Goal: Communication & Community: Answer question/provide support

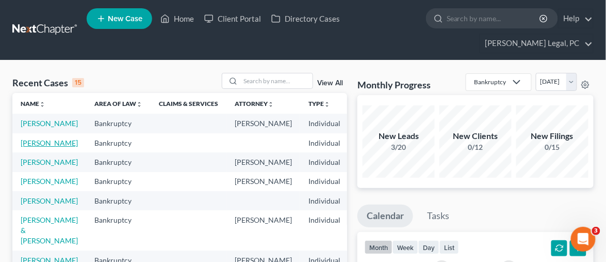
click at [28, 138] on link "[PERSON_NAME]" at bounding box center [49, 142] width 57 height 9
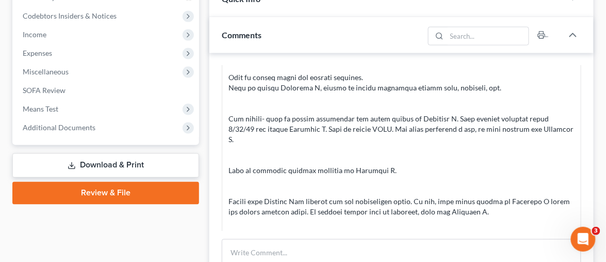
scroll to position [344, 0]
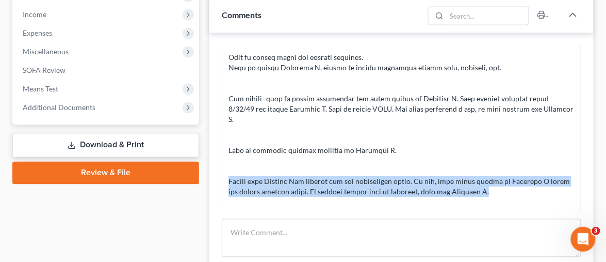
drag, startPoint x: 464, startPoint y: 148, endPoint x: 225, endPoint y: 141, distance: 238.6
copy div "Verify that Capital One already got all garnishment funds. If not, list total a…"
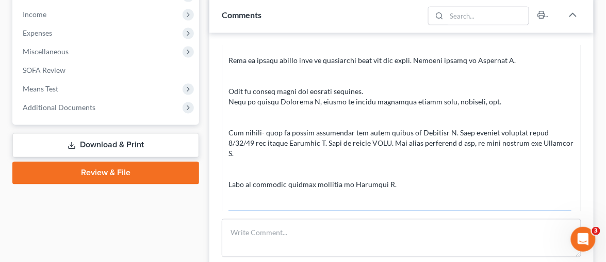
scroll to position [802, 0]
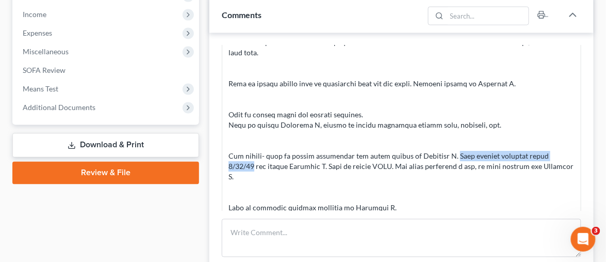
drag, startPoint x: 452, startPoint y: 123, endPoint x: 563, endPoint y: 120, distance: 111.0
click at [563, 120] on div at bounding box center [402, 33] width 346 height 506
copy div "Need payroll received after 9/12/25"
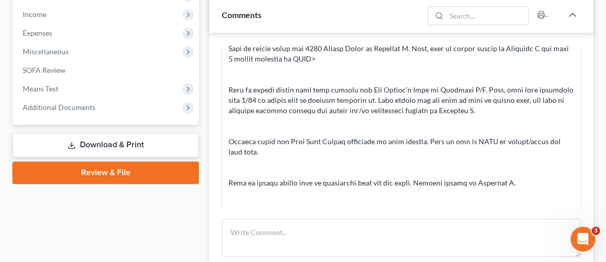
scroll to position [688, 0]
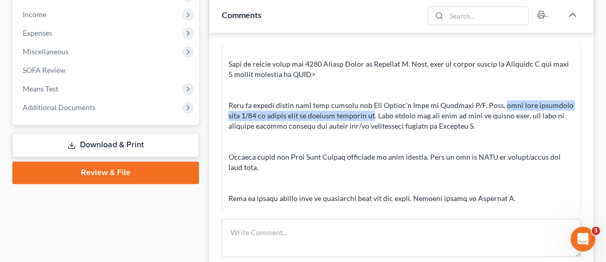
drag, startPoint x: 494, startPoint y: 73, endPoint x: 364, endPoint y: 83, distance: 131.0
click at [364, 83] on div at bounding box center [402, 147] width 346 height 506
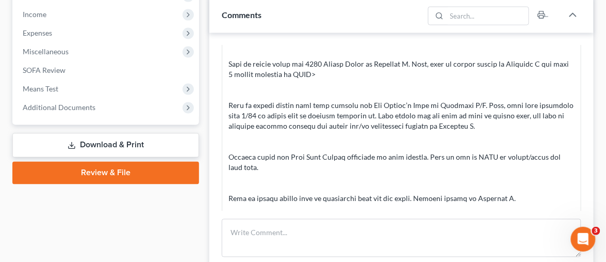
click at [510, 94] on div at bounding box center [402, 147] width 346 height 506
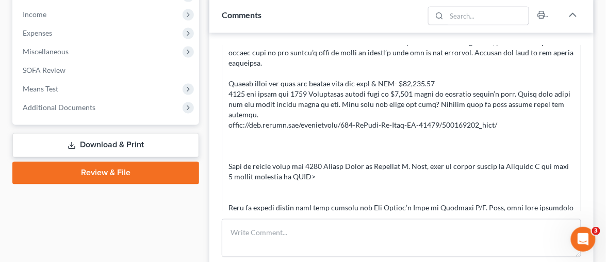
scroll to position [573, 0]
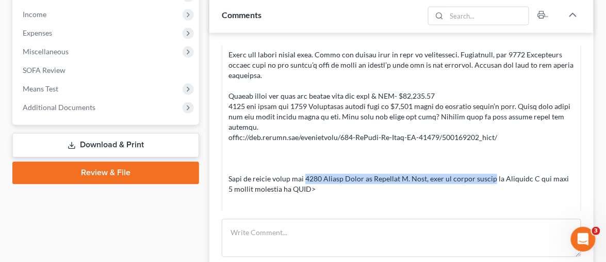
drag, startPoint x: 305, startPoint y: 145, endPoint x: 496, endPoint y: 142, distance: 190.5
click at [496, 142] on div at bounding box center [402, 262] width 346 height 506
copy div "2021 Nissan Rogue on Schedule B. Also, need to insert payoff"
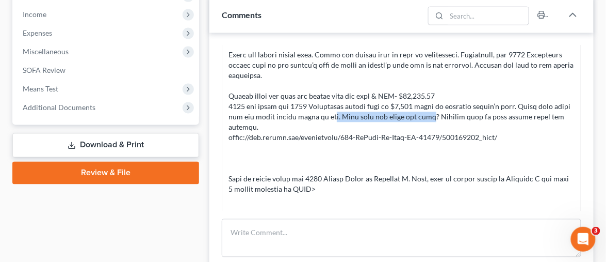
drag, startPoint x: 434, startPoint y: 84, endPoint x: 332, endPoint y: 89, distance: 102.3
click at [332, 89] on div at bounding box center [402, 262] width 346 height 506
click at [434, 94] on div at bounding box center [402, 262] width 346 height 506
drag, startPoint x: 439, startPoint y: 82, endPoint x: 232, endPoint y: 86, distance: 207.0
click at [229, 86] on div at bounding box center [402, 262] width 346 height 506
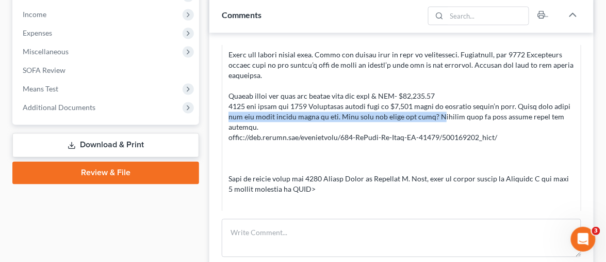
copy div "are two other mobile homes on lot. What year and model are they? I"
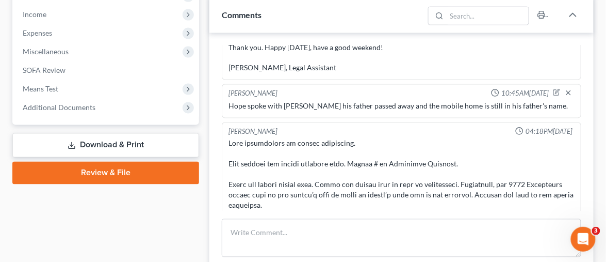
scroll to position [458, 0]
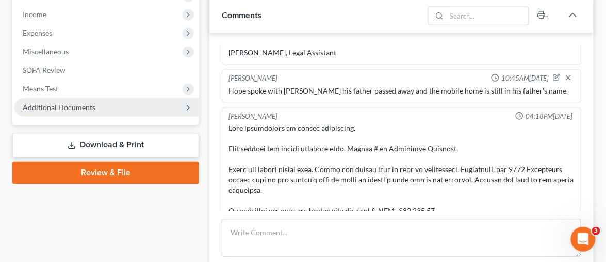
click at [75, 98] on span "Additional Documents" at bounding box center [106, 107] width 185 height 19
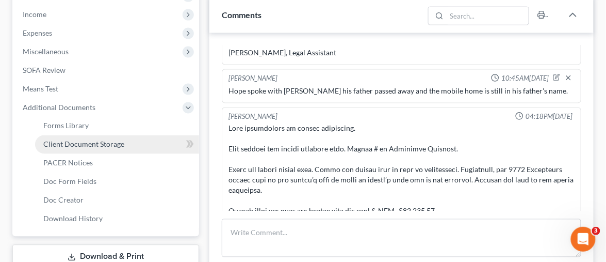
click at [116, 140] on span "Client Document Storage" at bounding box center [83, 144] width 81 height 9
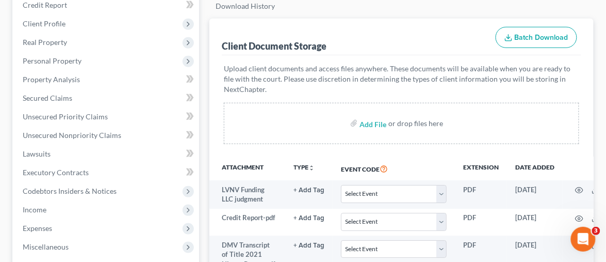
scroll to position [34, 0]
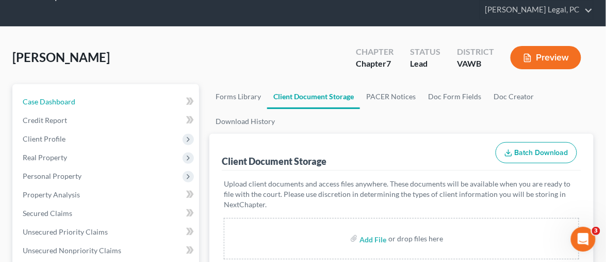
drag, startPoint x: 44, startPoint y: 83, endPoint x: 204, endPoint y: 92, distance: 160.3
click at [44, 97] on span "Case Dashboard" at bounding box center [49, 101] width 53 height 9
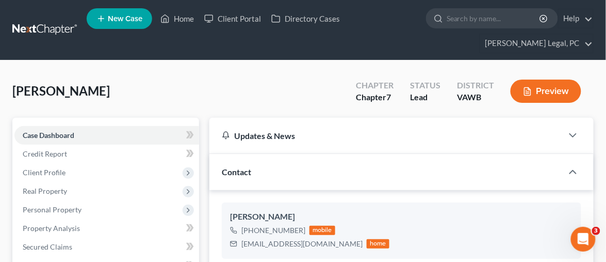
scroll to position [115, 0]
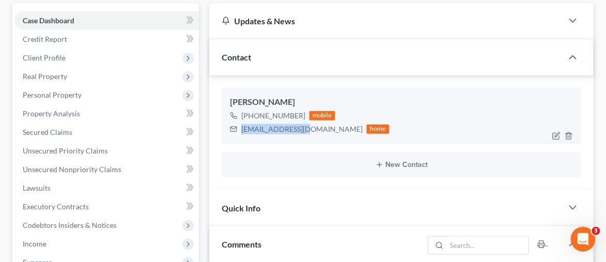
drag, startPoint x: 307, startPoint y: 112, endPoint x: 246, endPoint y: 111, distance: 60.9
click at [242, 117] on div "Christopher McCoy +1 (630) 202-5851 mobile cgm.926@gmail.com home" at bounding box center [402, 116] width 360 height 56
copy div "cgm.926@gmail.com"
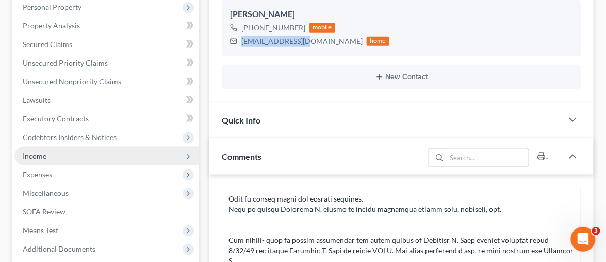
scroll to position [229, 0]
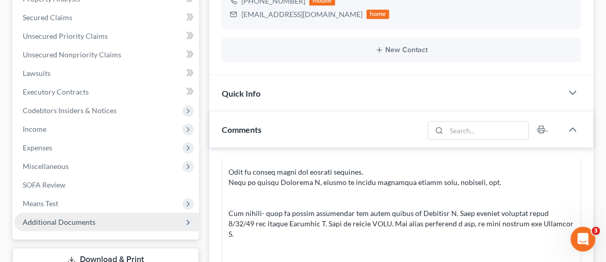
click at [83, 213] on span "Additional Documents" at bounding box center [106, 222] width 185 height 19
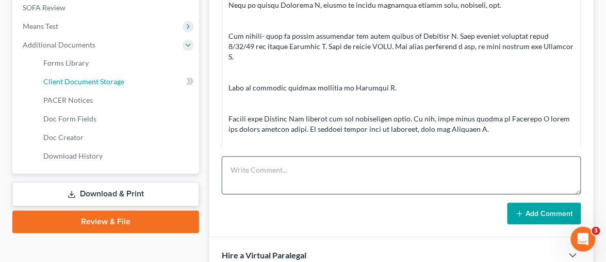
scroll to position [458, 0]
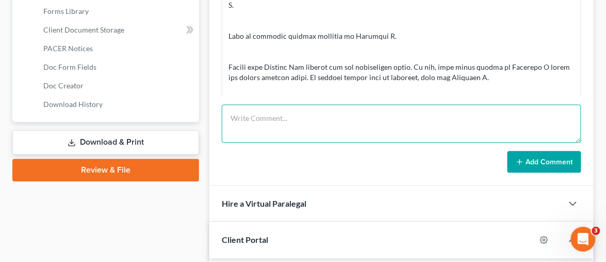
click at [255, 104] on textarea at bounding box center [402, 123] width 360 height 38
paste textarea "Good morning Mr. McCoy Can you please provide the information below. Need copy …"
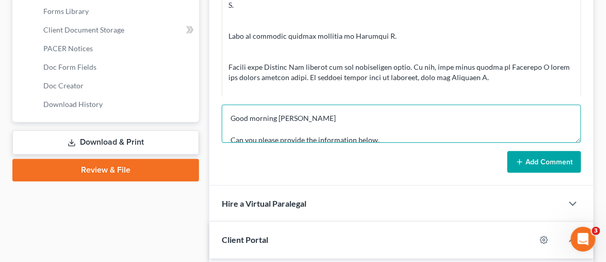
scroll to position [110, 0]
type textarea "Good morning Mr. McCoy Can you please provide the information below. Need copy …"
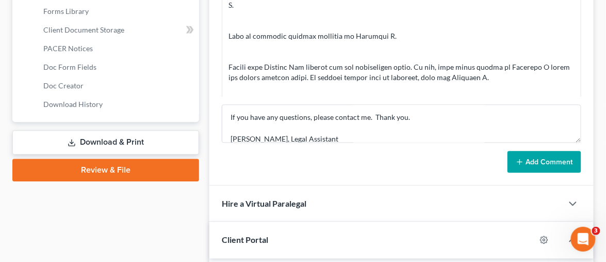
click at [524, 157] on icon at bounding box center [520, 161] width 8 height 8
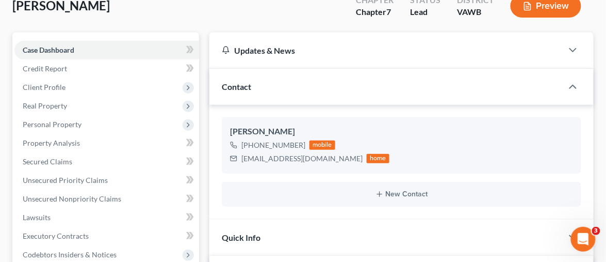
scroll to position [0, 0]
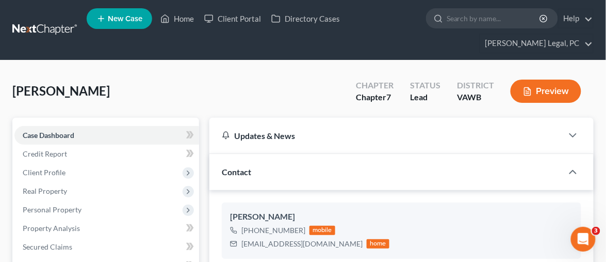
drag, startPoint x: 56, startPoint y: 24, endPoint x: 65, endPoint y: 29, distance: 9.9
click at [56, 24] on link at bounding box center [45, 30] width 66 height 19
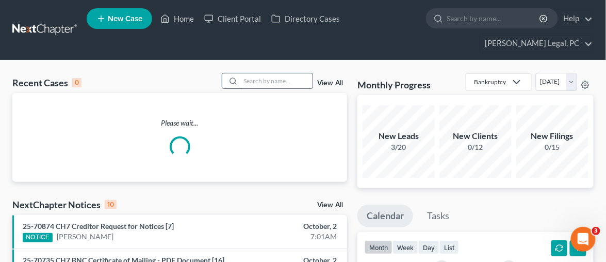
click at [274, 73] on input "search" at bounding box center [277, 80] width 72 height 15
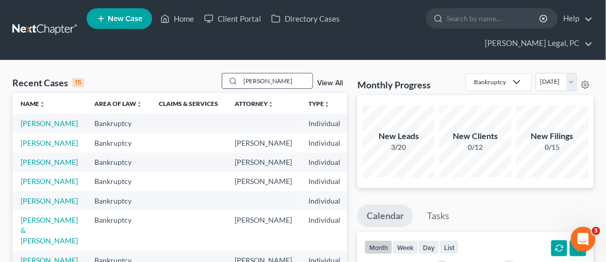
type input "[PERSON_NAME]"
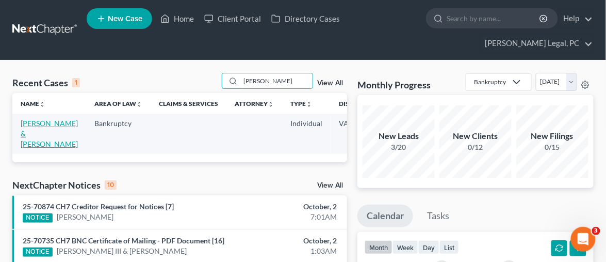
click at [54, 119] on link "[PERSON_NAME] & [PERSON_NAME]" at bounding box center [49, 133] width 57 height 29
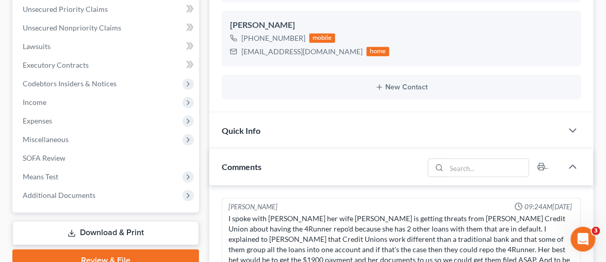
scroll to position [286, 0]
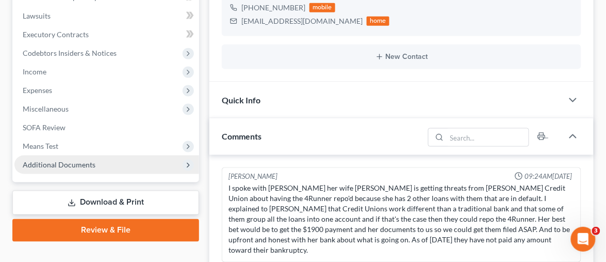
click at [88, 155] on span "Additional Documents" at bounding box center [106, 164] width 185 height 19
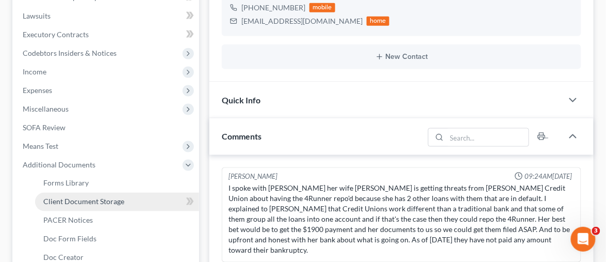
click at [90, 197] on span "Client Document Storage" at bounding box center [83, 201] width 81 height 9
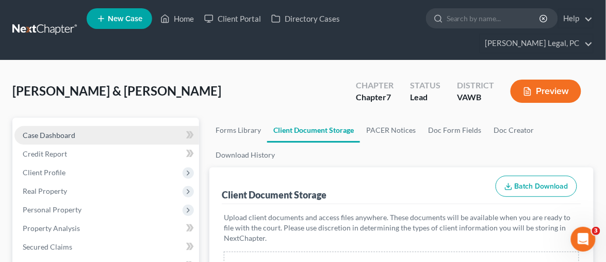
click at [41, 131] on span "Case Dashboard" at bounding box center [49, 135] width 53 height 9
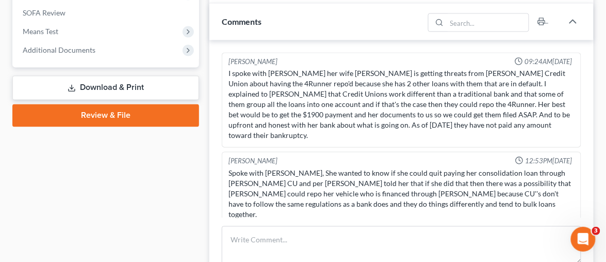
scroll to position [458, 0]
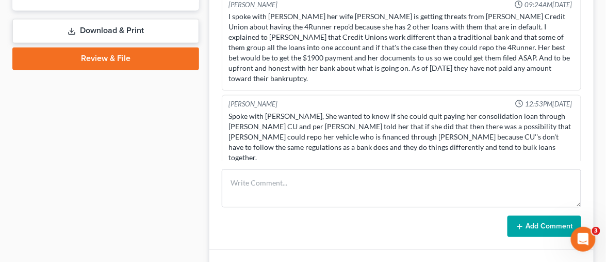
click at [300, 131] on div "Rachel Dalton 09:24AM, 04/24/2025 I spoke with Anna Goodpasture her wife Kinder…" at bounding box center [402, 116] width 385 height 267
click at [430, 122] on div "Spoke with [PERSON_NAME], She wanted to know if she could quit paying her conso…" at bounding box center [402, 137] width 350 height 56
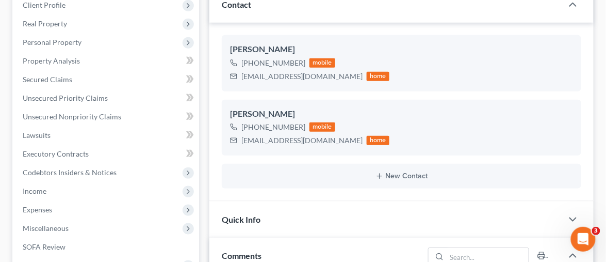
scroll to position [0, 0]
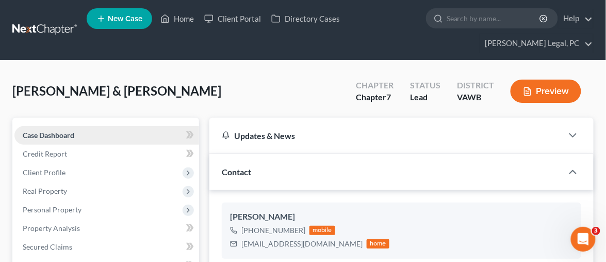
click at [63, 131] on span "Case Dashboard" at bounding box center [49, 135] width 52 height 9
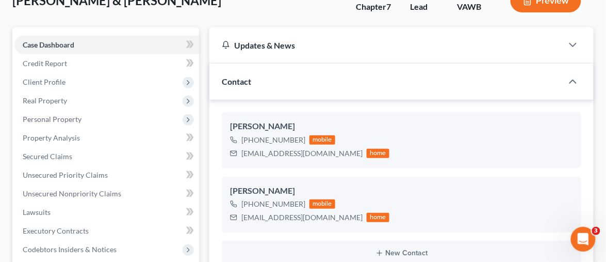
scroll to position [115, 0]
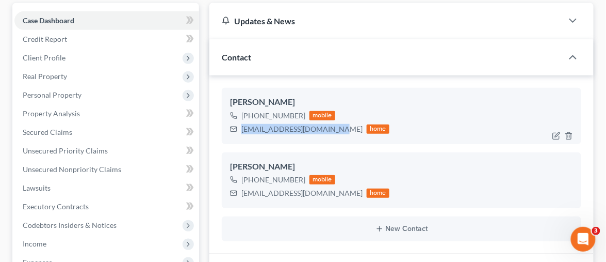
drag, startPoint x: 337, startPoint y: 110, endPoint x: 239, endPoint y: 110, distance: 98.1
click at [239, 122] on div "annagoodpasture@yahoo.com home" at bounding box center [309, 128] width 159 height 13
copy div "[EMAIL_ADDRESS][DOMAIN_NAME]"
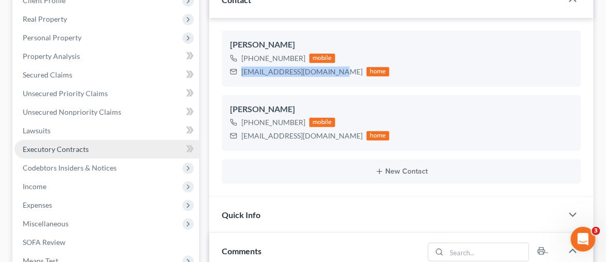
scroll to position [229, 0]
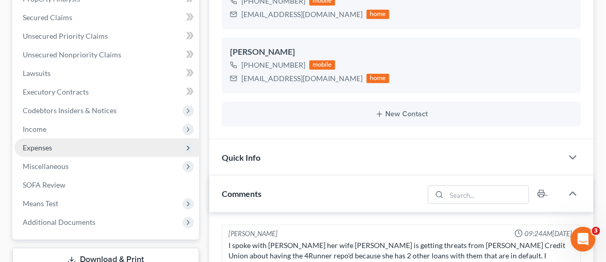
click at [50, 143] on span "Expenses" at bounding box center [37, 147] width 29 height 9
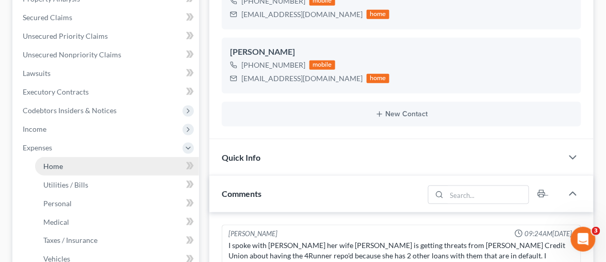
click at [63, 157] on link "Home" at bounding box center [117, 166] width 164 height 19
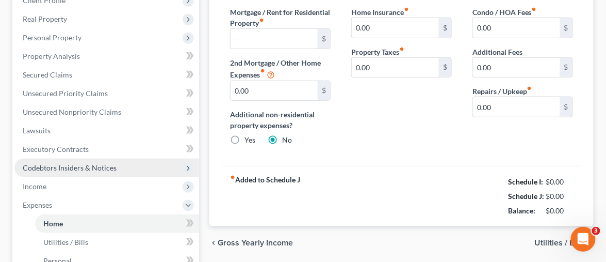
scroll to position [286, 0]
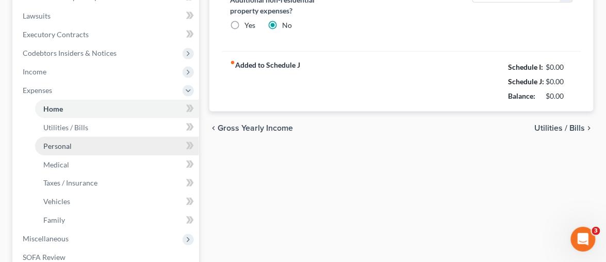
click at [72, 137] on link "Personal" at bounding box center [117, 146] width 164 height 19
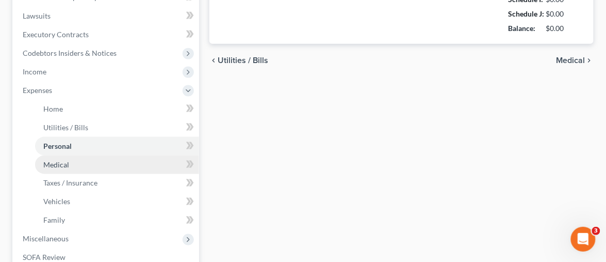
click at [74, 155] on link "Medical" at bounding box center [117, 164] width 164 height 19
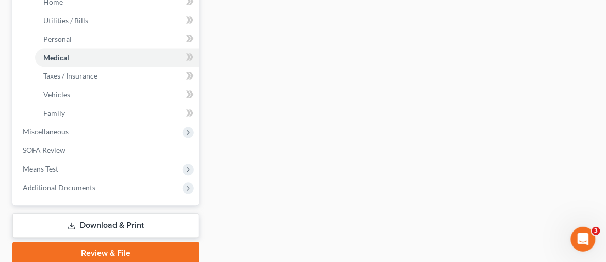
scroll to position [401, 0]
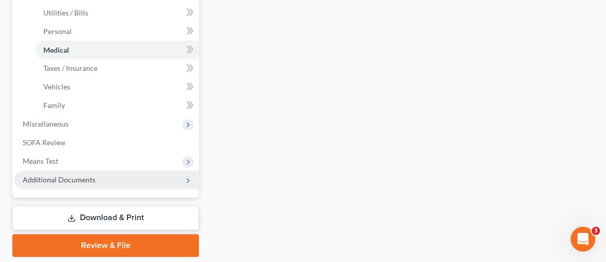
drag, startPoint x: 74, startPoint y: 159, endPoint x: 93, endPoint y: 157, distance: 18.7
click at [74, 175] on span "Additional Documents" at bounding box center [59, 179] width 73 height 9
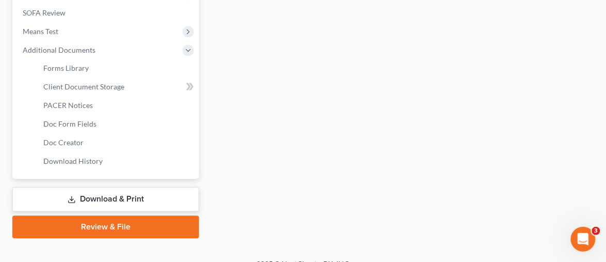
scroll to position [397, 0]
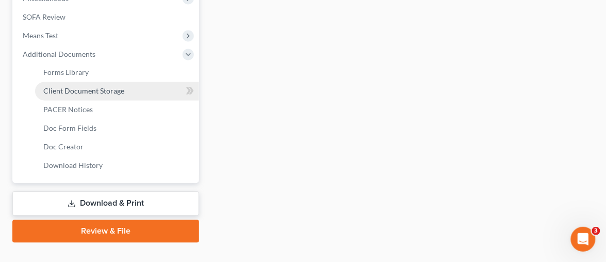
click at [109, 82] on link "Client Document Storage" at bounding box center [117, 91] width 164 height 19
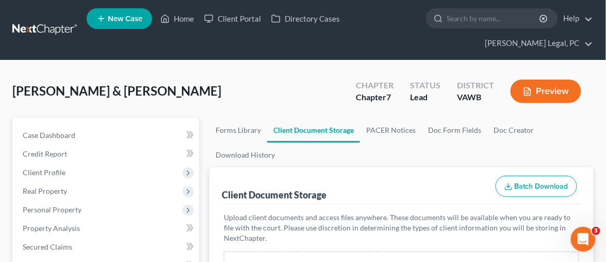
click at [45, 22] on link at bounding box center [45, 30] width 66 height 19
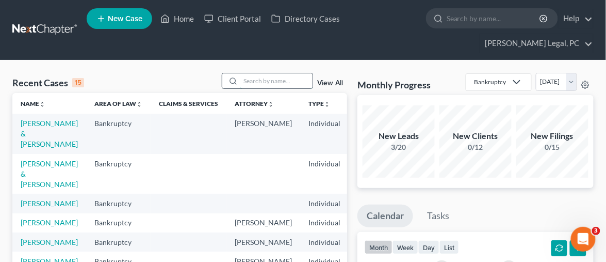
click at [276, 73] on input "search" at bounding box center [277, 80] width 72 height 15
type input "coleman"
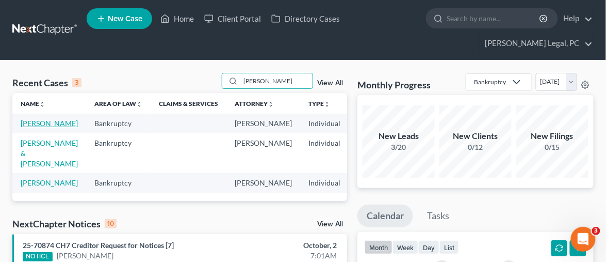
click at [44, 119] on link "[PERSON_NAME]" at bounding box center [49, 123] width 57 height 9
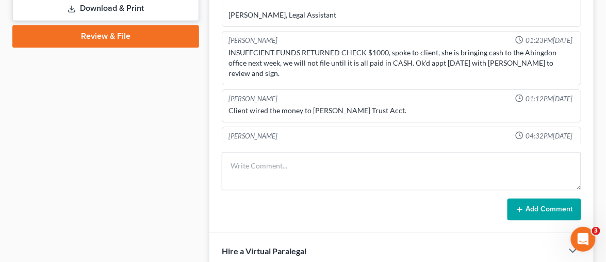
scroll to position [516, 0]
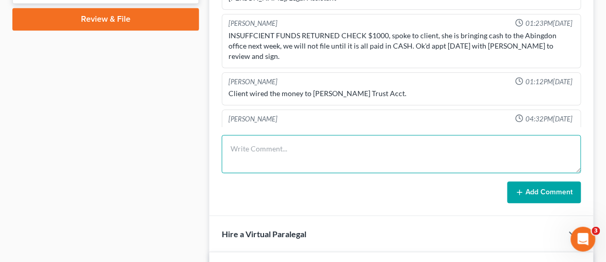
click at [237, 135] on textarea at bounding box center [402, 154] width 360 height 38
paste textarea "Good morning Ms. Coleman this is Hope from Shane Haitt's office. Can you please…"
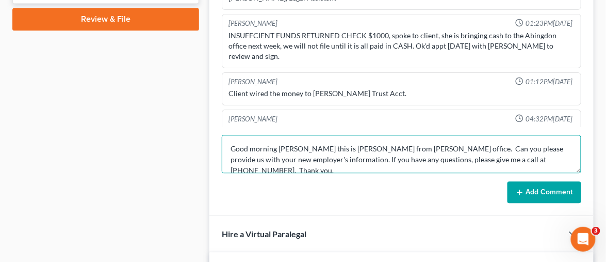
click at [233, 135] on textarea "Good morning Ms. Coleman this is Hope from Shane Haitt's office. Can you please…" at bounding box center [402, 154] width 360 height 38
type textarea "Hope sent text Good morning Ms. Coleman this is Hope from Shane Haitt's office.…"
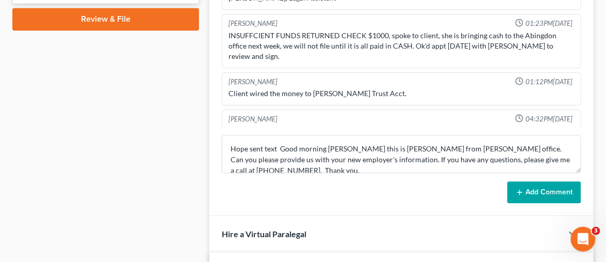
click at [535, 181] on button "Add Comment" at bounding box center [545, 192] width 74 height 22
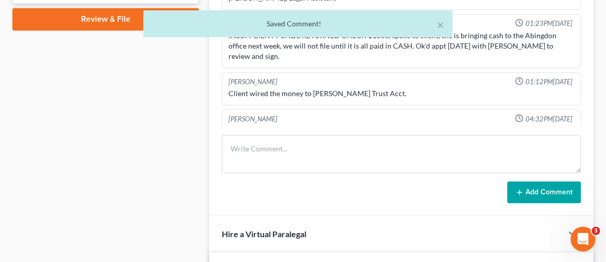
scroll to position [861, 0]
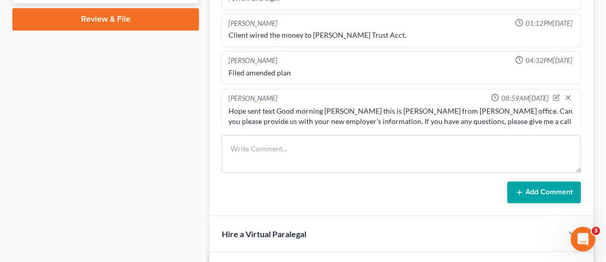
click at [278, 106] on div "Hope sent text Good morning Ms. Coleman this is Hope from Shane Haitt's office.…" at bounding box center [402, 121] width 346 height 31
click at [276, 106] on div "Hope sent text Good morning Ms. Coleman this is Hope from Shane Haitt's office.…" at bounding box center [402, 121] width 346 height 31
click at [545, 93] on div "Hope Ingram 08:59AM, 10/02/2025" at bounding box center [402, 98] width 350 height 10
click at [556, 94] on icon "button" at bounding box center [558, 96] width 4 height 4
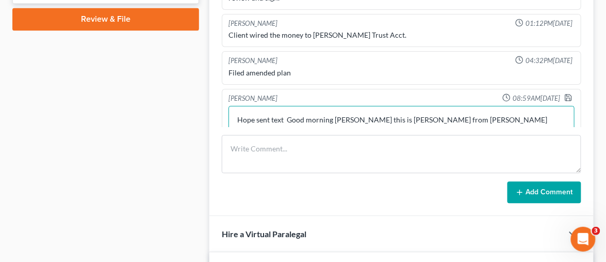
click at [287, 106] on textarea "Hope sent text Good morning Ms. Coleman this is Hope from Shane Haitt's office.…" at bounding box center [402, 125] width 346 height 38
type textarea "Hope sent text to Ms. Coleman: Good morning Ms. Coleman this is Hope from Shane…"
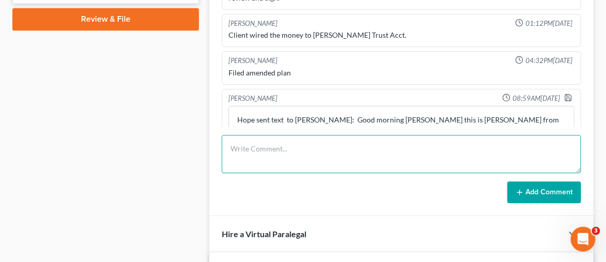
click at [482, 146] on textarea at bounding box center [402, 154] width 360 height 38
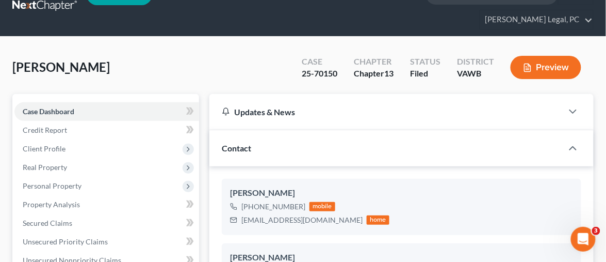
scroll to position [0, 0]
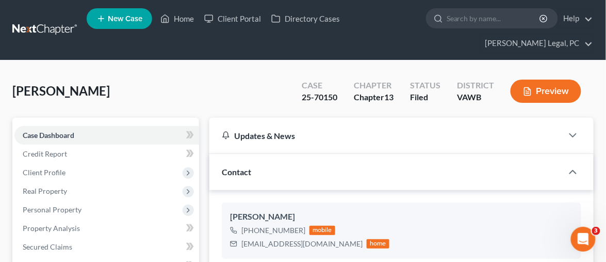
click at [47, 21] on link at bounding box center [45, 30] width 66 height 19
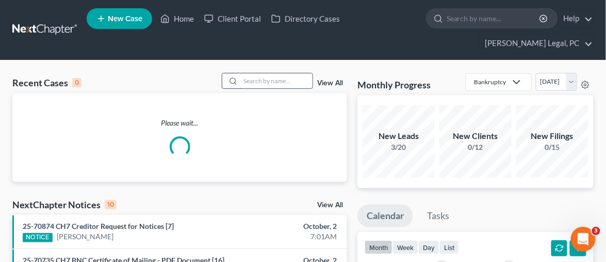
click at [242, 73] on input "search" at bounding box center [277, 80] width 72 height 15
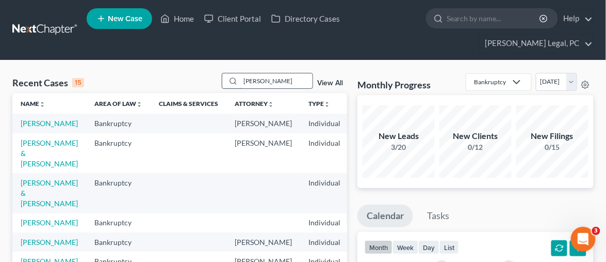
type input "[PERSON_NAME]"
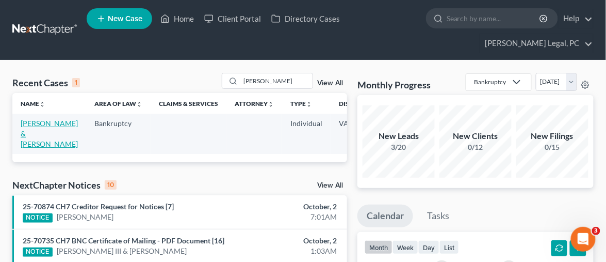
click at [35, 119] on link "[PERSON_NAME] & [PERSON_NAME]" at bounding box center [49, 133] width 57 height 29
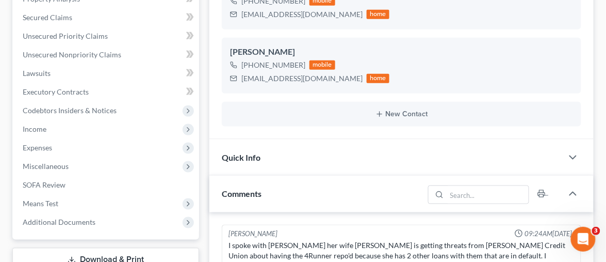
scroll to position [516, 0]
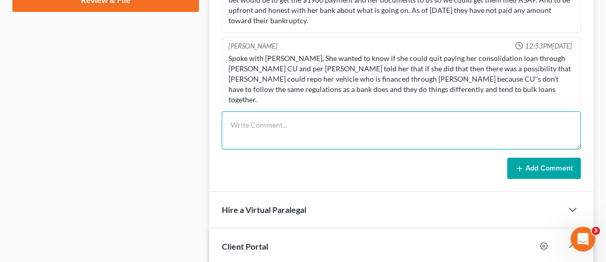
click at [258, 111] on textarea at bounding box center [402, 130] width 360 height 38
paste textarea "Good morning [PERSON_NAME] and [PERSON_NAME] I have reviewed the documents that…"
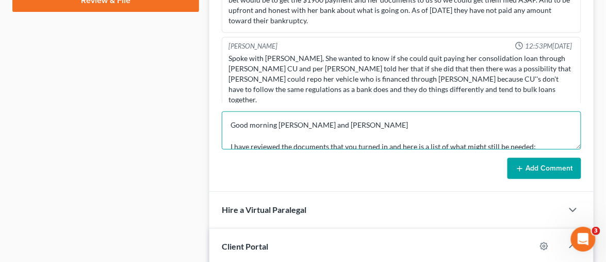
scroll to position [142, 0]
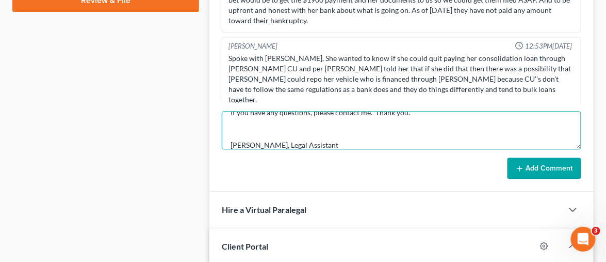
type textarea "Good morning [PERSON_NAME] and [PERSON_NAME] I have reviewed the documents that…"
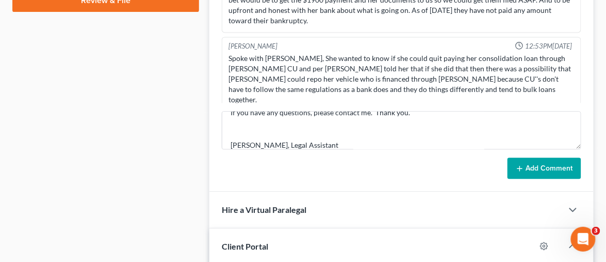
click at [537, 157] on button "Add Comment" at bounding box center [545, 168] width 74 height 22
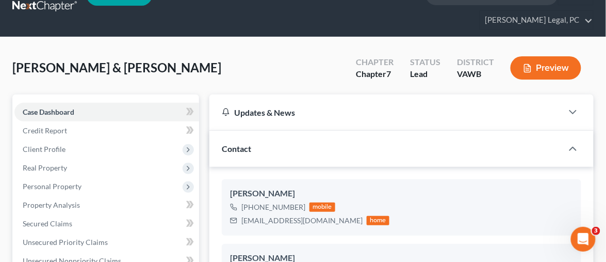
scroll to position [0, 0]
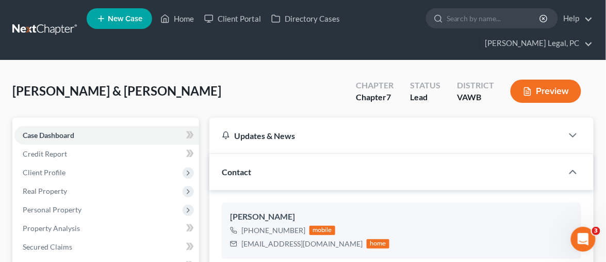
click at [58, 23] on link at bounding box center [45, 30] width 66 height 19
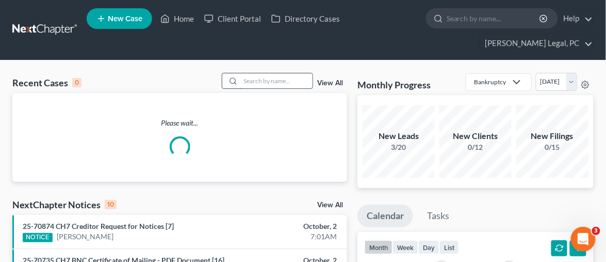
click at [271, 73] on input "search" at bounding box center [277, 80] width 72 height 15
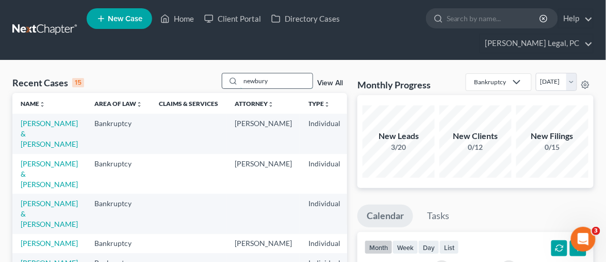
type input "newbury"
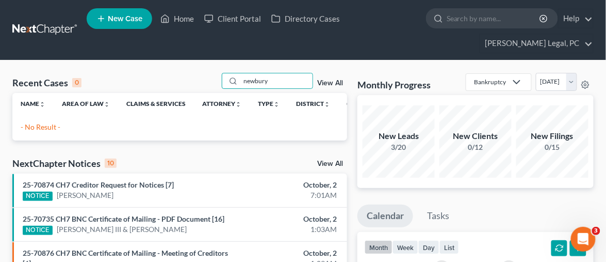
click at [48, 24] on link at bounding box center [45, 30] width 66 height 19
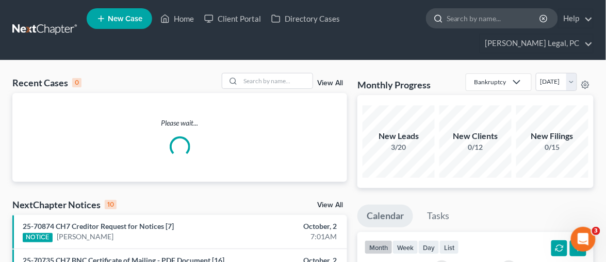
click at [447, 25] on input "search" at bounding box center [494, 18] width 94 height 19
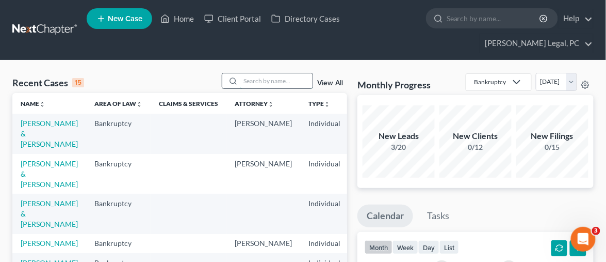
click at [263, 73] on input "search" at bounding box center [277, 80] width 72 height 15
type input "lee"
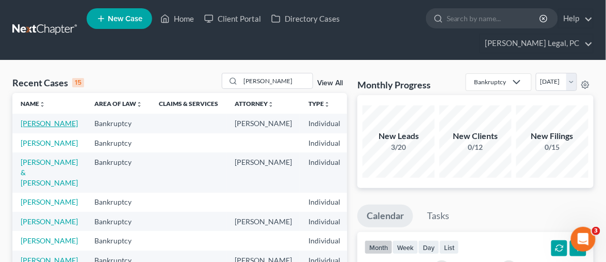
click at [34, 119] on link "[PERSON_NAME]" at bounding box center [49, 123] width 57 height 9
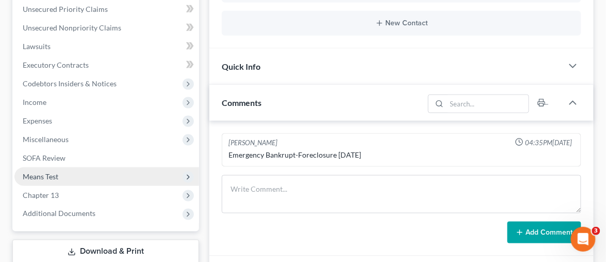
scroll to position [286, 0]
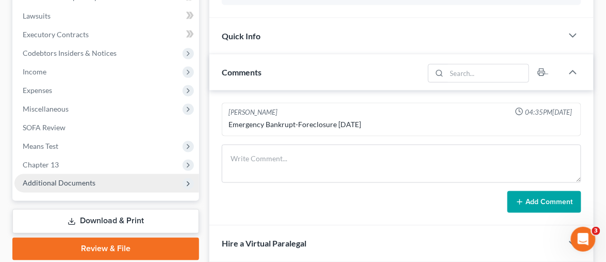
click at [75, 179] on span "Additional Documents" at bounding box center [59, 183] width 73 height 9
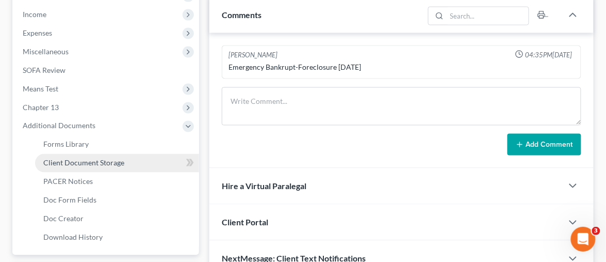
click at [114, 158] on span "Client Document Storage" at bounding box center [83, 162] width 81 height 9
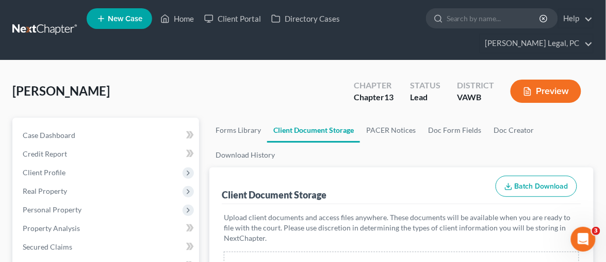
click at [41, 21] on link at bounding box center [45, 30] width 66 height 19
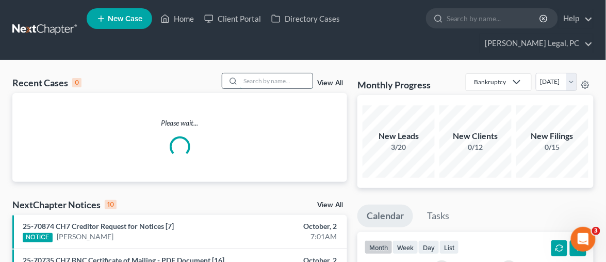
click at [309, 73] on input "search" at bounding box center [277, 80] width 72 height 15
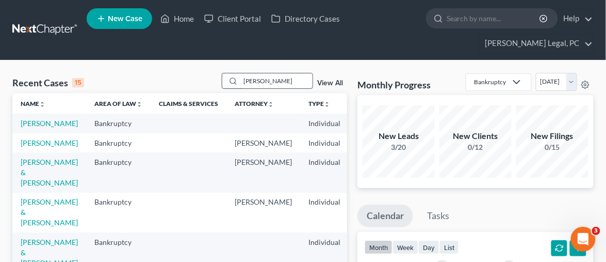
type input "reynolds"
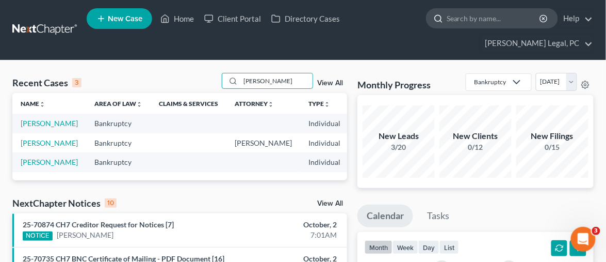
click at [447, 19] on input "search" at bounding box center [494, 18] width 94 height 19
type input "Newberry"
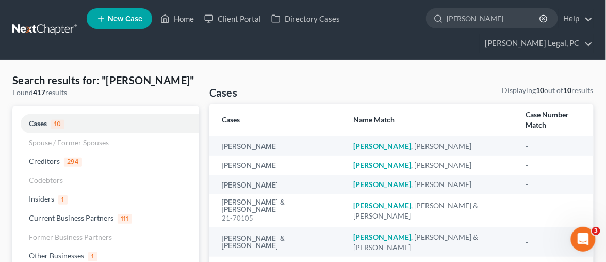
click at [59, 23] on link at bounding box center [45, 30] width 66 height 19
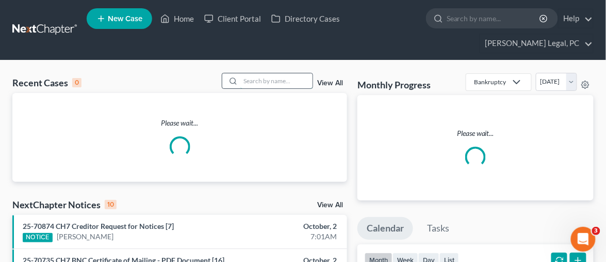
click at [259, 73] on input "search" at bounding box center [277, 80] width 72 height 15
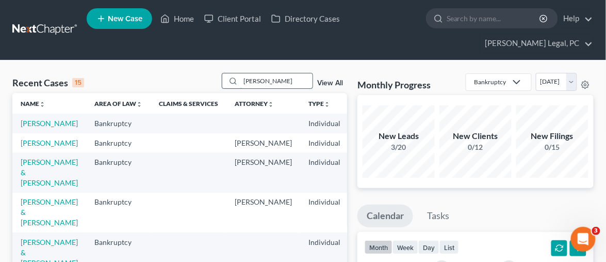
type input "newberry"
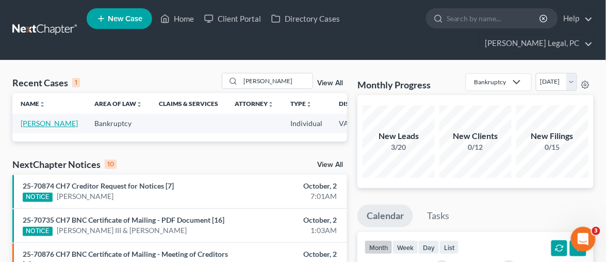
click at [25, 119] on link "Newberry, Teresa" at bounding box center [49, 123] width 57 height 9
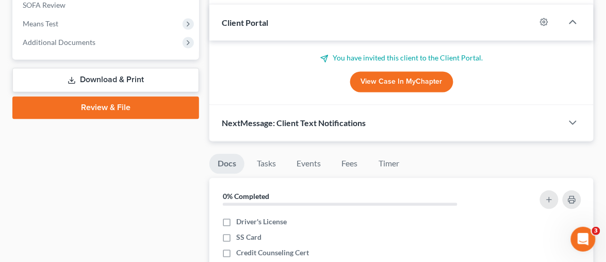
scroll to position [344, 0]
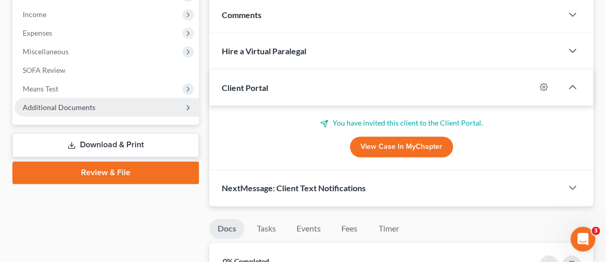
click at [67, 103] on span "Additional Documents" at bounding box center [59, 107] width 73 height 9
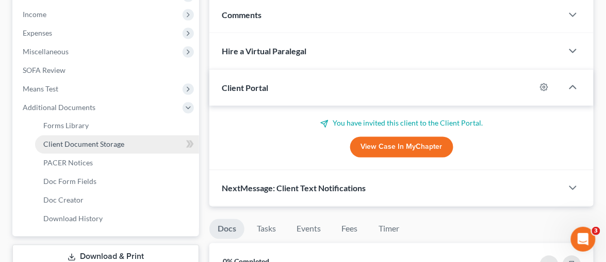
click at [115, 135] on link "Client Document Storage" at bounding box center [117, 144] width 164 height 19
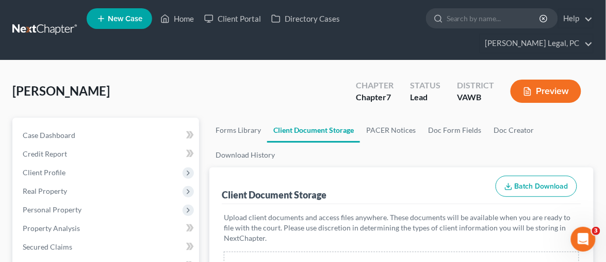
click at [58, 21] on link at bounding box center [45, 30] width 66 height 19
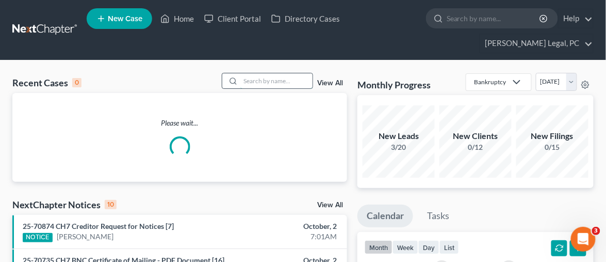
click at [275, 73] on input "search" at bounding box center [277, 80] width 72 height 15
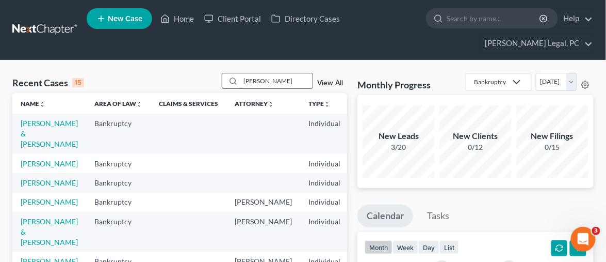
type input "[PERSON_NAME]"
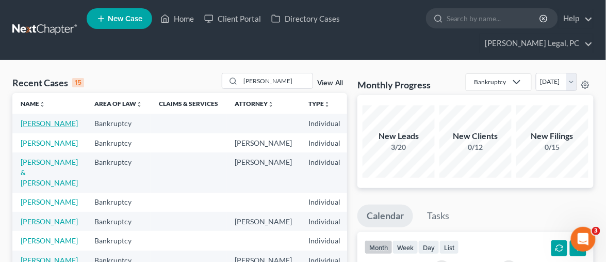
click at [41, 119] on link "[PERSON_NAME]" at bounding box center [49, 123] width 57 height 9
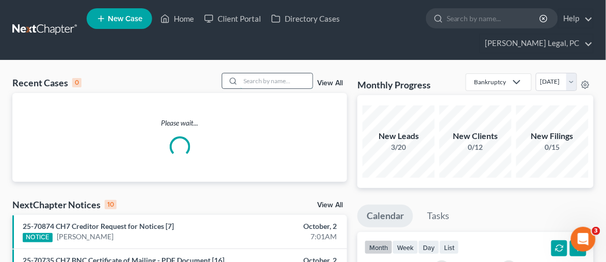
click at [269, 73] on input "search" at bounding box center [277, 80] width 72 height 15
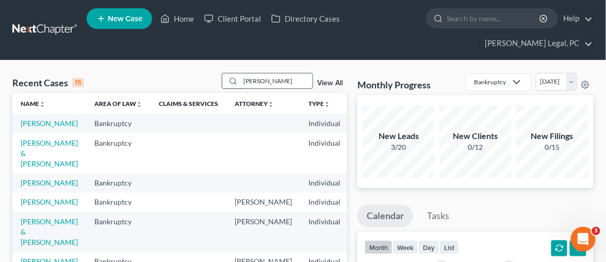
type input "lee"
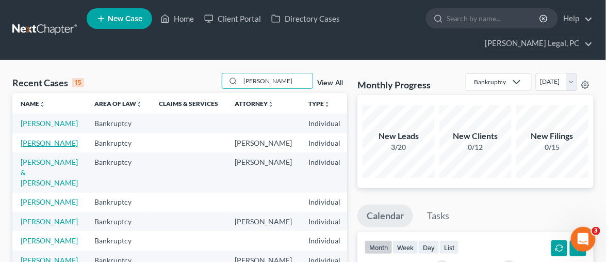
click at [35, 138] on link "Lee, Joy" at bounding box center [49, 142] width 57 height 9
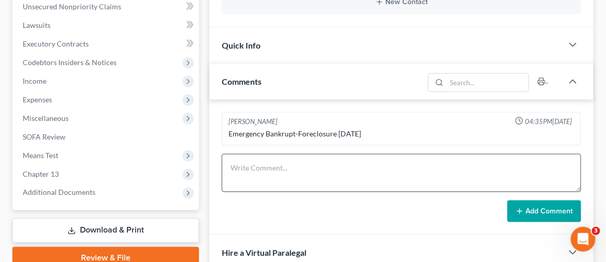
scroll to position [344, 0]
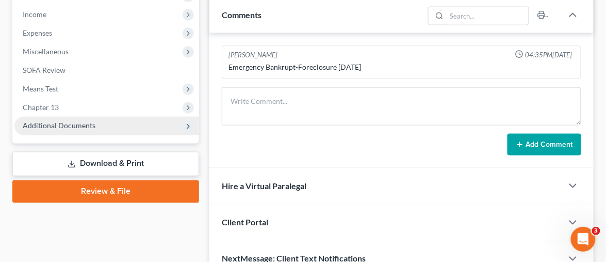
click at [69, 121] on span "Additional Documents" at bounding box center [59, 125] width 73 height 9
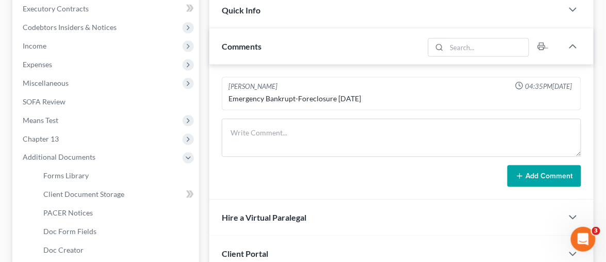
scroll to position [401, 0]
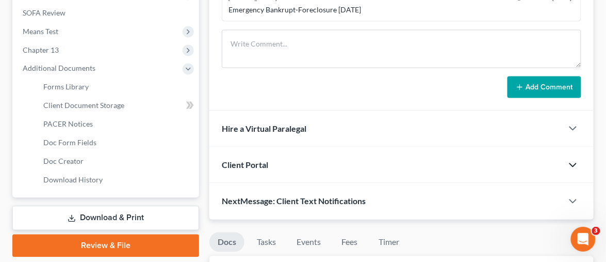
click at [576, 159] on icon "button" at bounding box center [573, 165] width 12 height 12
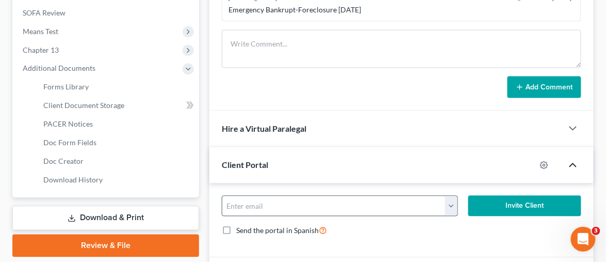
click at [451, 196] on button "button" at bounding box center [451, 206] width 13 height 20
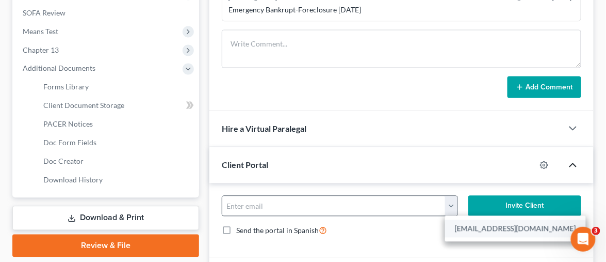
click at [469, 220] on link "leejoy1975@yahoo.com" at bounding box center [515, 229] width 141 height 18
type input "leejoy1975@yahoo.com"
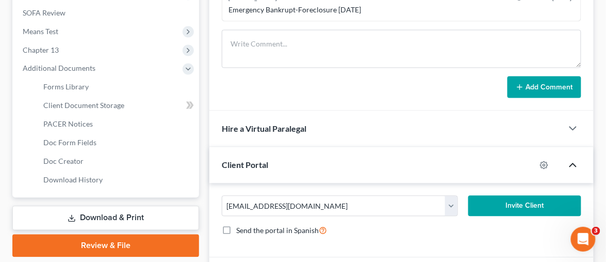
click at [514, 196] on button "Invite Client" at bounding box center [525, 206] width 113 height 21
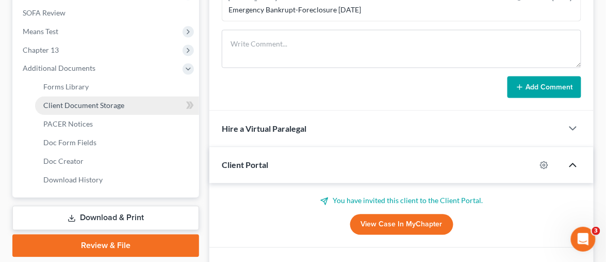
click at [125, 97] on link "Client Document Storage" at bounding box center [117, 106] width 164 height 19
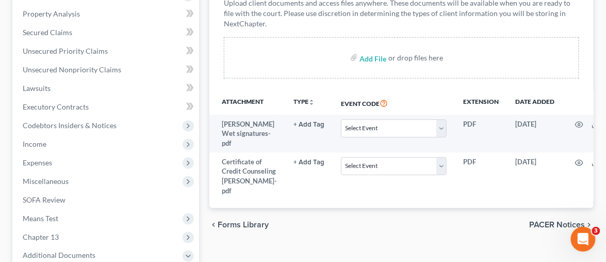
scroll to position [229, 0]
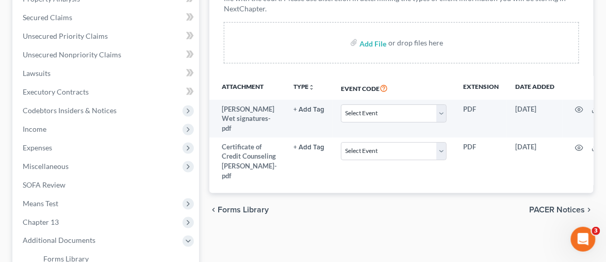
click at [341, 193] on div "chevron_left Forms Library PACER Notices chevron_right" at bounding box center [402, 209] width 385 height 33
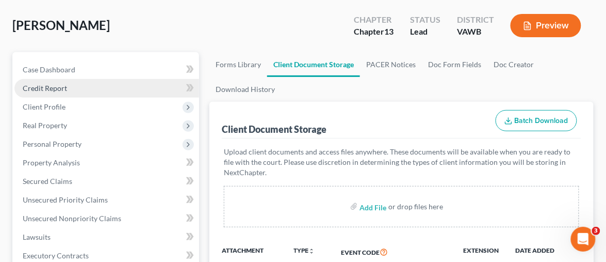
scroll to position [0, 0]
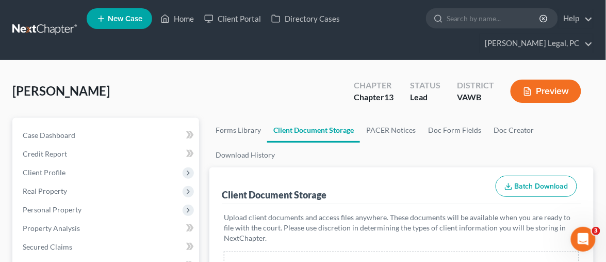
click at [38, 22] on link at bounding box center [45, 30] width 66 height 19
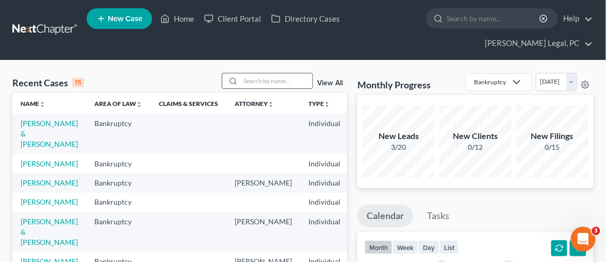
click at [269, 73] on input "search" at bounding box center [277, 80] width 72 height 15
type input "[PERSON_NAME]"
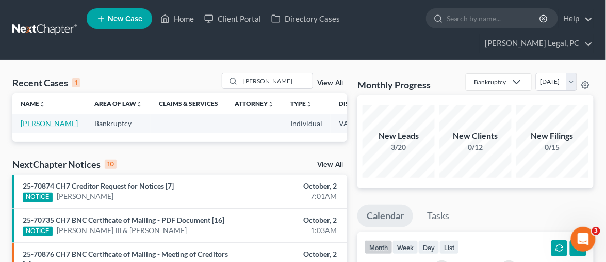
click at [45, 119] on link "[PERSON_NAME]" at bounding box center [49, 123] width 57 height 9
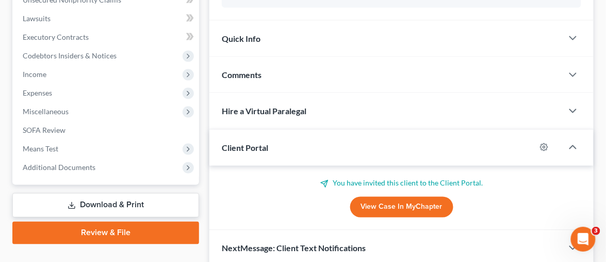
scroll to position [286, 0]
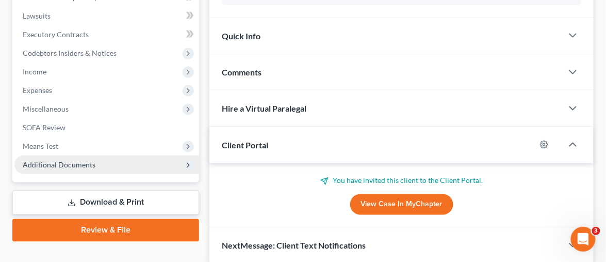
click at [73, 155] on span "Additional Documents" at bounding box center [106, 164] width 185 height 19
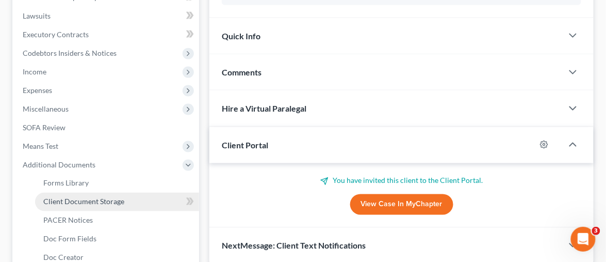
click at [83, 193] on link "Client Document Storage" at bounding box center [117, 202] width 164 height 19
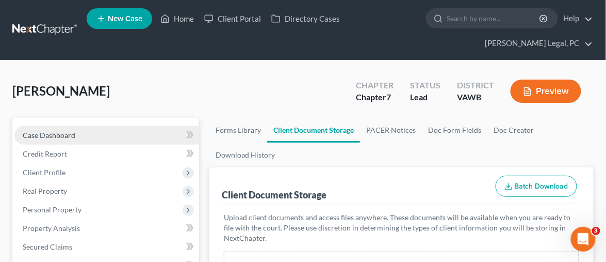
click at [63, 131] on span "Case Dashboard" at bounding box center [49, 135] width 53 height 9
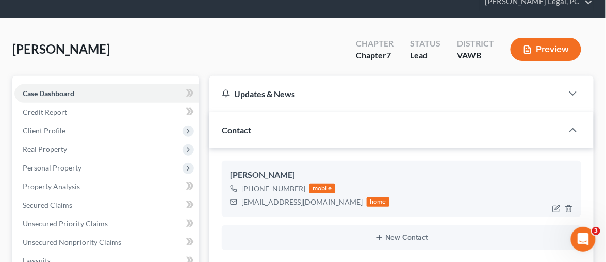
scroll to position [57, 0]
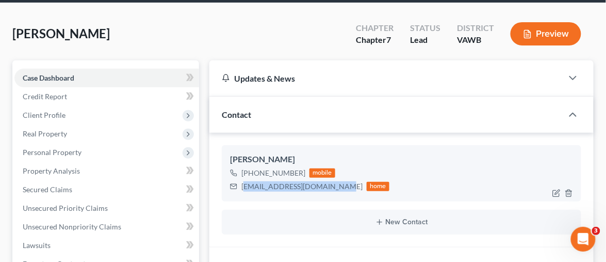
drag, startPoint x: 253, startPoint y: 169, endPoint x: 337, endPoint y: 170, distance: 83.6
click at [337, 181] on div "dunfordteresa000@gmail.com" at bounding box center [302, 186] width 121 height 10
click at [401, 153] on div "Teresa Newberry" at bounding box center [401, 159] width 343 height 12
drag, startPoint x: 243, startPoint y: 167, endPoint x: 338, endPoint y: 169, distance: 95.0
click at [338, 180] on div "dunfordteresa000@gmail.com home" at bounding box center [309, 186] width 159 height 13
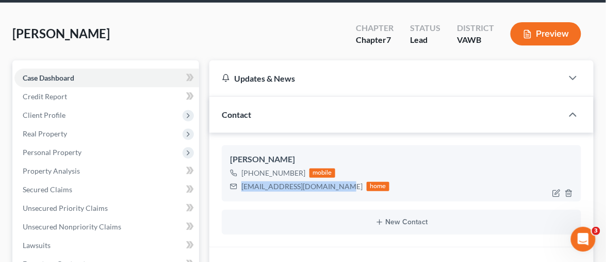
copy div "dunfordteresa000@gmail.com"
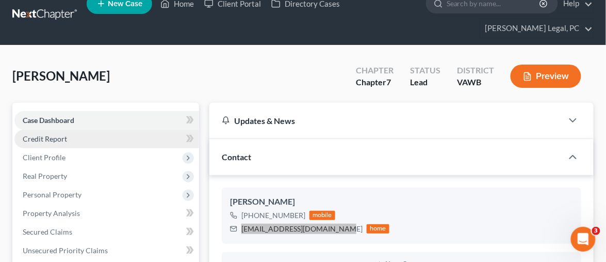
scroll to position [0, 0]
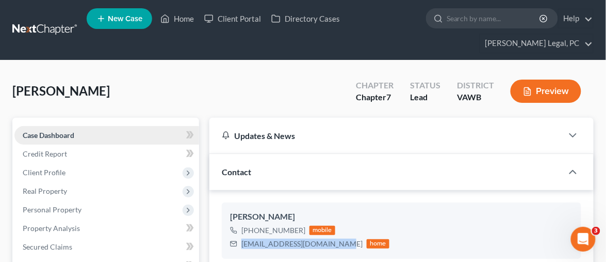
click at [53, 126] on link "Case Dashboard" at bounding box center [106, 135] width 185 height 19
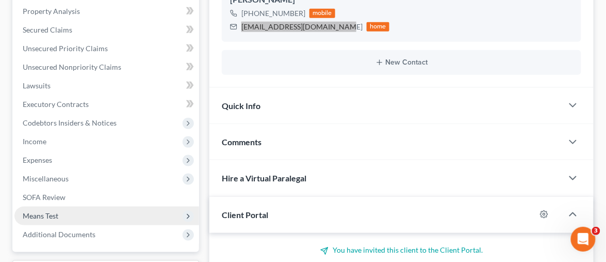
scroll to position [229, 0]
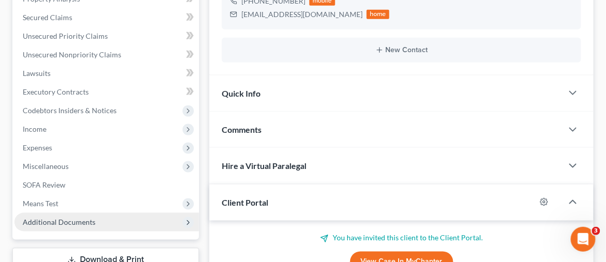
click at [83, 217] on span "Additional Documents" at bounding box center [59, 221] width 73 height 9
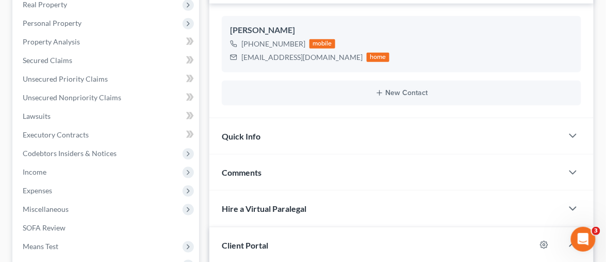
scroll to position [286, 0]
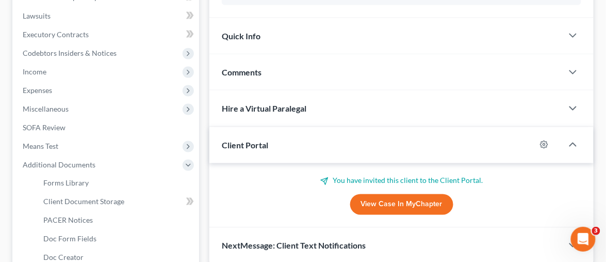
click at [276, 57] on div "Comments" at bounding box center [387, 72] width 354 height 36
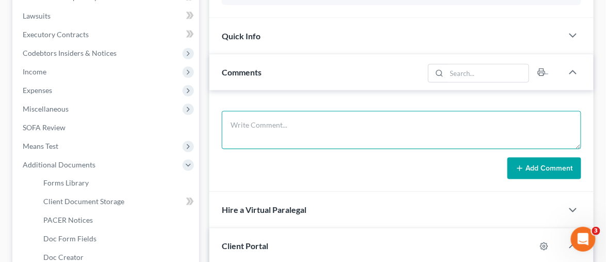
click at [268, 111] on textarea at bounding box center [402, 130] width 360 height 38
paste textarea "Good morning Ms. Newberry We need additional information to proceed with your b…"
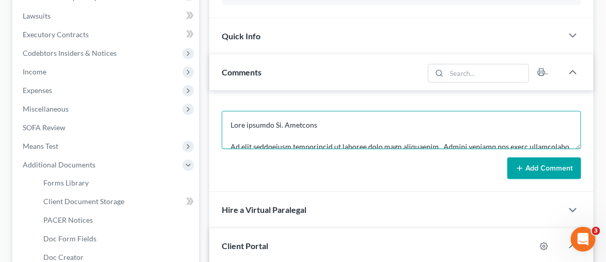
scroll to position [240, 0]
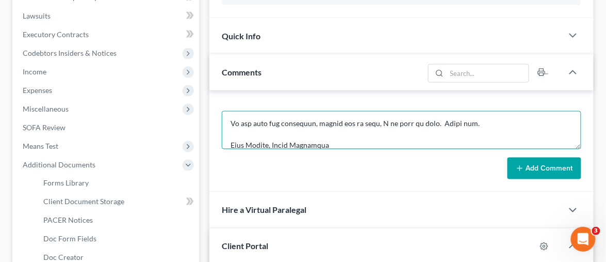
type textarea "Good morning Ms. Newberry We need additional information to proceed with your b…"
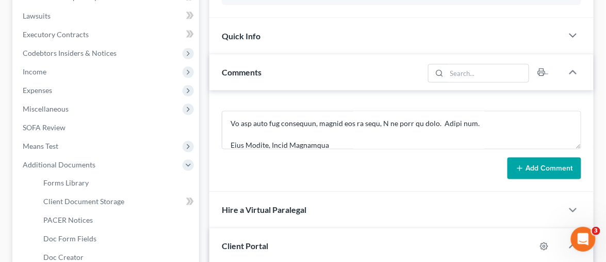
click at [544, 157] on button "Add Comment" at bounding box center [545, 168] width 74 height 22
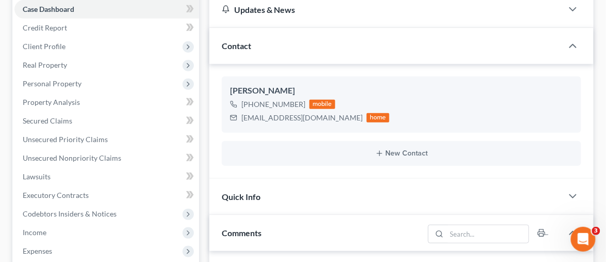
scroll to position [0, 0]
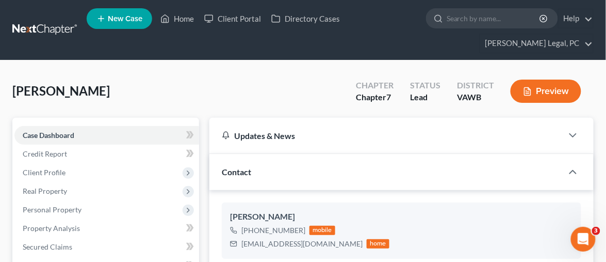
drag, startPoint x: 41, startPoint y: 24, endPoint x: 55, endPoint y: 37, distance: 19.0
click at [41, 23] on link at bounding box center [45, 30] width 66 height 19
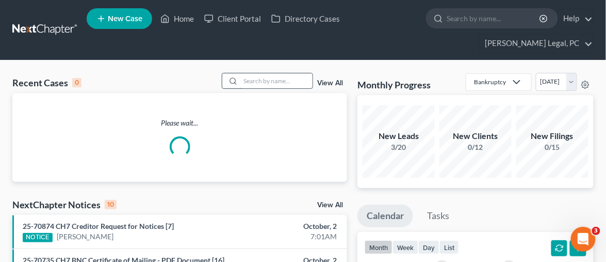
click at [267, 73] on input "search" at bounding box center [277, 80] width 72 height 15
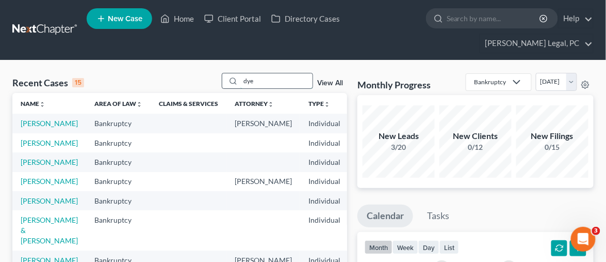
type input "dye"
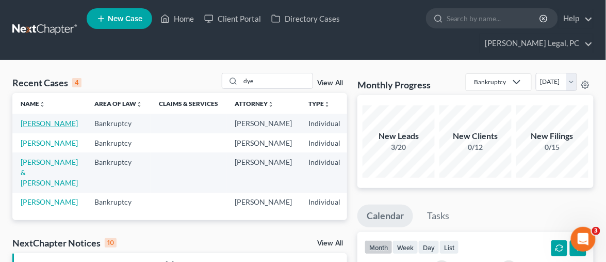
click at [28, 119] on link "[PERSON_NAME]" at bounding box center [49, 123] width 57 height 9
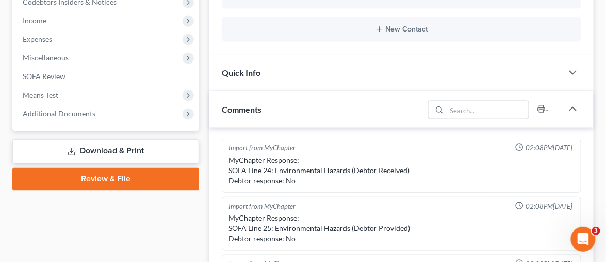
scroll to position [344, 0]
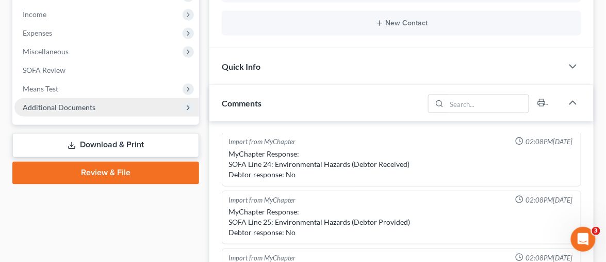
click at [75, 98] on span "Additional Documents" at bounding box center [106, 107] width 185 height 19
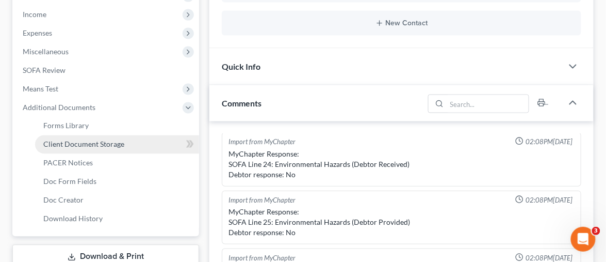
click at [77, 140] on span "Client Document Storage" at bounding box center [83, 144] width 81 height 9
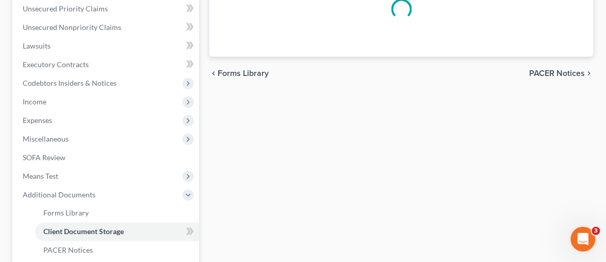
select select "0"
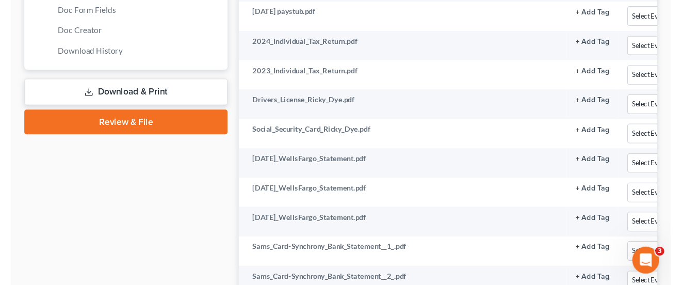
scroll to position [516, 0]
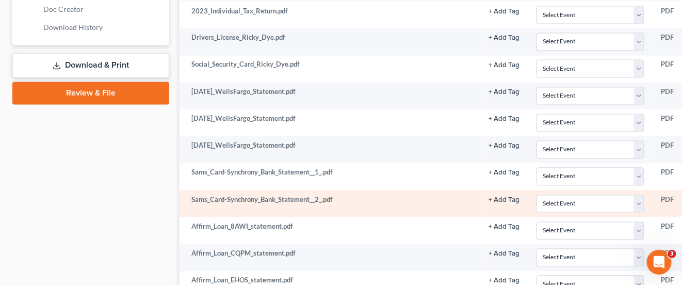
drag, startPoint x: 600, startPoint y: 3, endPoint x: 456, endPoint y: 202, distance: 246.6
click at [456, 202] on td "Sams_Card-Synchrony_Bank_Statement__2_.pdf" at bounding box center [330, 203] width 301 height 27
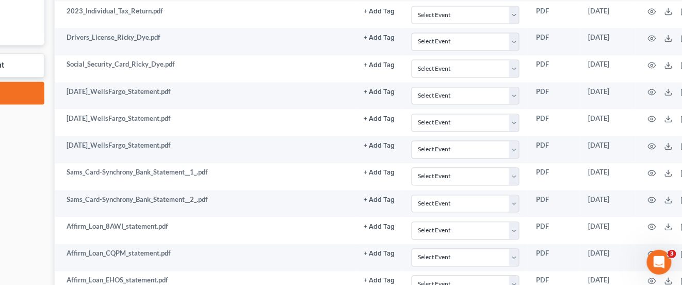
scroll to position [516, 126]
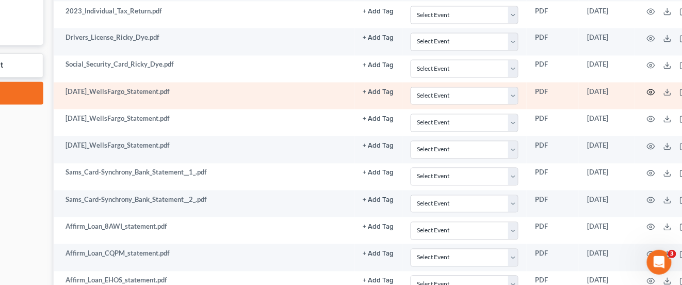
click at [615, 90] on icon "button" at bounding box center [652, 93] width 8 height 6
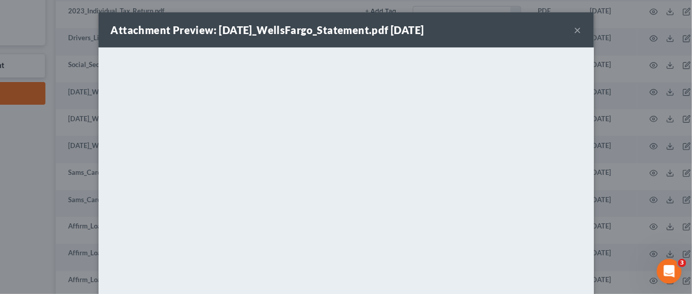
click at [574, 34] on button "×" at bounding box center [577, 30] width 7 height 12
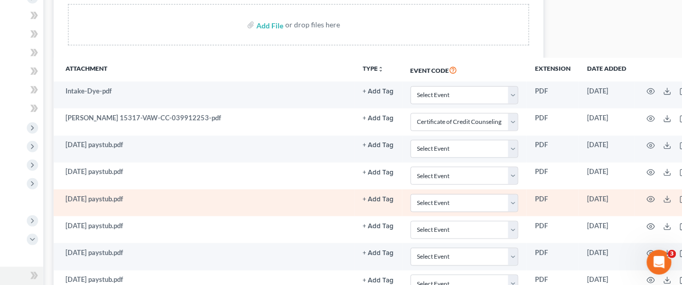
scroll to position [129, 126]
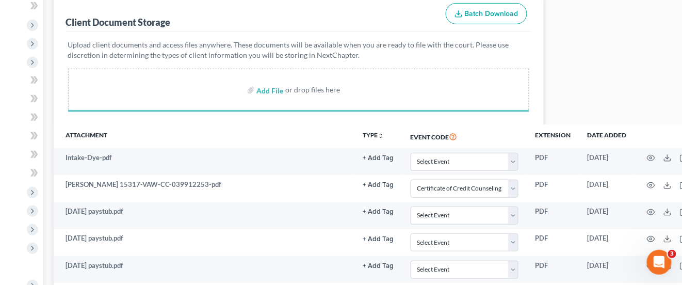
select select "0"
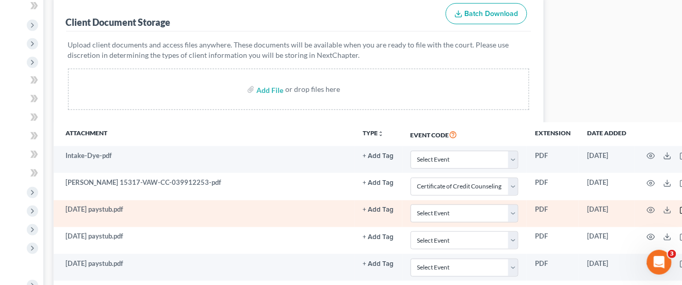
select select "0"
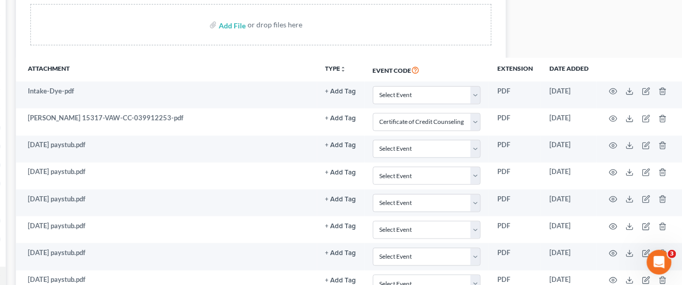
scroll to position [65, 164]
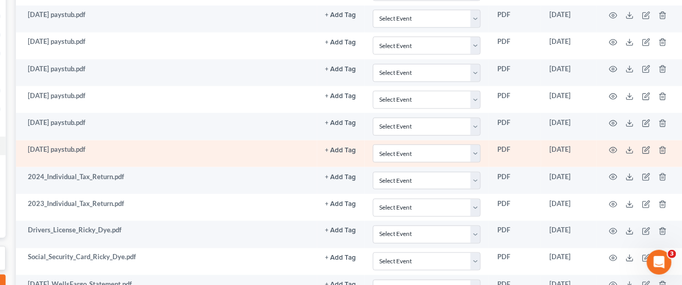
select select "0"
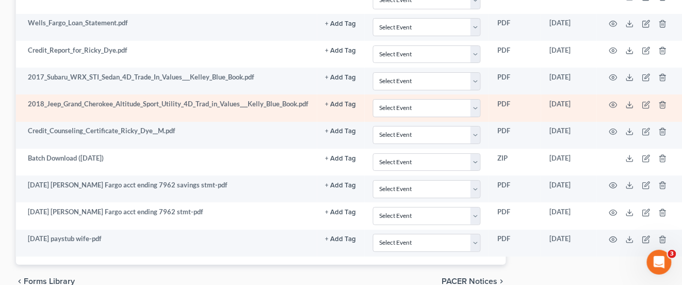
scroll to position [1056, 164]
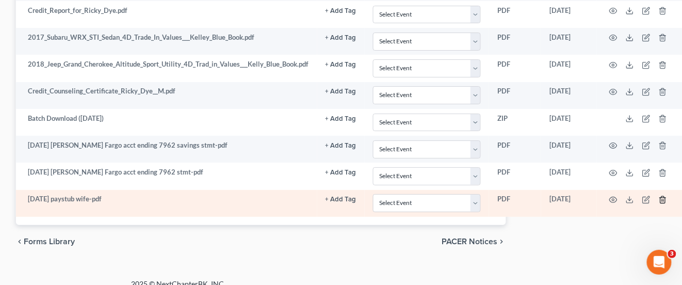
click at [615, 196] on icon "button" at bounding box center [663, 199] width 5 height 7
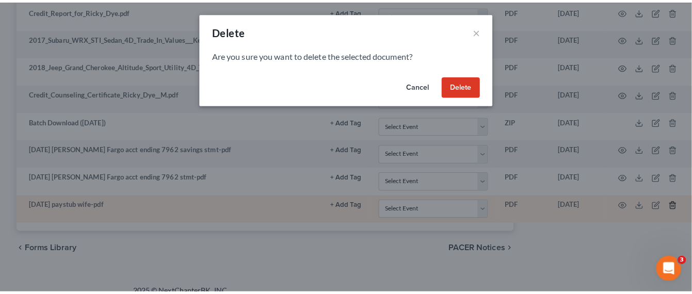
scroll to position [1046, 156]
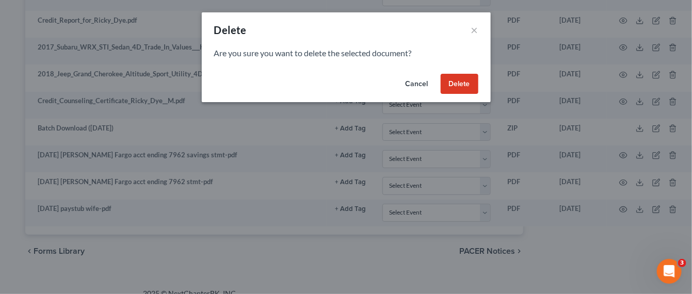
click at [457, 80] on button "Delete" at bounding box center [460, 84] width 38 height 21
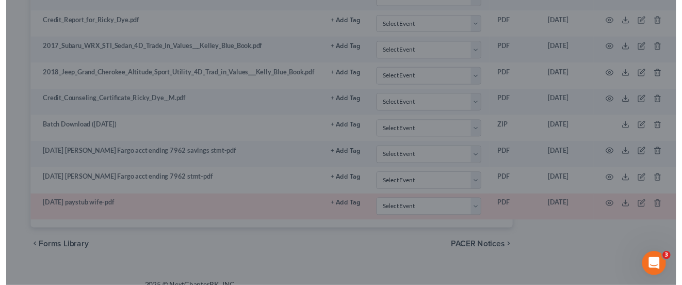
scroll to position [1020, 156]
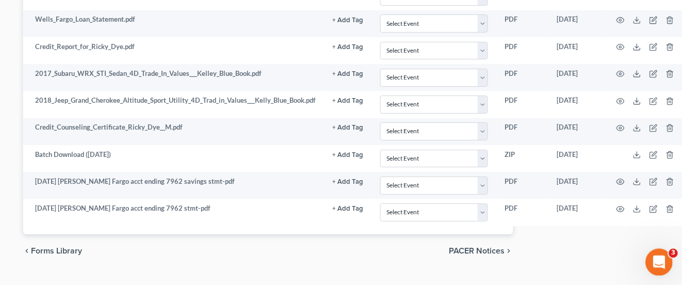
click at [615, 261] on div "Open Intercom Messenger" at bounding box center [658, 261] width 34 height 34
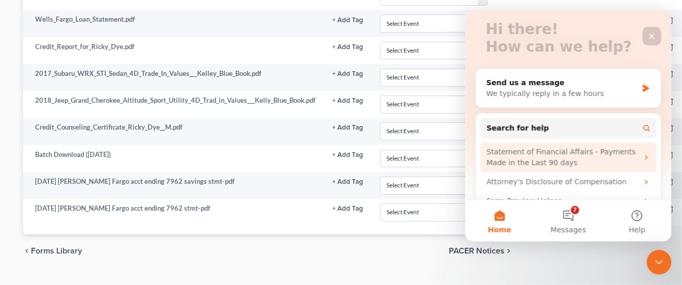
scroll to position [38, 0]
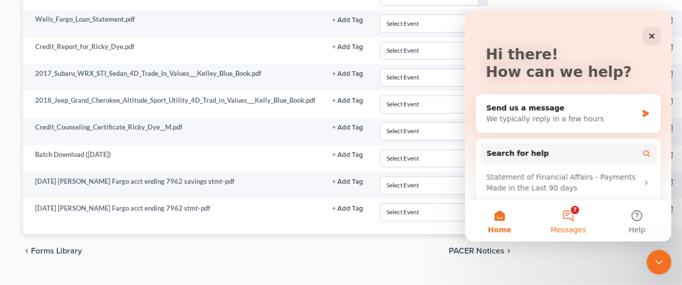
click at [570, 209] on button "7 Messages" at bounding box center [568, 220] width 69 height 41
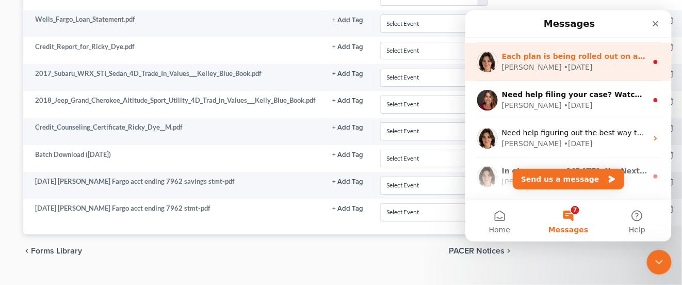
scroll to position [0, 0]
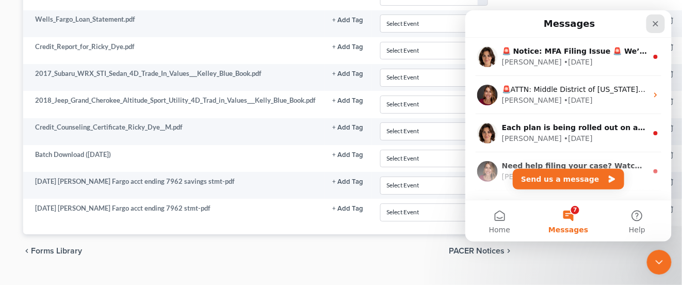
click at [615, 22] on icon "Close" at bounding box center [655, 23] width 8 height 8
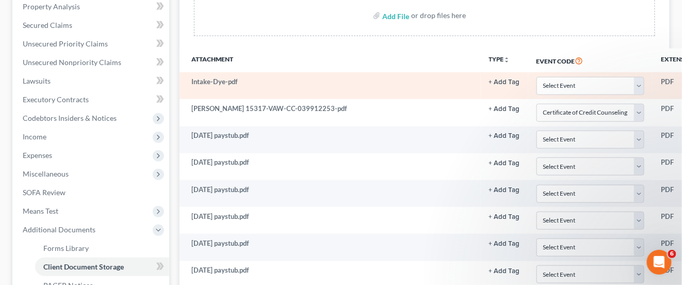
scroll to position [129, 0]
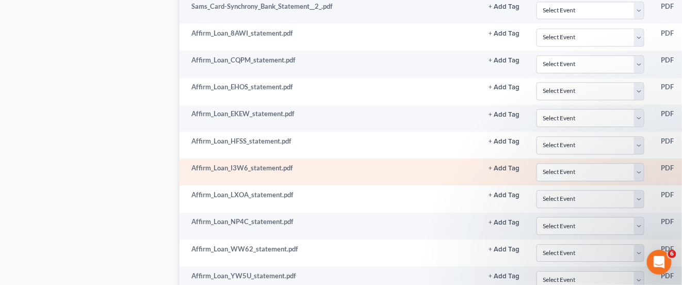
select select "0"
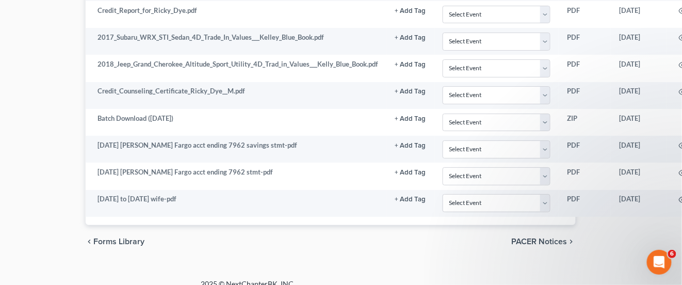
scroll to position [1056, 164]
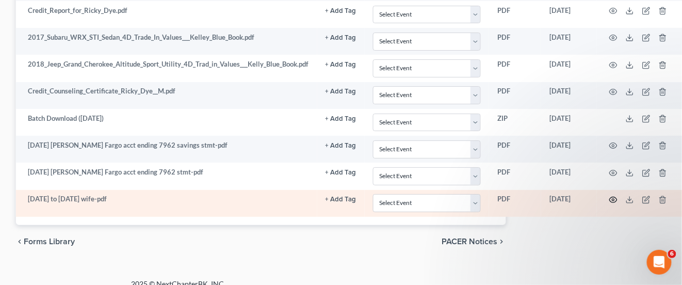
click at [613, 199] on circle "button" at bounding box center [614, 200] width 2 height 2
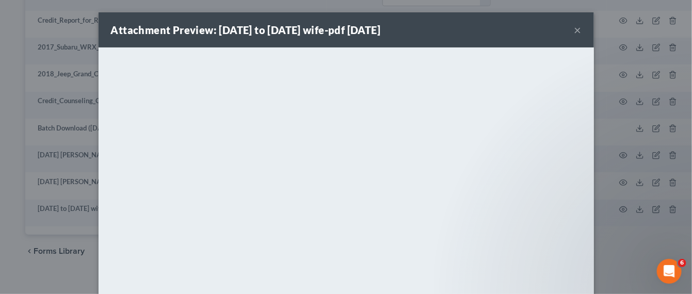
click at [568, 31] on div "Attachment Preview: 4-10-2025 to 09-25-2025 wife-pdf 10/02/2025 ×" at bounding box center [347, 29] width 496 height 35
click at [574, 29] on button "×" at bounding box center [577, 30] width 7 height 12
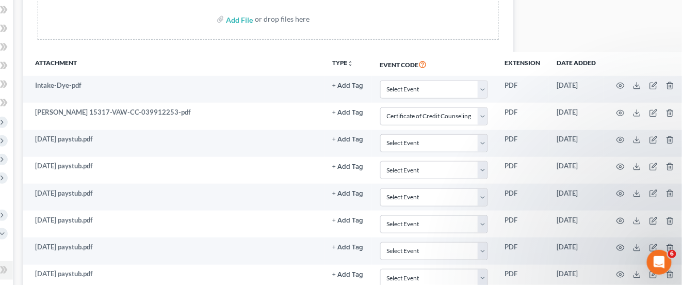
scroll to position [153, 156]
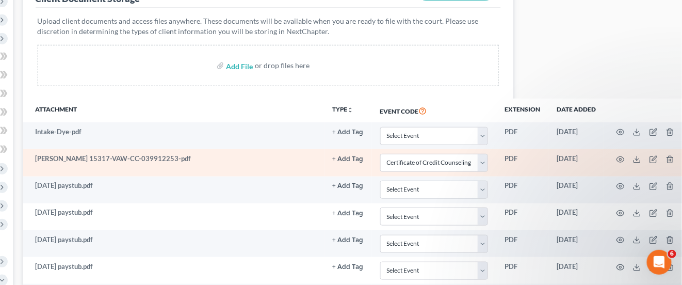
select select "0"
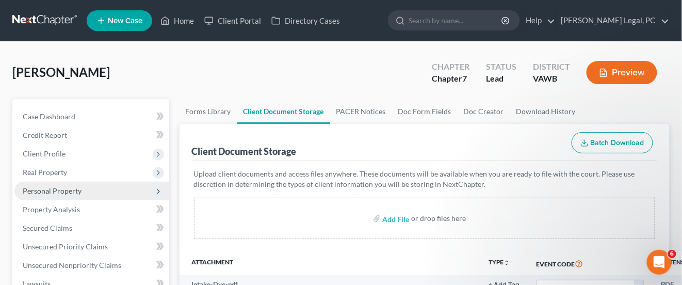
scroll to position [129, 0]
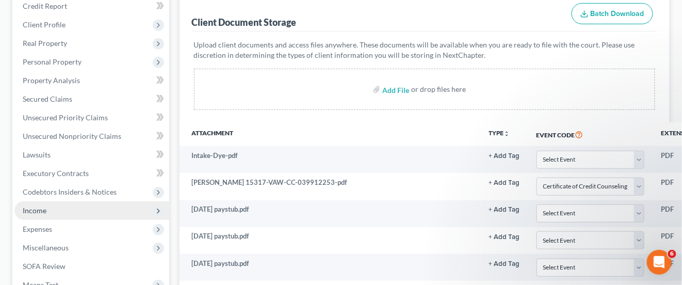
click at [34, 209] on span "Income" at bounding box center [35, 210] width 24 height 9
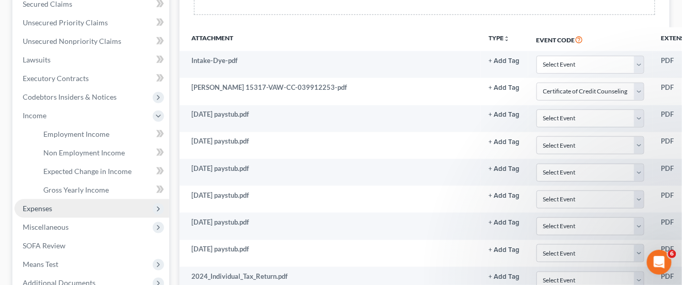
scroll to position [258, 0]
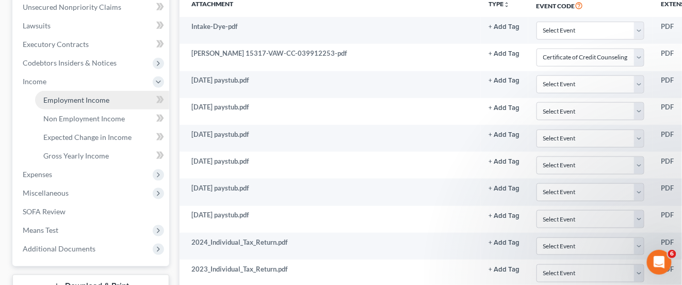
click at [94, 99] on span "Employment Income" at bounding box center [76, 99] width 66 height 9
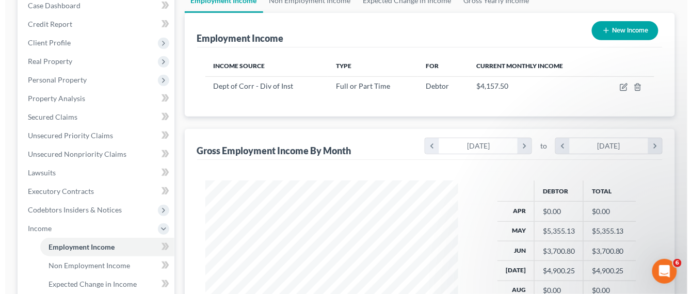
scroll to position [129, 0]
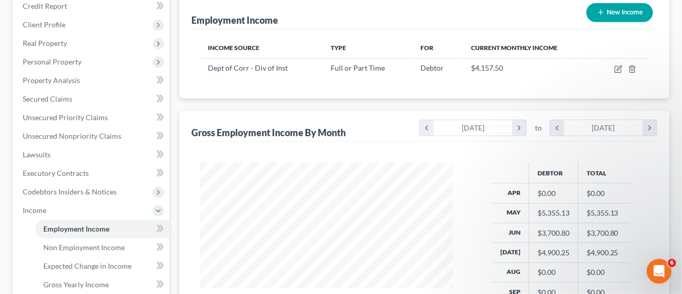
click at [615, 17] on button "New Income" at bounding box center [620, 12] width 67 height 19
select select "0"
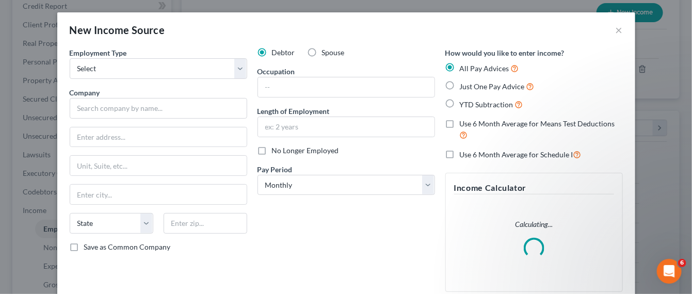
scroll to position [184, 278]
click at [322, 56] on label "Spouse" at bounding box center [333, 52] width 23 height 10
click at [326, 54] on input "Spouse" at bounding box center [329, 50] width 7 height 7
radio input "true"
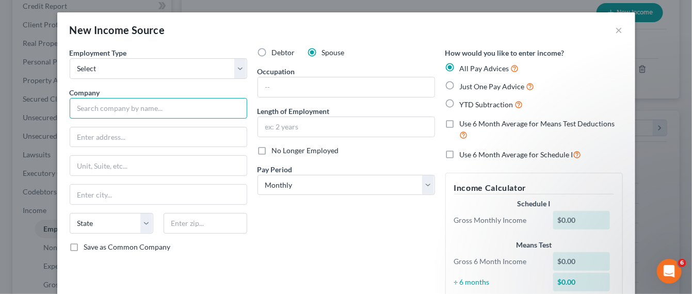
click at [150, 106] on input "text" at bounding box center [159, 108] width 178 height 21
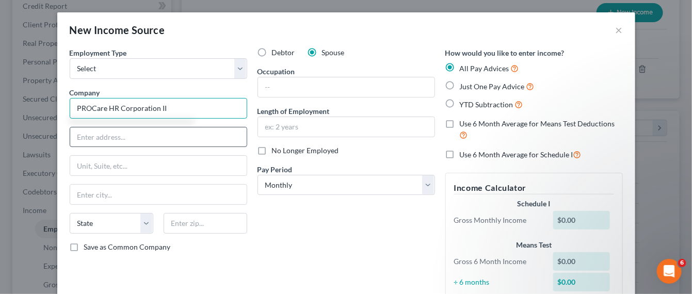
type input "PROCare HR Corporation II"
click at [134, 141] on input "text" at bounding box center [158, 137] width 177 height 20
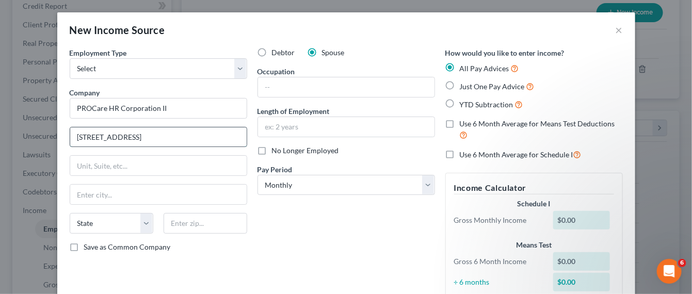
type input "401 N 3rd Street"
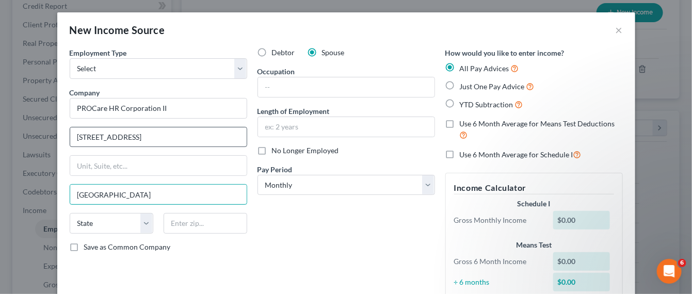
type input "Minneapolis"
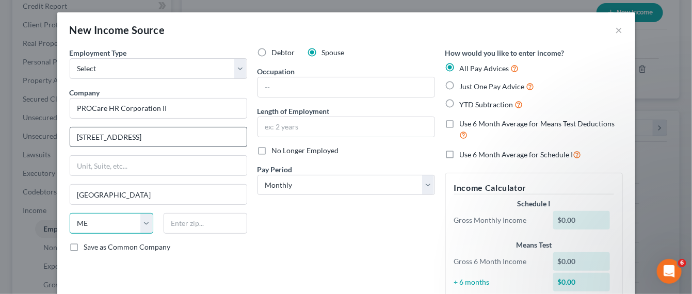
select select "24"
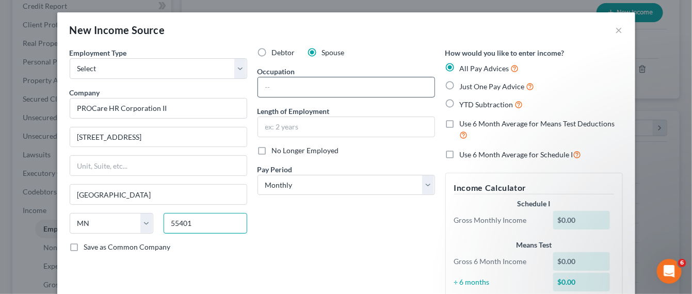
type input "55401"
click at [301, 93] on input "text" at bounding box center [346, 87] width 177 height 20
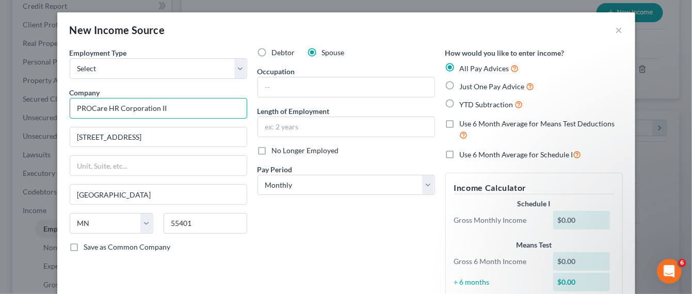
drag, startPoint x: 165, startPoint y: 108, endPoint x: 48, endPoint y: 94, distance: 117.5
click at [48, 94] on div "New Income Source × Employment Type * Select Full or Part Time Employment Self …" at bounding box center [346, 147] width 692 height 294
type input "Twenty20 Management, Inc."
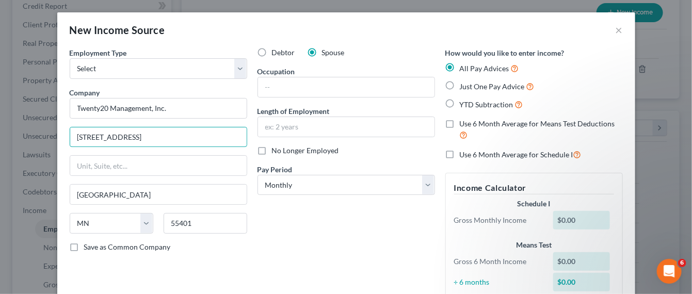
type input "4289 North Fork Road"
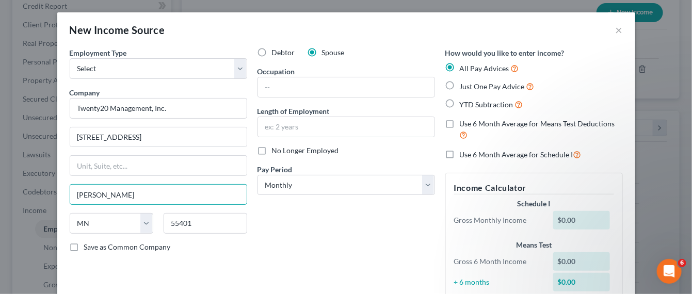
type input "Elliston"
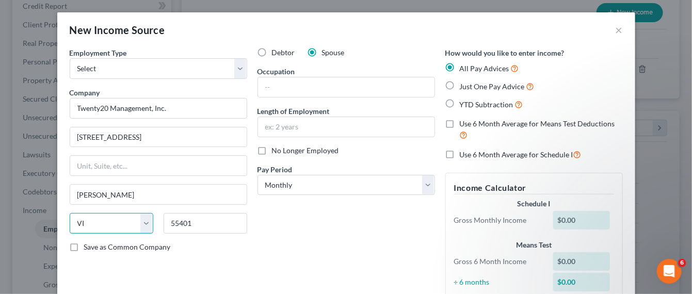
select select "48"
type input "24087"
click at [365, 133] on input "text" at bounding box center [346, 127] width 177 height 20
click at [365, 131] on input "text" at bounding box center [346, 127] width 177 height 20
click at [391, 213] on div "Debtor Spouse Occupation Length of Employment No Longer Employed Pay Period * S…" at bounding box center [346, 178] width 188 height 263
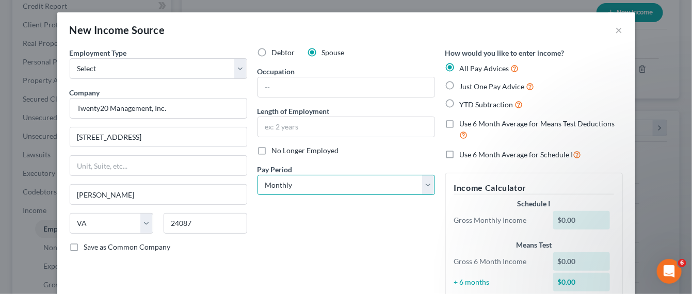
click at [415, 188] on select "Select Monthly Twice Monthly Every Other Week Weekly" at bounding box center [347, 185] width 178 height 21
select select "1"
click at [258, 175] on select "Select Monthly Twice Monthly Every Other Week Weekly" at bounding box center [347, 185] width 178 height 21
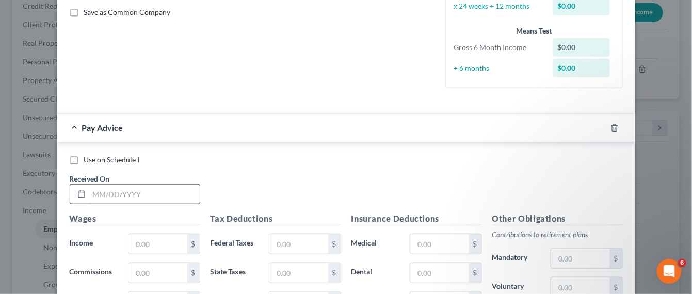
scroll to position [258, 0]
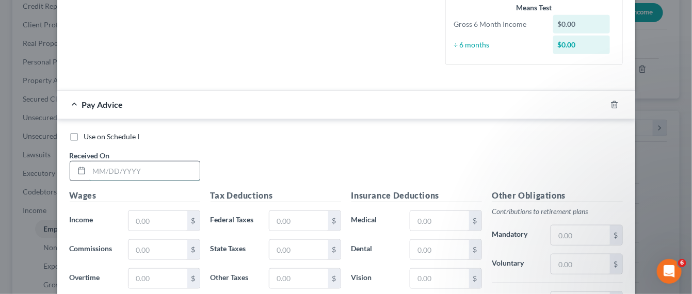
click at [120, 170] on input "text" at bounding box center [144, 172] width 110 height 20
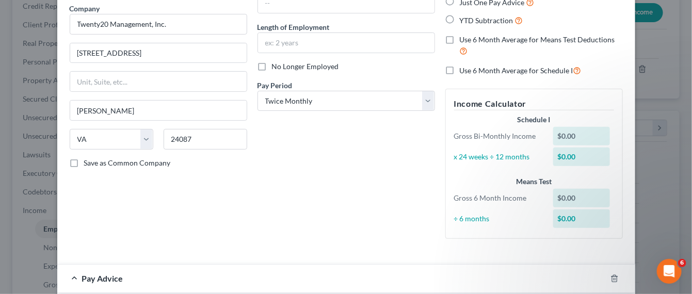
scroll to position [194, 0]
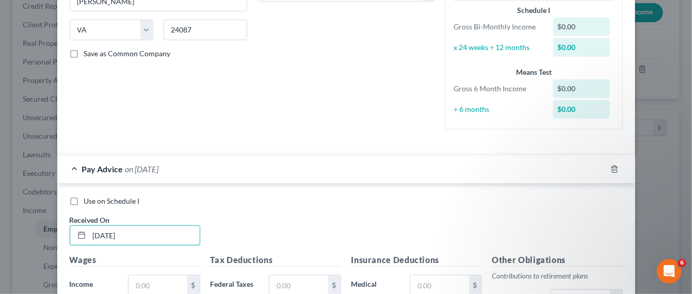
type input "04/10/2025"
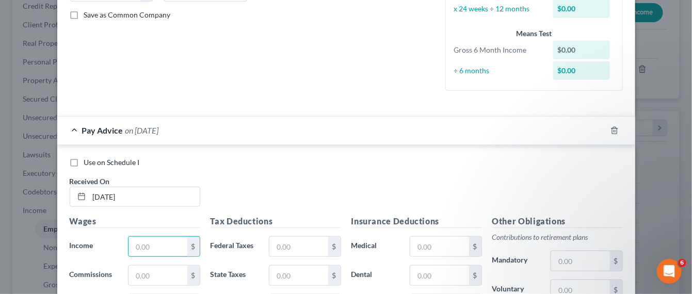
scroll to position [258, 0]
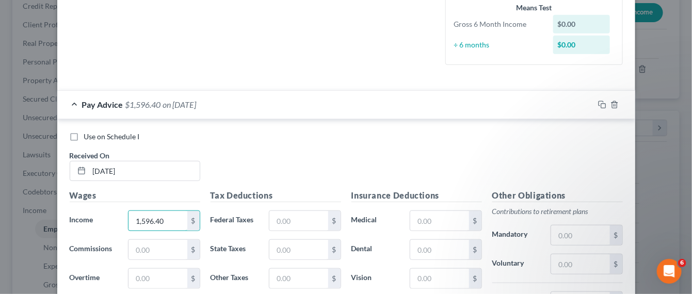
type input "1,596.40"
click at [558, 235] on input "text" at bounding box center [580, 236] width 58 height 20
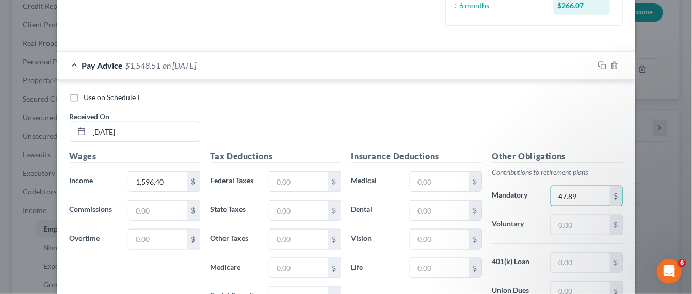
scroll to position [323, 0]
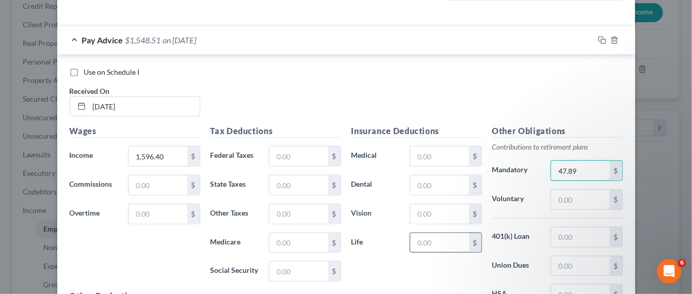
type input "47.89"
click at [422, 238] on input "text" at bounding box center [439, 243] width 58 height 20
type input "2.01"
click at [434, 215] on input "text" at bounding box center [439, 214] width 58 height 20
click at [293, 152] on input "text" at bounding box center [298, 157] width 58 height 20
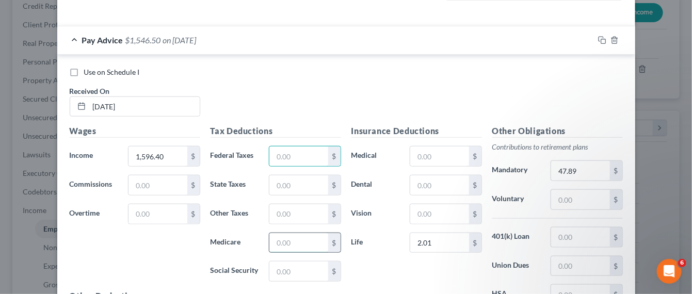
click at [303, 243] on input "text" at bounding box center [298, 243] width 58 height 20
type input "23.15"
type input "57.95"
type input "100.88"
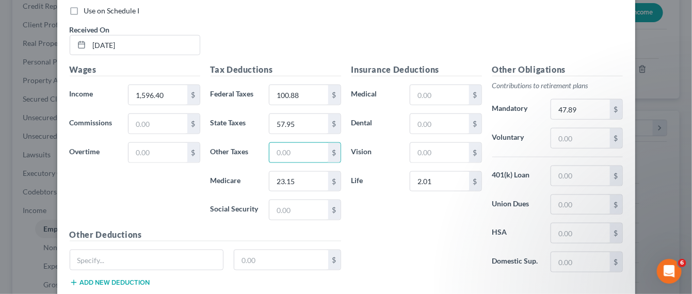
scroll to position [446, 0]
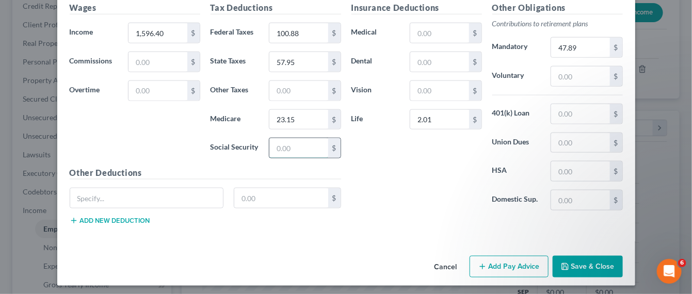
click at [273, 152] on input "text" at bounding box center [298, 148] width 58 height 20
click at [292, 147] on input "text" at bounding box center [298, 148] width 58 height 20
click at [272, 146] on input "text" at bounding box center [298, 148] width 58 height 20
type input "98.98"
click at [87, 188] on input "text" at bounding box center [146, 198] width 153 height 20
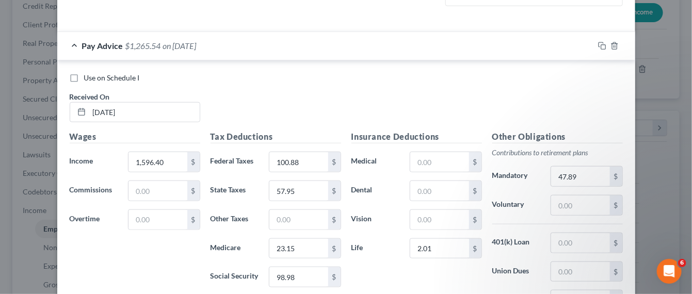
scroll to position [381, 0]
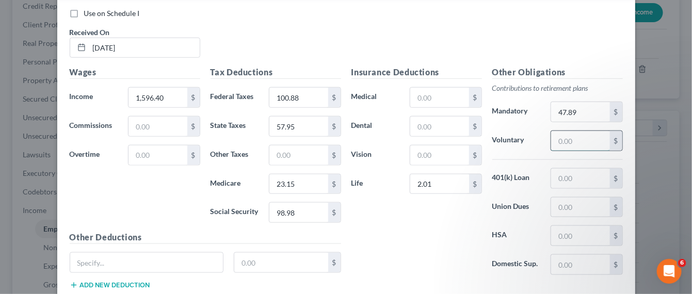
click at [555, 142] on input "text" at bounding box center [580, 141] width 58 height 20
type input "158.35"
click at [540, 55] on div "Use on Schedule I Received On * 04/10/2025" at bounding box center [347, 37] width 564 height 58
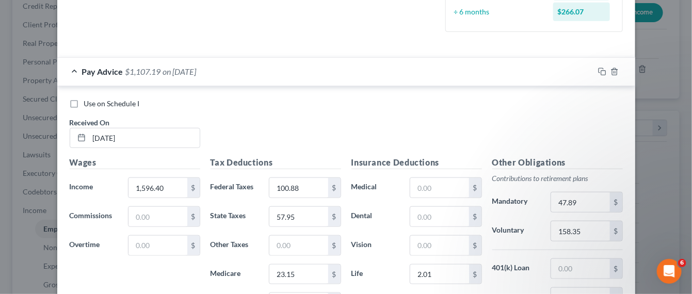
scroll to position [317, 0]
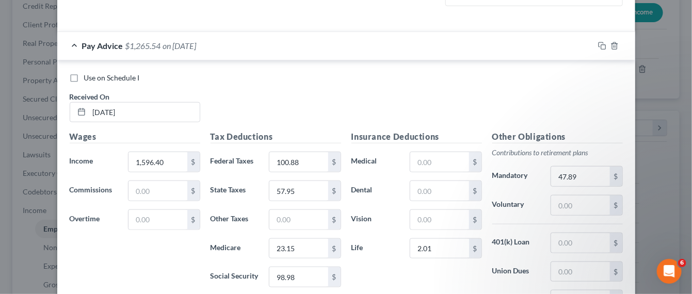
click at [326, 147] on div "Tax Deductions Federal Taxes 100.88 $ State Taxes 57.95 $ Other Taxes $ Medicar…" at bounding box center [275, 213] width 141 height 165
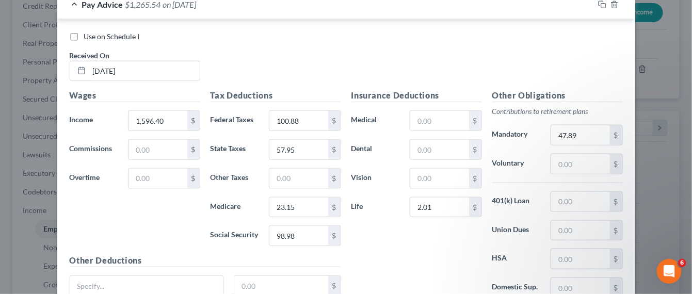
scroll to position [381, 0]
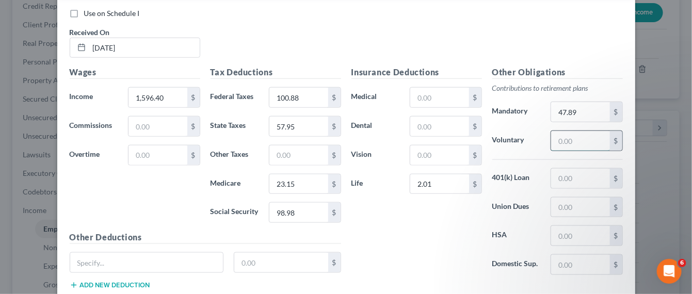
click at [570, 142] on input "text" at bounding box center [580, 141] width 58 height 20
type input "0.54"
click at [343, 31] on div "Use on Schedule I Received On * 04/10/2025" at bounding box center [347, 37] width 564 height 58
click at [452, 31] on div "Use on Schedule I Received On * 04/10/2025" at bounding box center [347, 37] width 564 height 58
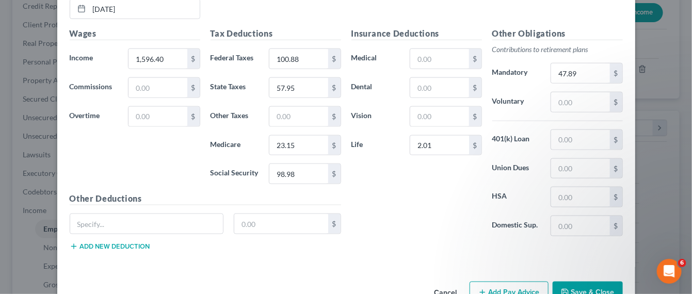
scroll to position [446, 0]
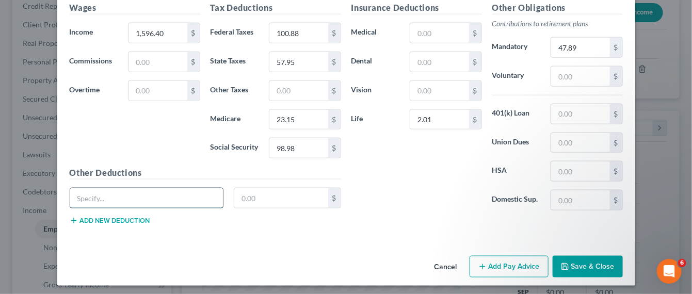
click at [111, 189] on input "text" at bounding box center [146, 198] width 153 height 20
type input "Miscellaneous"
type input "0.54"
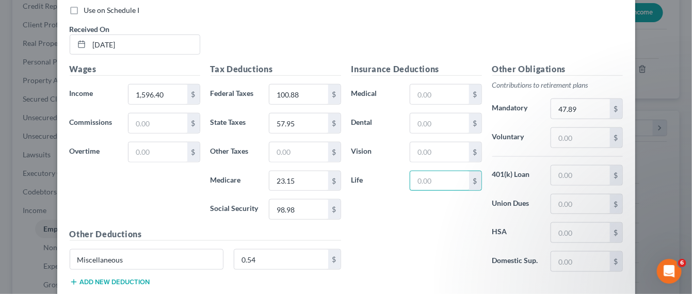
scroll to position [317, 0]
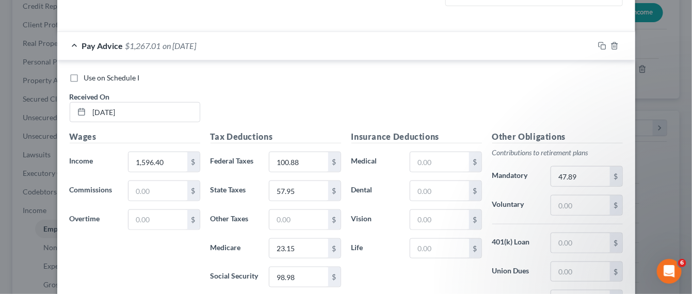
click at [382, 100] on div "Use on Schedule I Received On * 04/10/2025" at bounding box center [347, 102] width 564 height 58
click at [597, 49] on div at bounding box center [614, 46] width 41 height 17
click at [598, 44] on icon "button" at bounding box center [602, 46] width 8 height 8
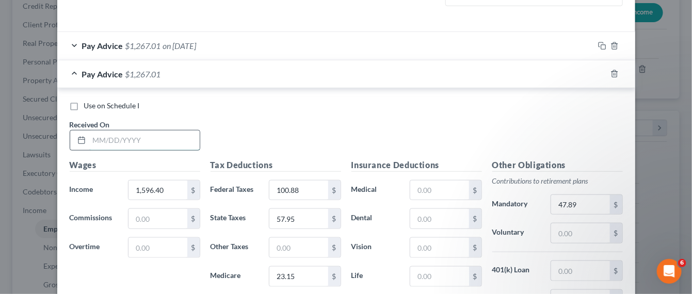
click at [130, 131] on input "text" at bounding box center [144, 141] width 110 height 20
type input "1"
type input "04/25/2025"
type input "1,729.20"
type input "116.34"
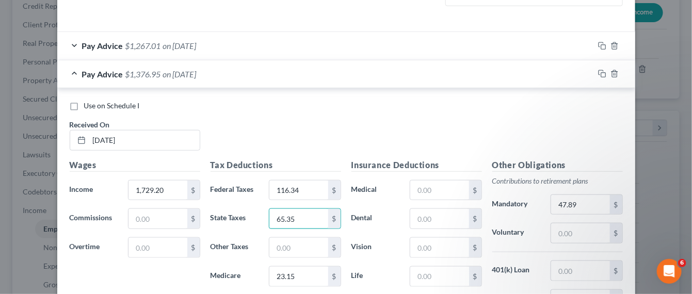
type input "65.35"
type input "25.07"
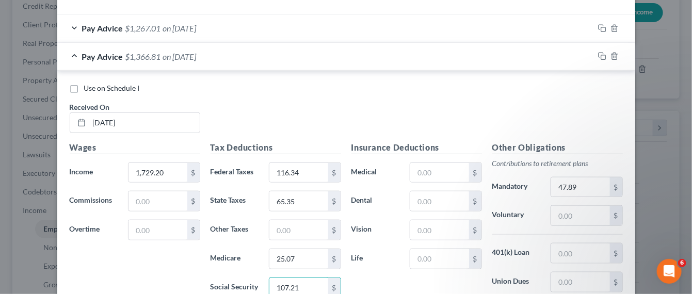
type input "107.21"
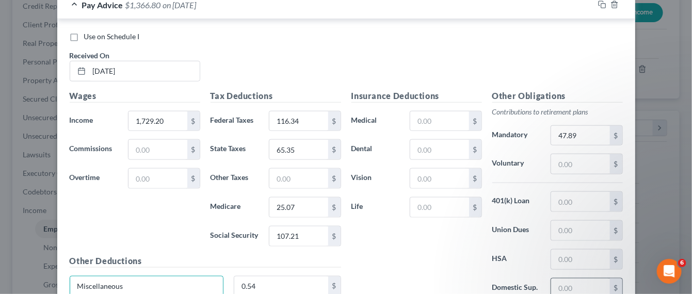
scroll to position [409, 0]
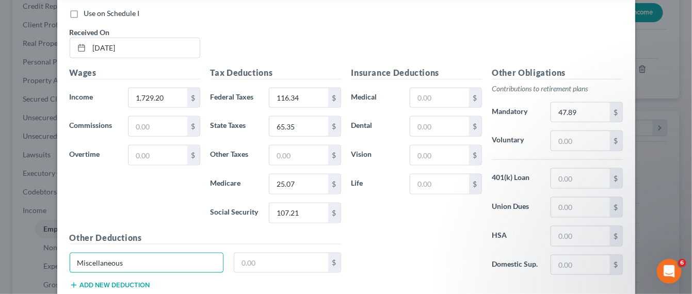
drag, startPoint x: 106, startPoint y: 262, endPoint x: 52, endPoint y: 254, distance: 54.2
click at [57, 256] on div "Use on Schedule I Received On * 04/25/2025 Wages Income * 1,729.20 $ Commission…" at bounding box center [346, 151] width 578 height 310
type input "51.88"
click at [207, 247] on div "Other Deductions $ Add new deduction" at bounding box center [206, 265] width 282 height 67
click at [205, 253] on input "text" at bounding box center [146, 263] width 153 height 20
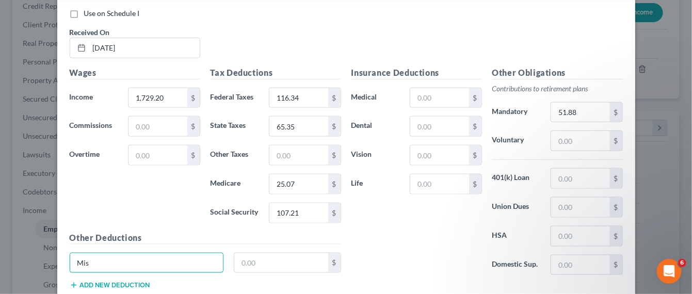
type input "Miscellaneous"
type input "0.54"
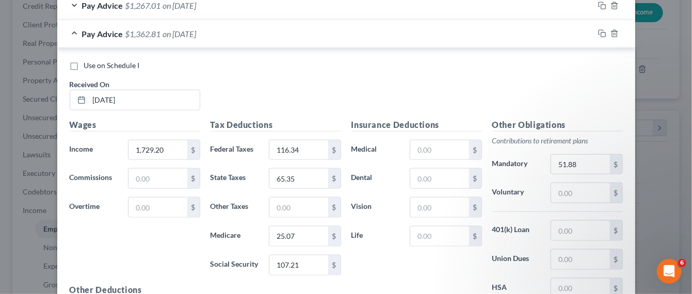
scroll to position [280, 0]
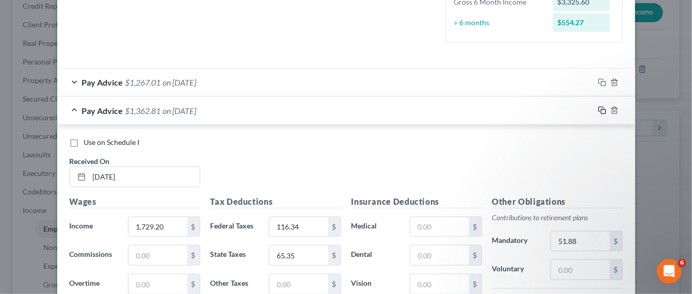
click at [598, 111] on icon "button" at bounding box center [602, 110] width 8 height 8
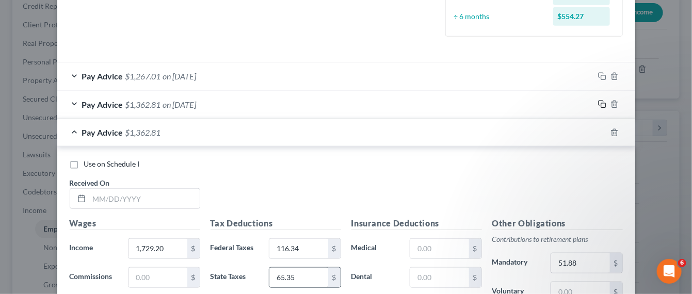
scroll to position [345, 0]
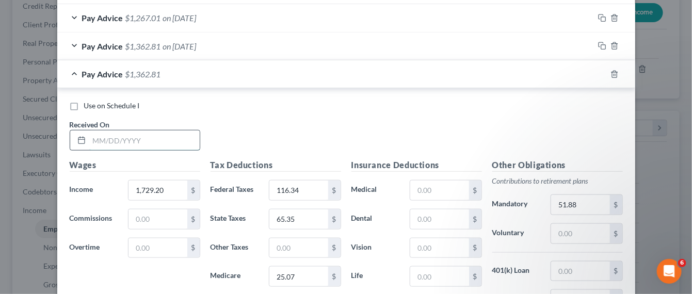
click at [151, 134] on input "text" at bounding box center [144, 141] width 110 height 20
type input "05/09/2025"
type input "1,589.54"
type input "100.12"
type input "57.58"
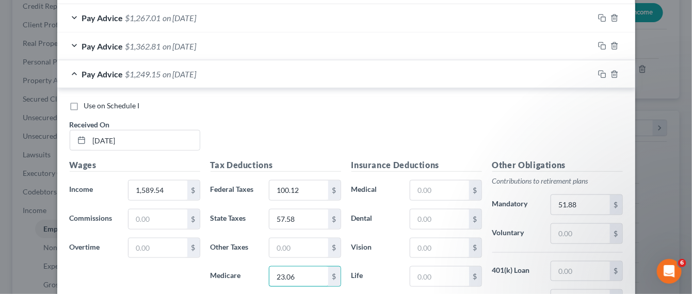
type input "23.06"
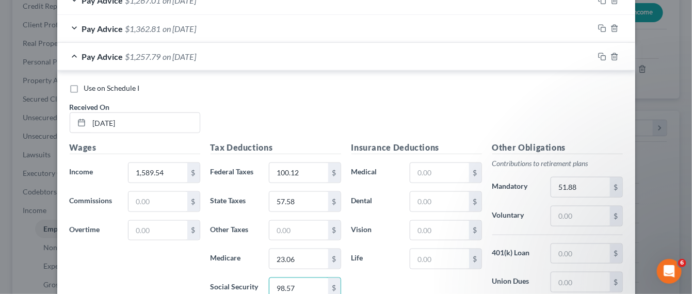
type input "98.57"
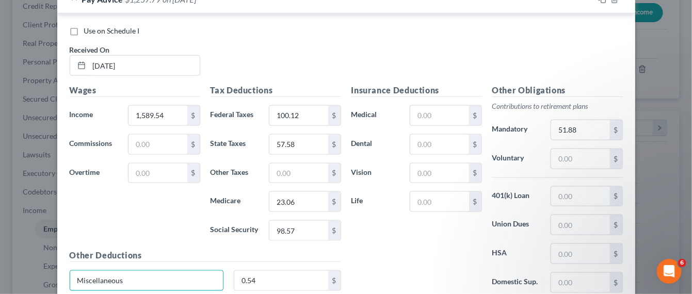
scroll to position [437, 0]
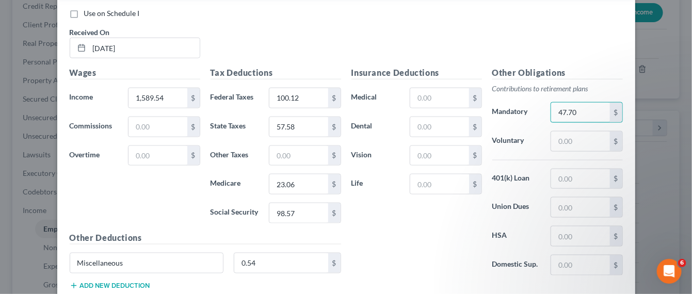
type input "47.70"
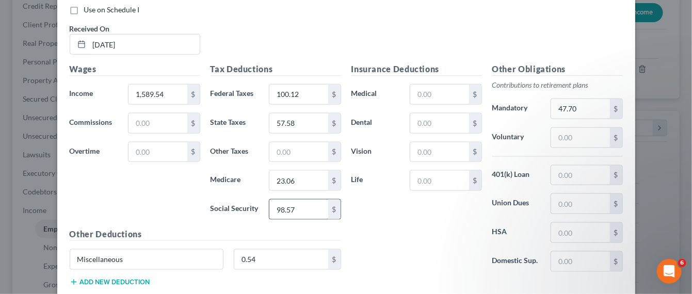
scroll to position [373, 0]
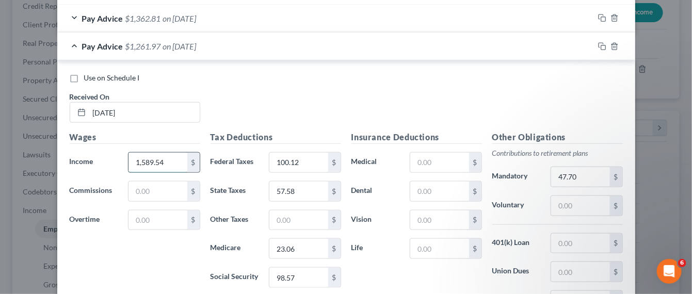
click at [161, 159] on input "1,589.54" at bounding box center [158, 163] width 58 height 20
type input "1,589.84"
click at [277, 67] on div "Use on Schedule I Received On * 05/09/2025 Wages Income * 1,589.84 $ Commission…" at bounding box center [346, 215] width 578 height 310
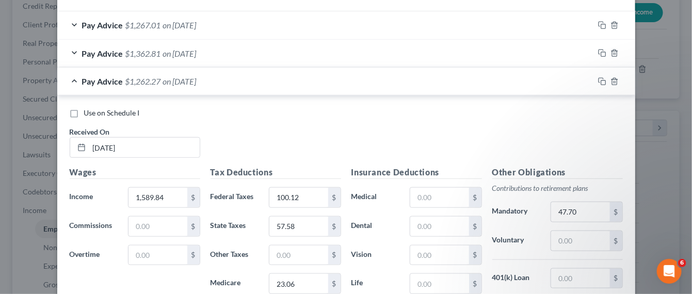
scroll to position [308, 0]
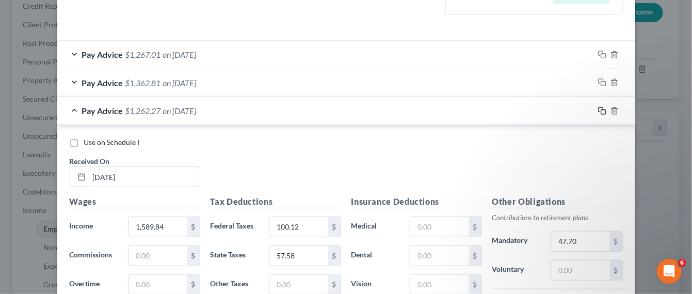
click at [601, 111] on rect "button" at bounding box center [603, 112] width 5 height 5
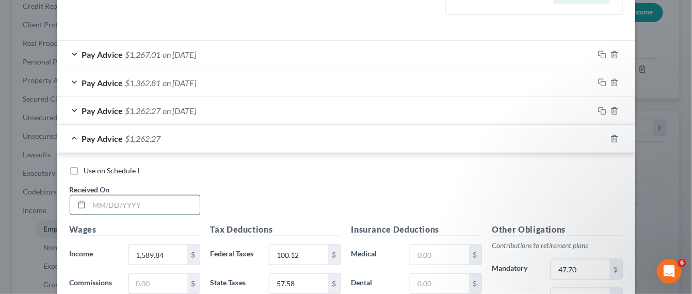
click at [164, 201] on input "text" at bounding box center [144, 206] width 110 height 20
type input "05/23/2025"
type input "1,530.32"
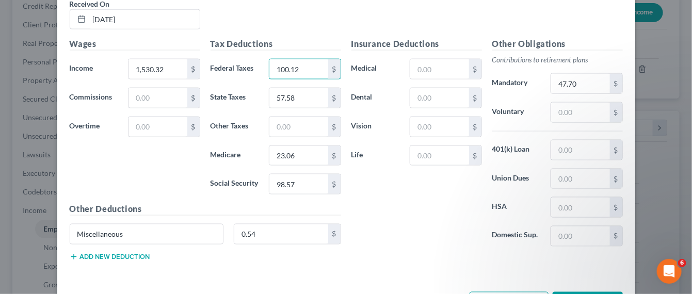
scroll to position [530, 0]
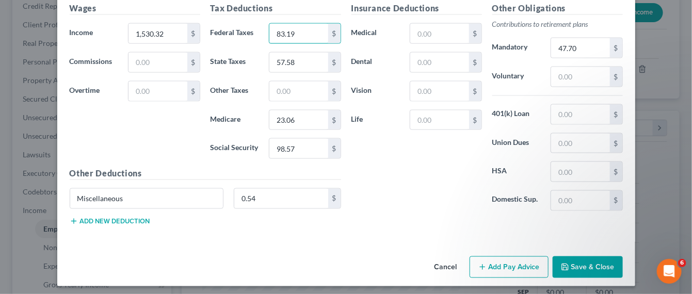
type input "83.19"
type input "54.26"
type input "22.19"
type input "54.26"
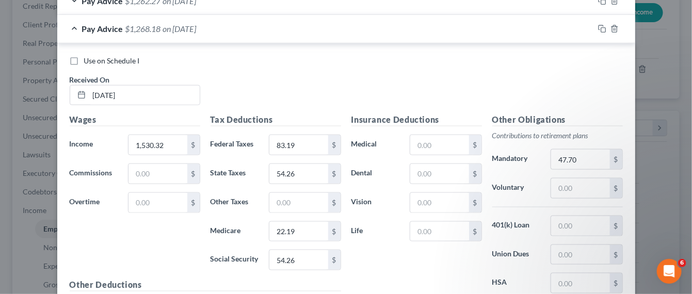
scroll to position [401, 0]
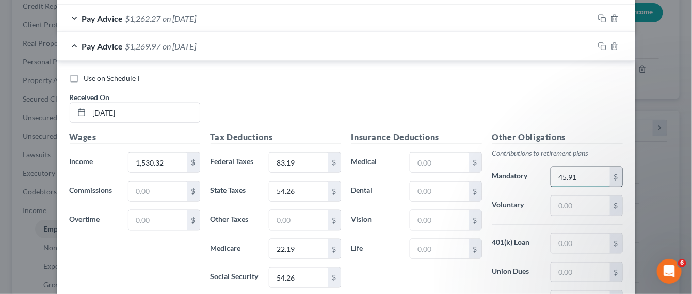
type input "45.91"
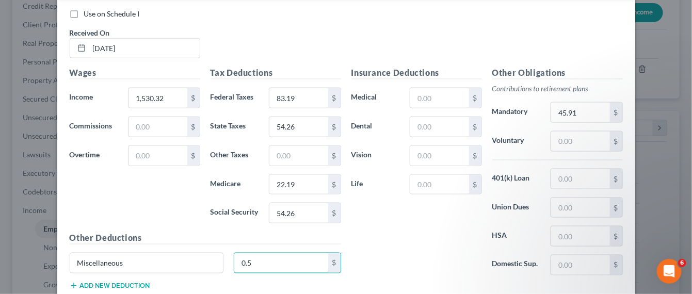
type input "0.54"
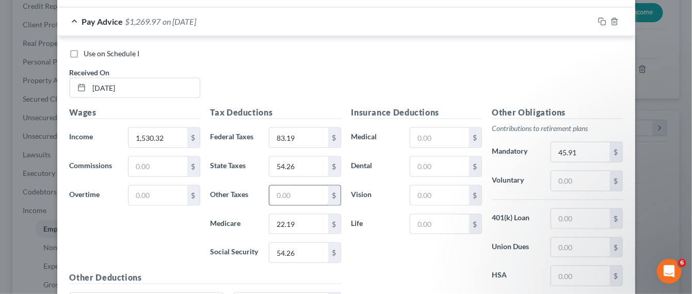
scroll to position [401, 0]
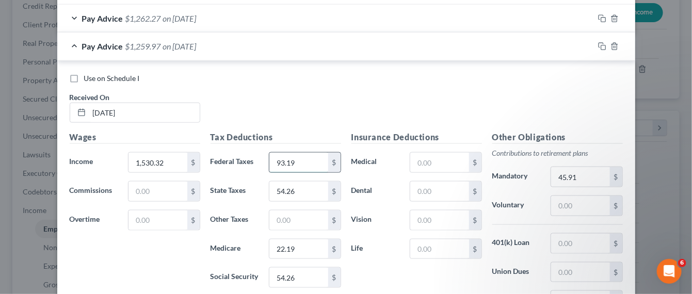
type input "93.19"
click at [289, 220] on input "text" at bounding box center [298, 221] width 58 height 20
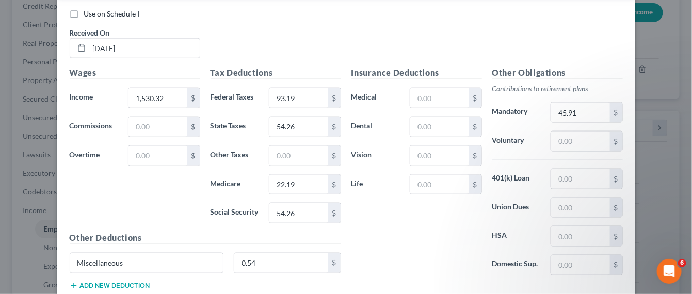
click at [422, 235] on div "Insurance Deductions Medical $ Dental $ Vision $ Life $" at bounding box center [416, 175] width 141 height 217
click at [294, 101] on input "93.19" at bounding box center [298, 98] width 58 height 20
type input "94.88"
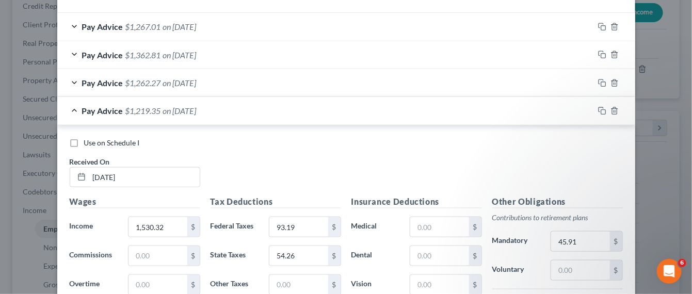
scroll to position [401, 0]
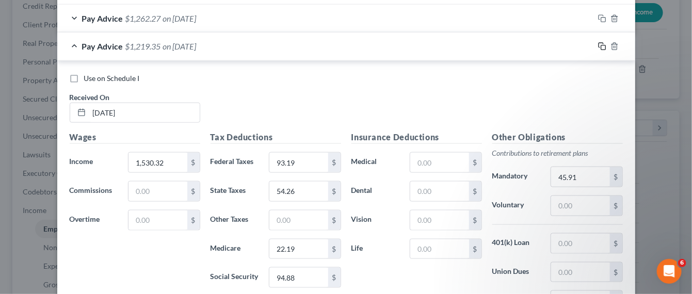
click at [598, 47] on icon "button" at bounding box center [602, 46] width 8 height 8
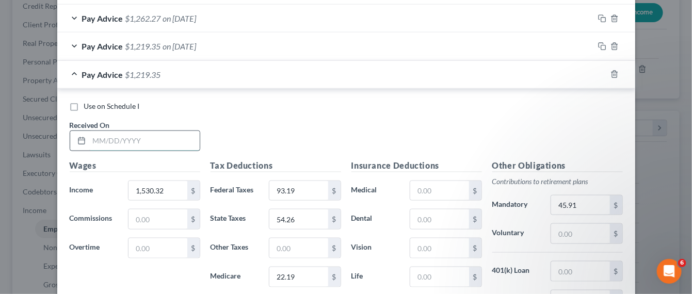
click at [134, 135] on input "text" at bounding box center [144, 141] width 110 height 20
type input "06/10/2025"
type input "1,885.92"
type input "134.58"
type input "74.09"
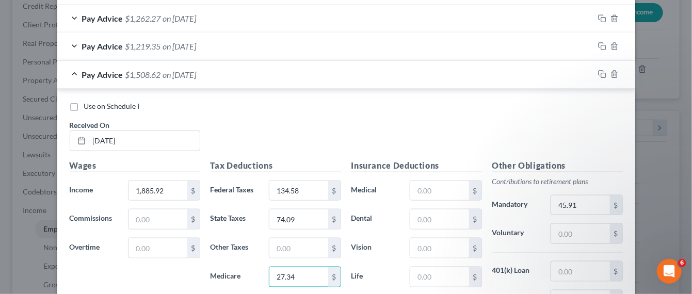
type input "27.34"
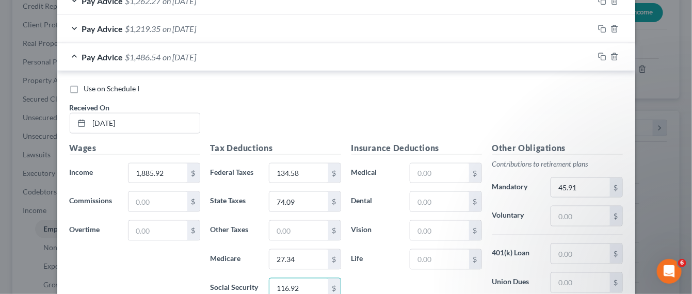
type input "116.92"
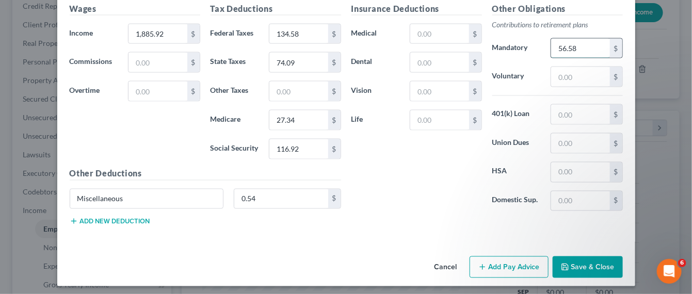
type input "56.58"
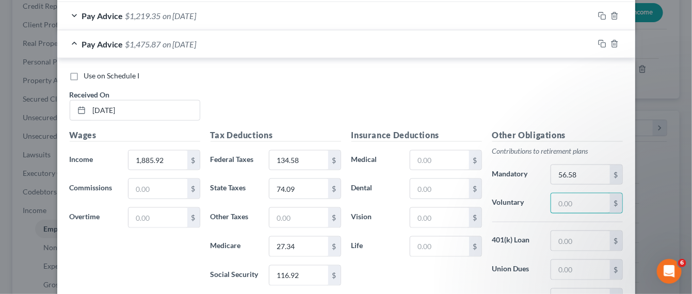
scroll to position [428, 0]
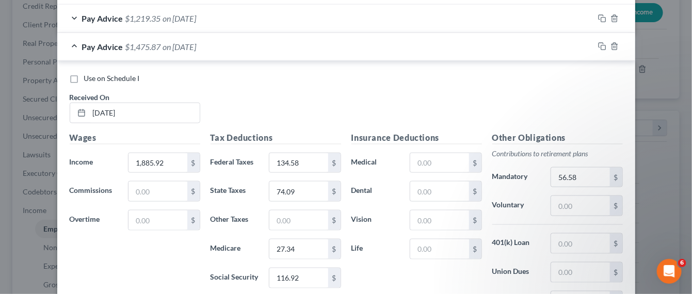
click at [595, 49] on div at bounding box center [614, 46] width 41 height 17
click at [598, 48] on icon "button" at bounding box center [602, 46] width 8 height 8
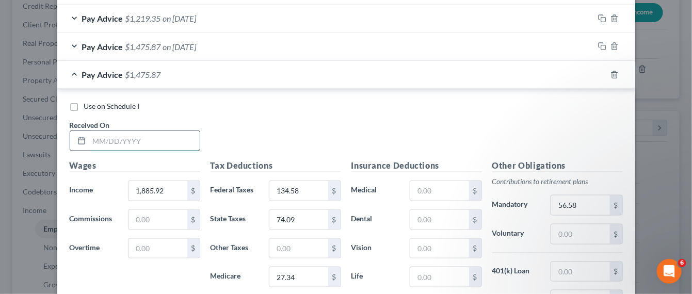
click at [114, 142] on input "text" at bounding box center [144, 141] width 110 height 20
type input "06/25/25"
type input "1,393.84"
type input "7,730"
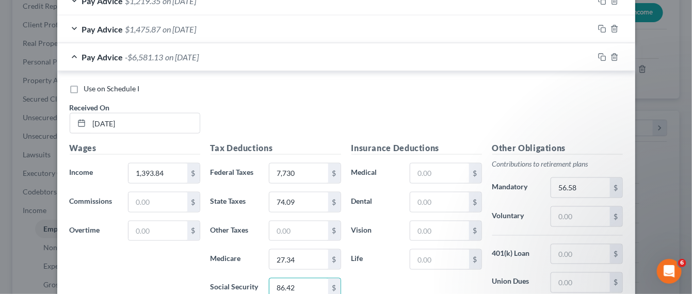
type input "86.42"
type input "20.21"
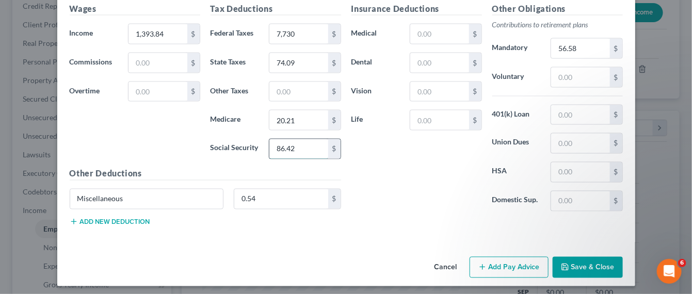
click at [291, 151] on input "86.42" at bounding box center [298, 149] width 58 height 20
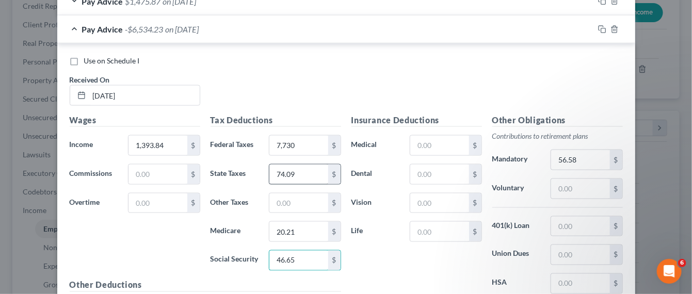
scroll to position [456, 0]
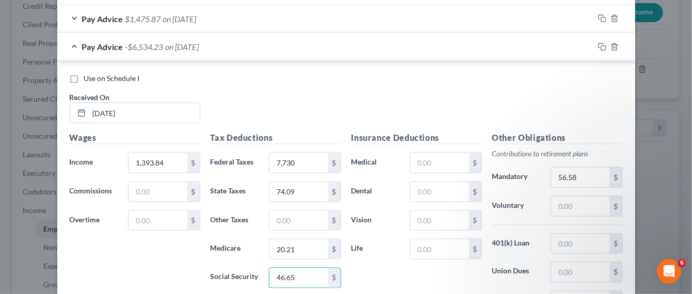
type input "46.65"
click at [249, 91] on div "Use on Schedule I Received On * 06/25/25" at bounding box center [347, 102] width 564 height 58
type input "77.30"
click at [291, 92] on div "Use on Schedule I Received On * 06/25/25" at bounding box center [347, 102] width 564 height 58
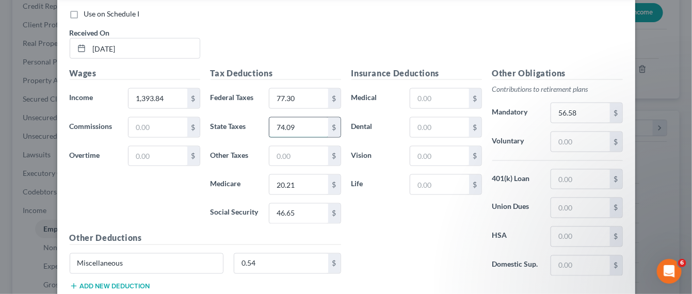
click at [295, 127] on input "74.09" at bounding box center [298, 128] width 58 height 20
type input "46.65"
click at [287, 154] on input "text" at bounding box center [298, 157] width 58 height 20
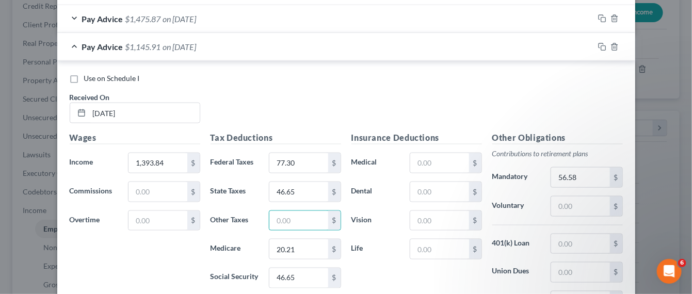
click at [404, 115] on div "Use on Schedule I Received On * 06/25/25" at bounding box center [347, 102] width 564 height 58
type input "41.82"
click at [260, 78] on div "Use on Schedule I" at bounding box center [346, 78] width 553 height 10
click at [307, 155] on input "77.30" at bounding box center [298, 163] width 58 height 20
click at [315, 185] on input "46.65" at bounding box center [298, 192] width 58 height 20
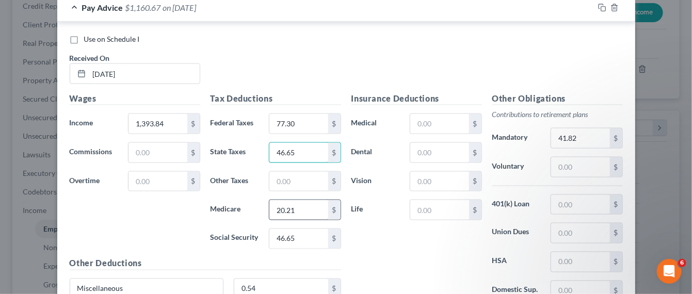
scroll to position [521, 0]
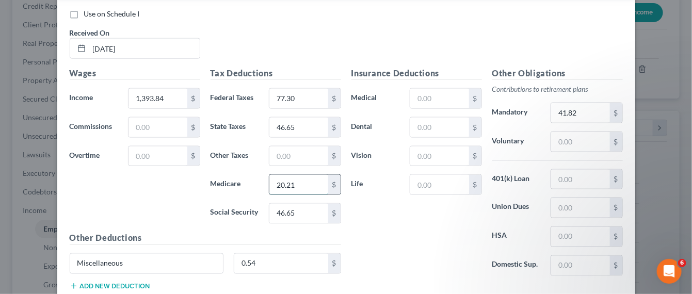
click at [314, 186] on input "20.21" at bounding box center [298, 185] width 58 height 20
click at [312, 216] on input "46.65" at bounding box center [298, 214] width 58 height 20
click at [581, 115] on input "41.82" at bounding box center [580, 113] width 58 height 20
click at [290, 99] on input "77.30" at bounding box center [298, 99] width 58 height 20
click at [300, 183] on input "20.21" at bounding box center [298, 185] width 58 height 20
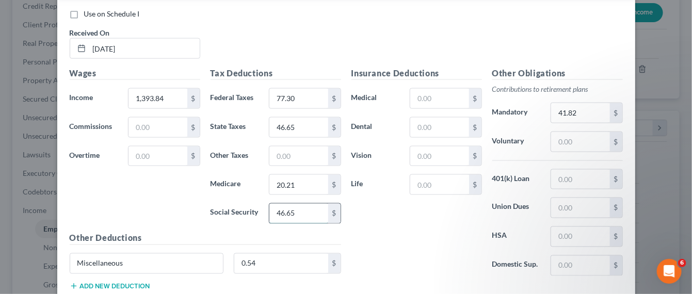
click at [295, 211] on input "46.65" at bounding box center [298, 214] width 58 height 20
type input "86.42"
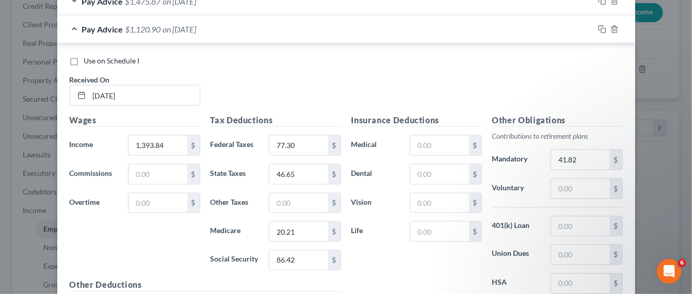
scroll to position [456, 0]
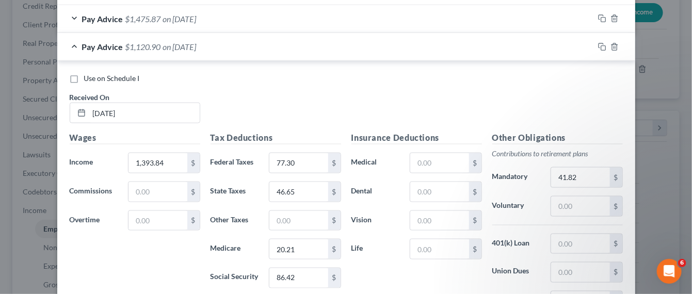
click at [84, 76] on label "Use on Schedule I" at bounding box center [112, 78] width 56 height 10
click at [88, 76] on input "Use on Schedule I" at bounding box center [91, 76] width 7 height 7
click at [84, 78] on label "Use on Schedule I" at bounding box center [112, 78] width 56 height 10
click at [88, 78] on input "Use on Schedule I" at bounding box center [91, 76] width 7 height 7
checkbox input "false"
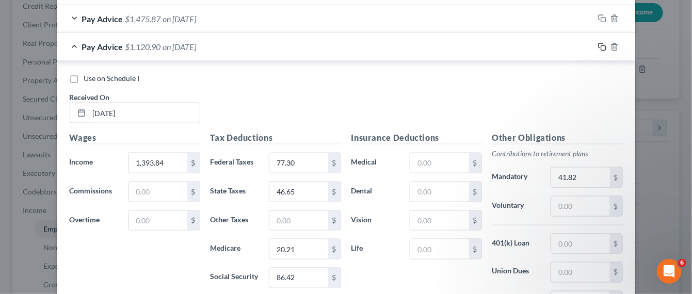
click at [598, 45] on icon "button" at bounding box center [602, 47] width 8 height 8
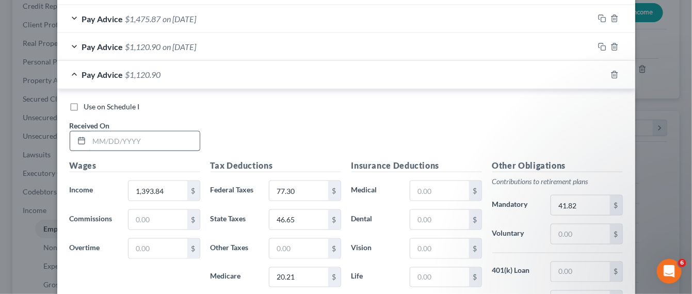
click at [151, 132] on input "text" at bounding box center [144, 142] width 110 height 20
type input "07/10/2025"
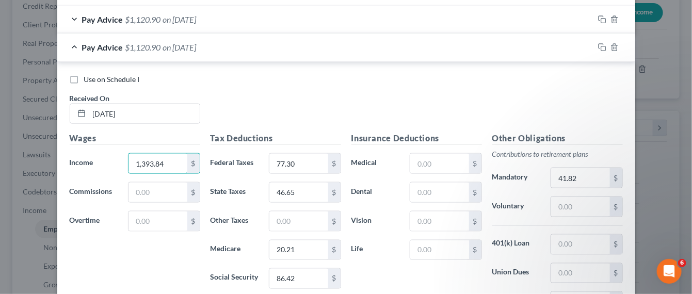
scroll to position [585, 0]
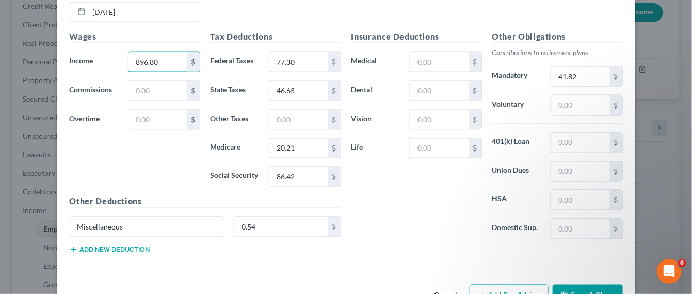
type input "896.80"
type input "24.49"
type input "20.37"
type input "13.01"
type input "55.60"
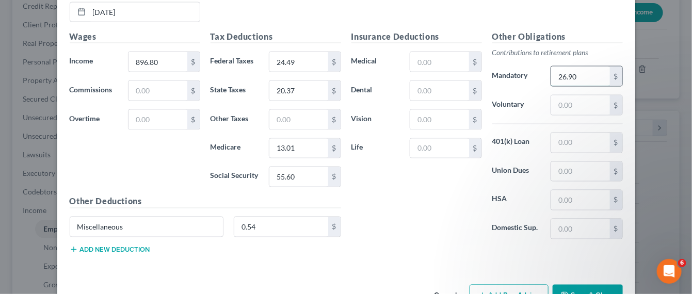
type input "26.90"
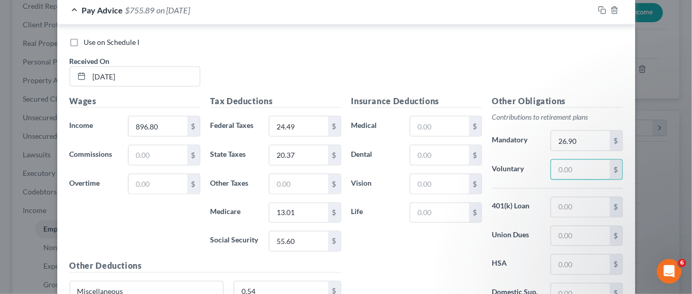
scroll to position [456, 0]
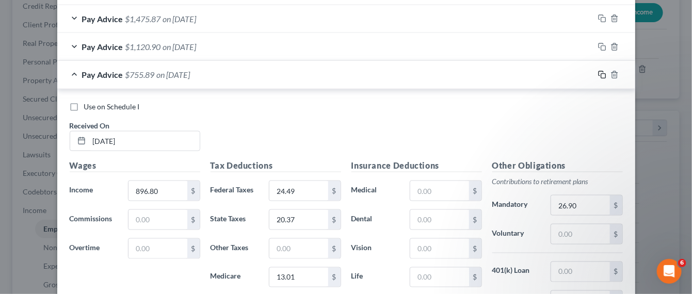
click at [598, 73] on icon "button" at bounding box center [602, 75] width 8 height 8
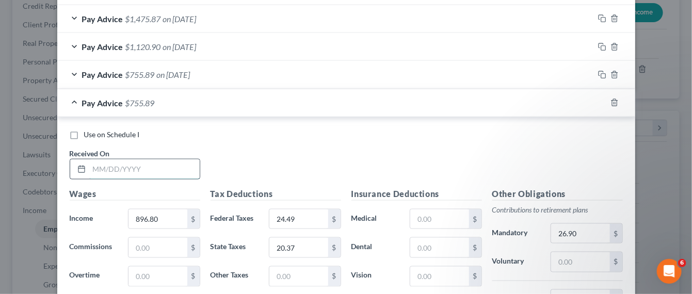
click at [191, 164] on input "text" at bounding box center [144, 169] width 110 height 20
type input "07/25/2025"
type input "1,783.60"
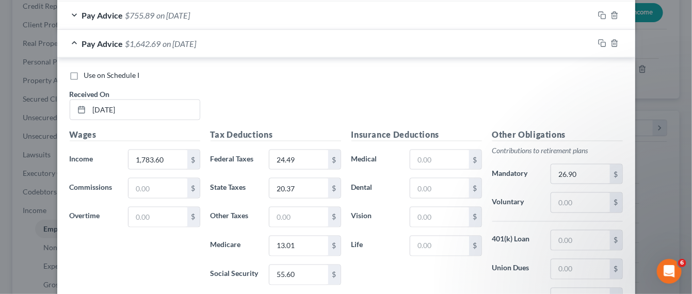
scroll to position [585, 0]
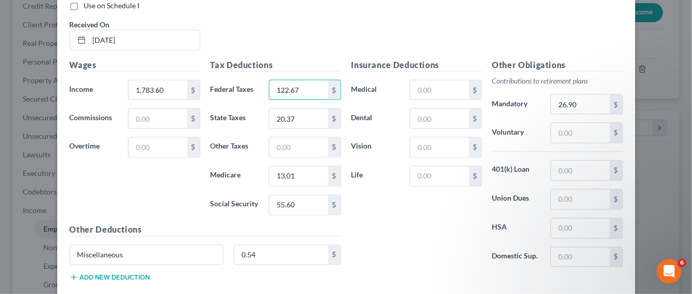
type input "122.67"
type input "67.79"
type input "25.86"
type input "110.59"
click at [569, 103] on input "53.31" at bounding box center [580, 105] width 58 height 20
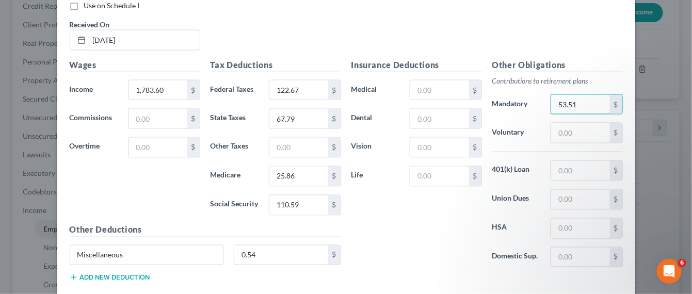
type input "53.51"
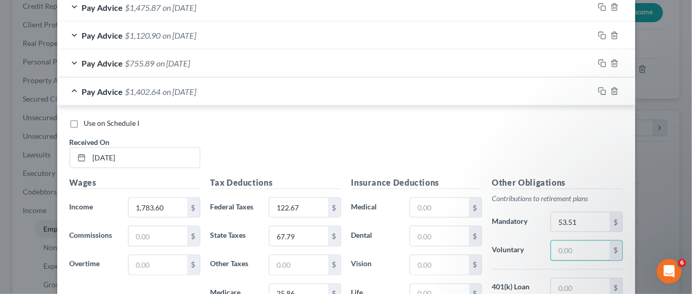
scroll to position [327, 0]
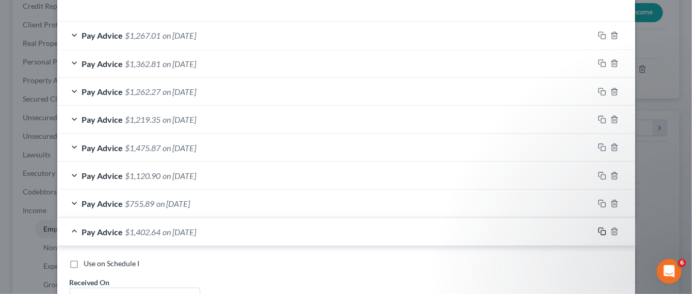
click at [598, 232] on icon "button" at bounding box center [602, 232] width 8 height 8
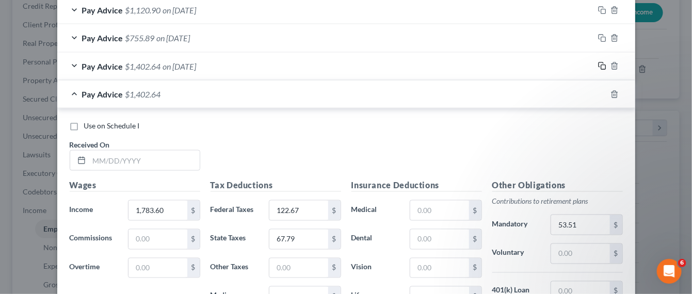
scroll to position [521, 0]
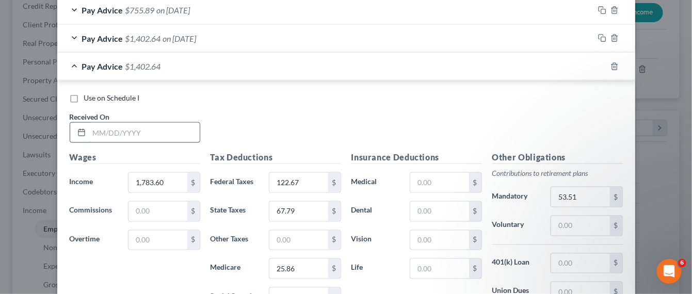
click at [91, 124] on input "text" at bounding box center [144, 133] width 110 height 20
type input "08/08/20025"
type input "1,113.53"
type input "45.51"
type input "30.41"
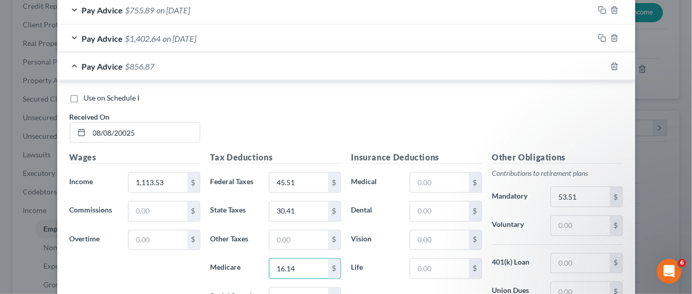
type input "16.14"
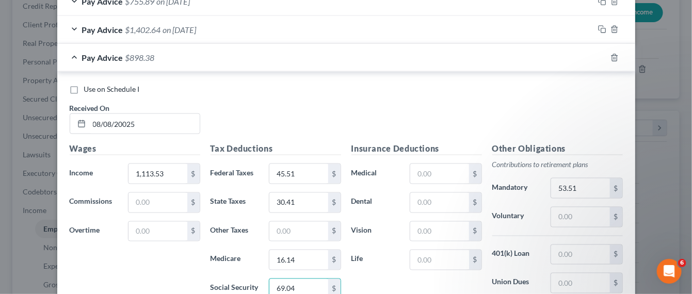
type input "69.04"
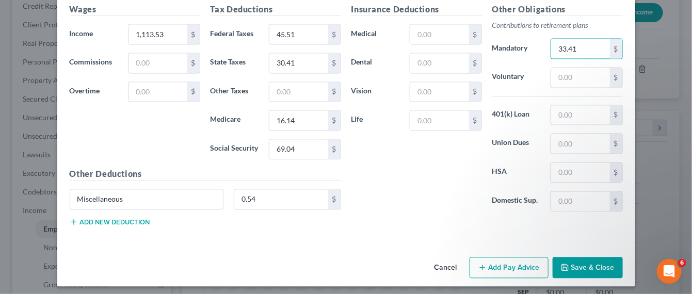
type input "33.41"
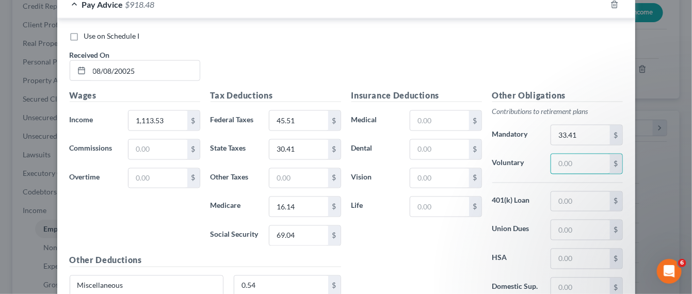
scroll to position [540, 0]
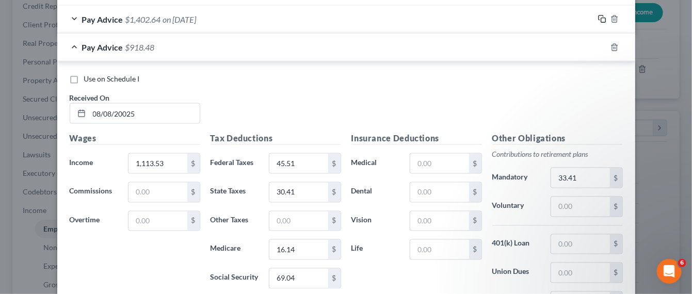
click at [598, 20] on icon "button" at bounding box center [602, 19] width 8 height 8
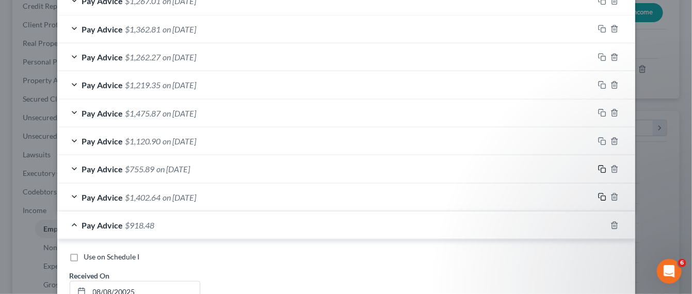
scroll to position [424, 0]
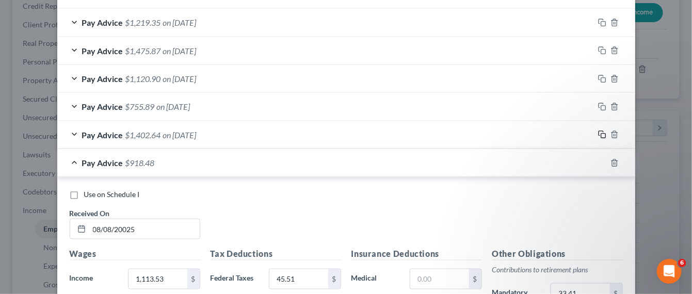
click at [598, 134] on icon "button" at bounding box center [602, 135] width 8 height 8
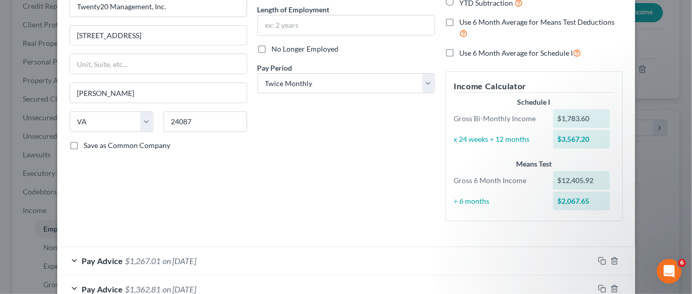
scroll to position [295, 0]
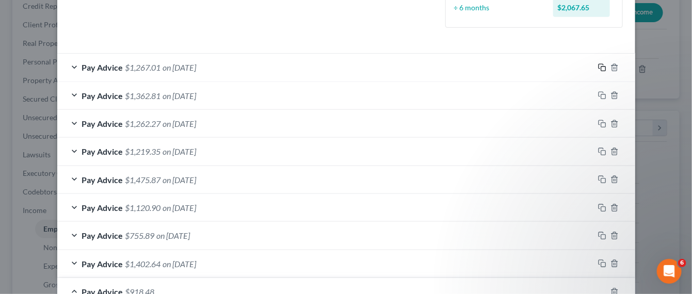
click at [598, 68] on icon "button" at bounding box center [602, 67] width 8 height 8
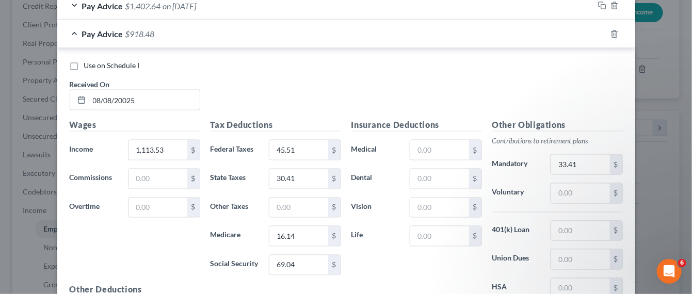
scroll to position [424, 0]
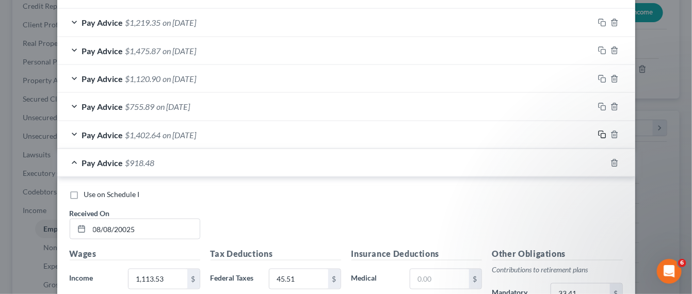
click at [598, 133] on icon "button" at bounding box center [602, 135] width 8 height 8
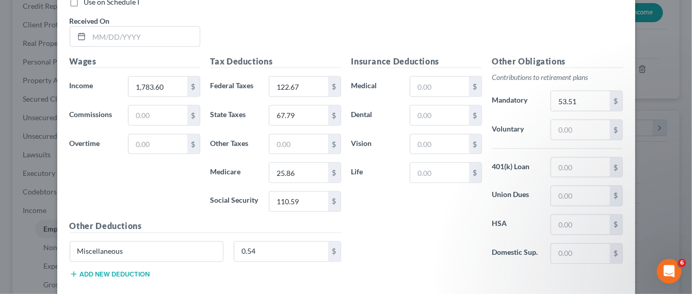
scroll to position [2014, 0]
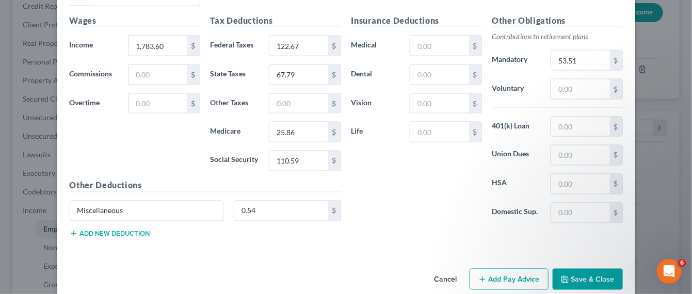
click at [593, 261] on button "Save & Close" at bounding box center [588, 280] width 70 height 22
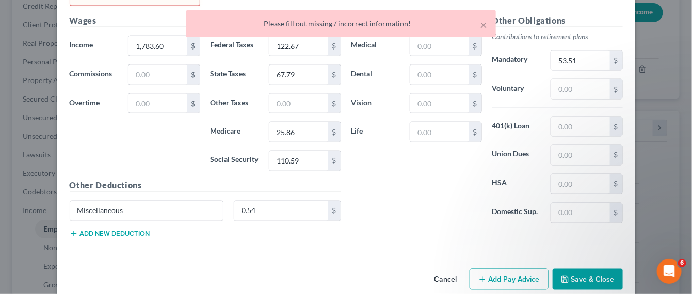
click at [424, 193] on div "Insurance Deductions Medical $ Dental $ Vision $ Life $" at bounding box center [416, 122] width 141 height 217
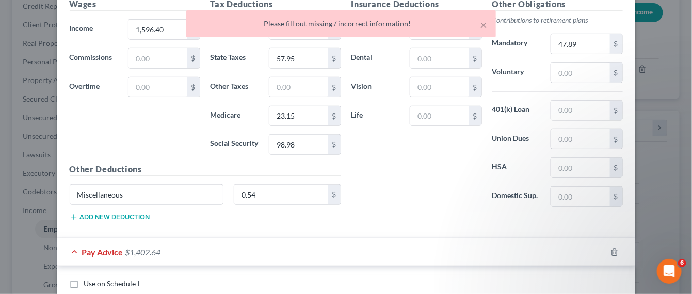
scroll to position [1497, 0]
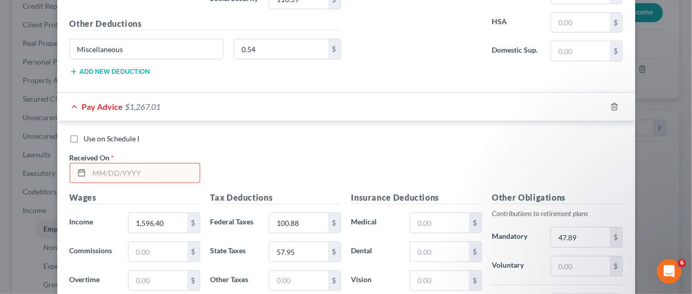
click at [137, 164] on input "text" at bounding box center [144, 174] width 110 height 20
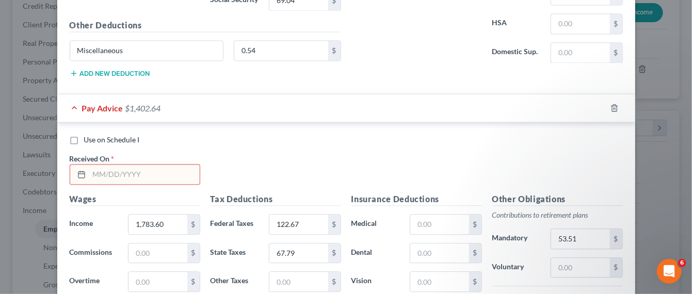
scroll to position [852, 0]
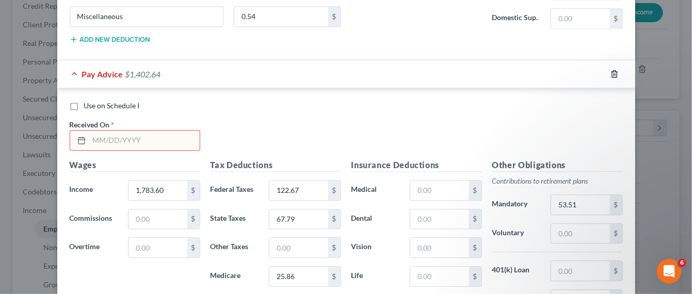
click at [612, 72] on icon "button" at bounding box center [614, 74] width 5 height 7
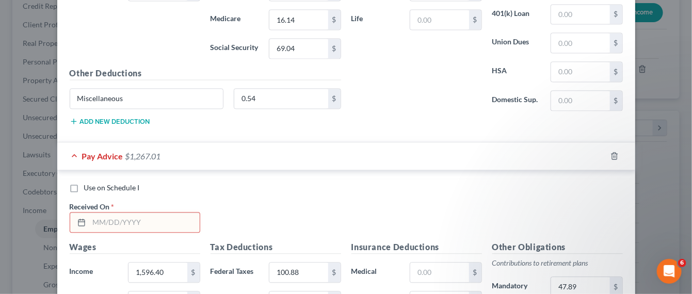
scroll to position [788, 0]
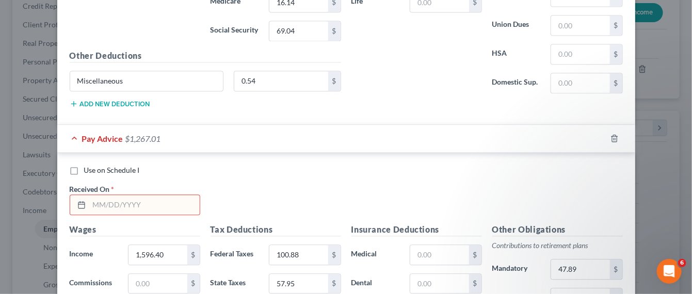
click at [113, 197] on input "text" at bounding box center [144, 205] width 110 height 20
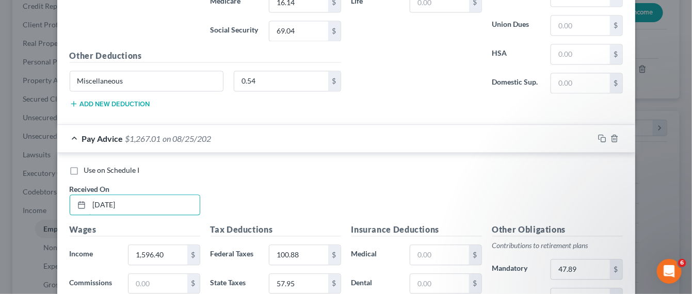
type input "08/25/2025"
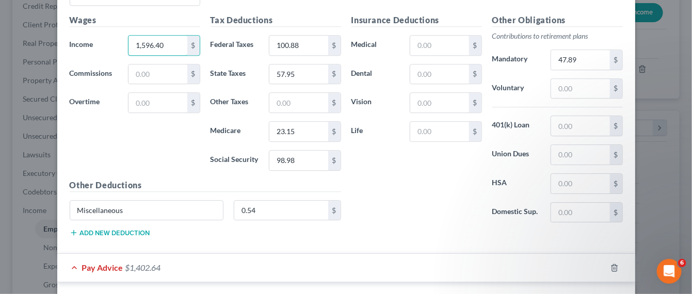
scroll to position [917, 0]
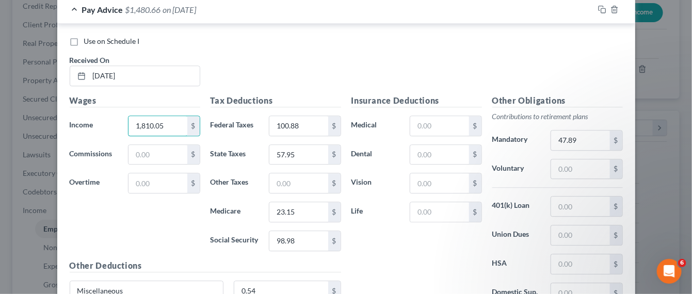
type input "1,810.05"
type input "125.75"
type input "69.26"
type input "26.25"
type input "112.22"
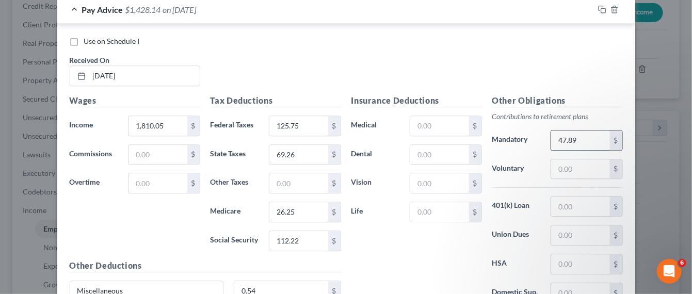
click at [572, 140] on input "47.89" at bounding box center [580, 141] width 58 height 20
type input "54.30"
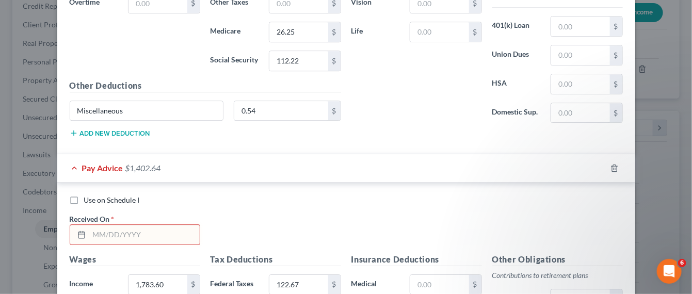
scroll to position [1239, 0]
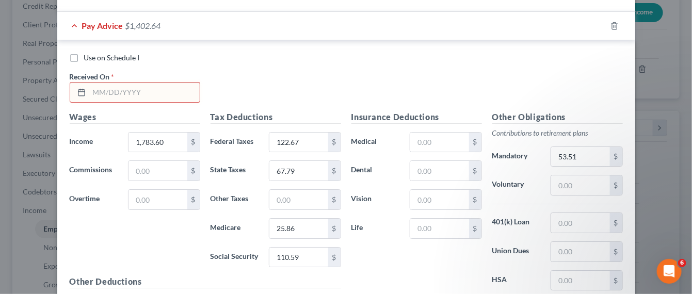
click at [126, 84] on input "text" at bounding box center [144, 93] width 110 height 20
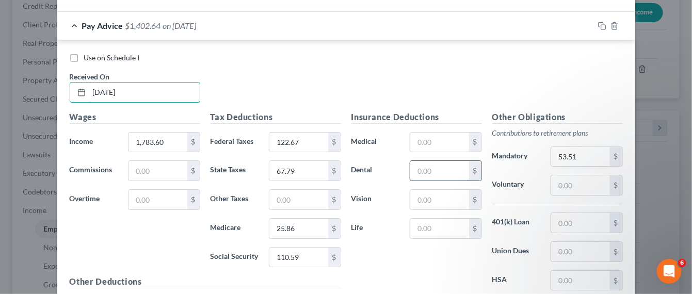
type input "09/10/2025"
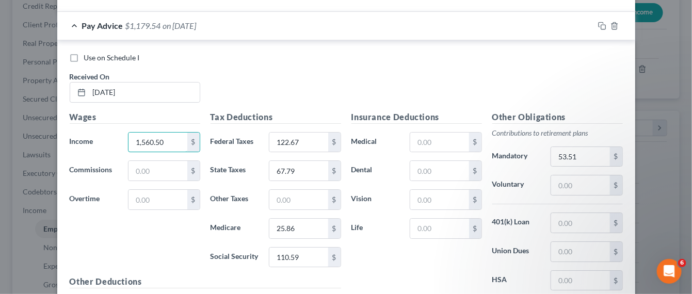
type input "1,560.50"
click at [575, 151] on input "53.51" at bounding box center [580, 157] width 58 height 20
type input "46.82"
click at [303, 121] on div "Tax Deductions Federal Taxes 122.67 $ State Taxes 67.79 $ Other Taxes $ Medicar…" at bounding box center [275, 193] width 141 height 165
drag, startPoint x: 303, startPoint y: 135, endPoint x: 403, endPoint y: 155, distance: 101.6
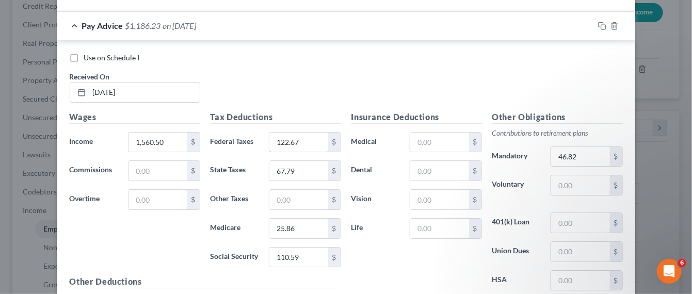
click at [303, 135] on input "122.67" at bounding box center [298, 143] width 58 height 20
type input "96.70"
type input "55.34"
type input "22.63"
type input "96.75"
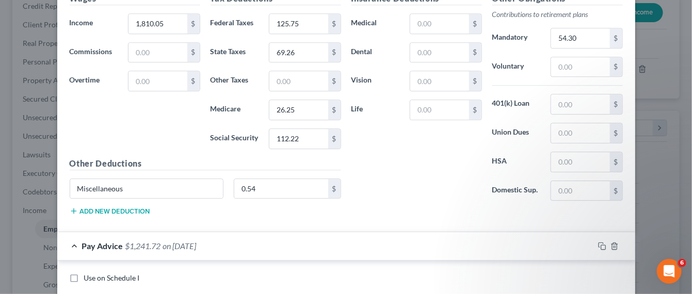
scroll to position [1212, 0]
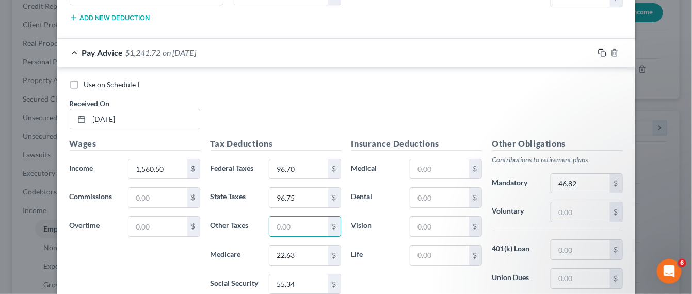
click at [598, 49] on icon "button" at bounding box center [602, 53] width 8 height 8
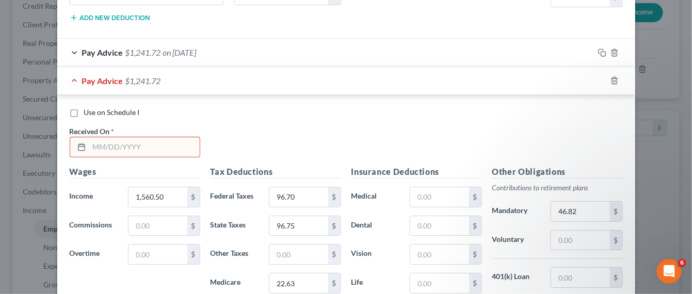
click at [161, 137] on input "text" at bounding box center [144, 147] width 110 height 20
type input "09/25/2025"
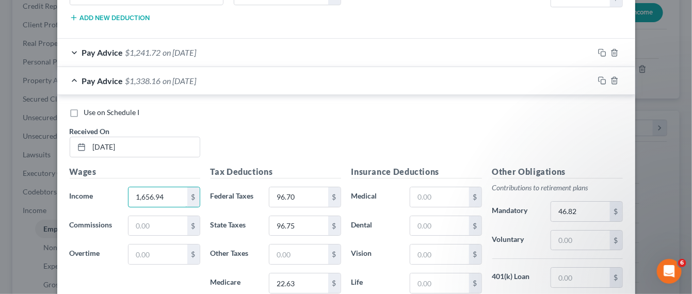
type input "1,656.94"
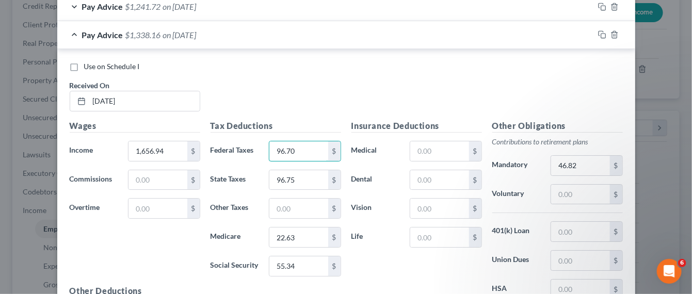
scroll to position [1369, 0]
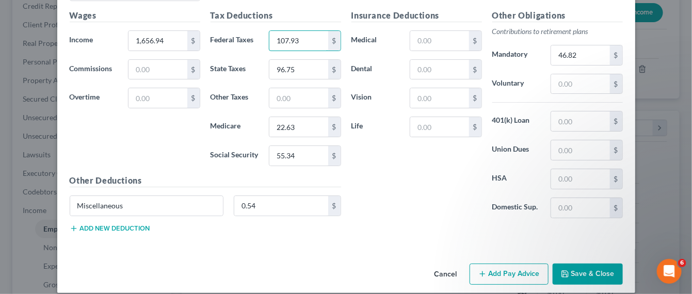
type input "107.93"
type input "60.72"
type input "24.02"
type input "102.73"
click at [578, 47] on input "46.82" at bounding box center [580, 55] width 58 height 20
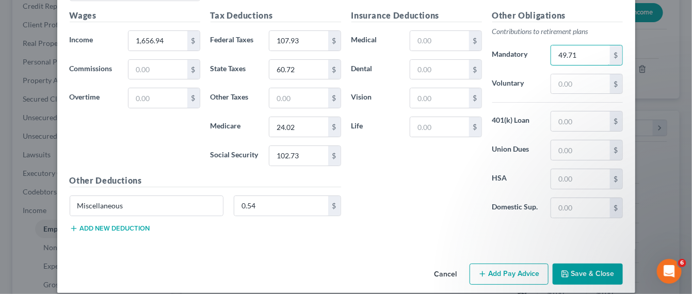
type input "49.71"
click at [572, 261] on button "Save & Close" at bounding box center [588, 275] width 70 height 22
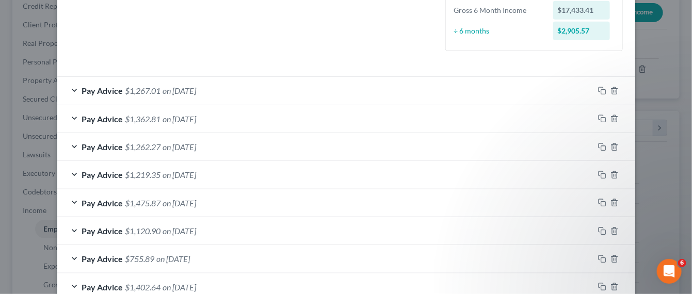
scroll to position [466, 0]
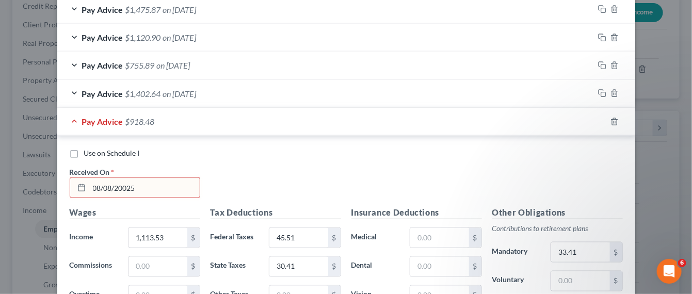
click at [139, 188] on input "08/08/20025" at bounding box center [144, 188] width 110 height 20
drag, startPoint x: 122, startPoint y: 185, endPoint x: 214, endPoint y: 190, distance: 92.0
click at [124, 186] on input "08/08/20025" at bounding box center [144, 188] width 110 height 20
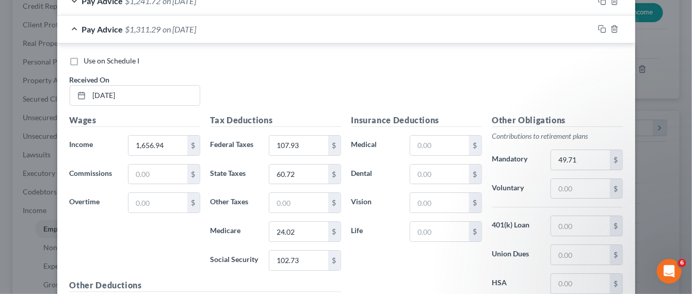
scroll to position [1369, 0]
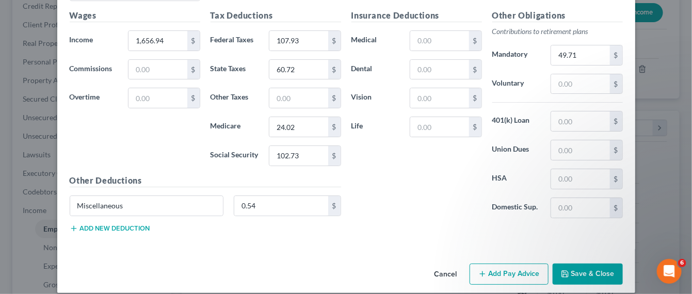
type input "08/08/2025"
click at [594, 261] on button "Save & Close" at bounding box center [588, 275] width 70 height 22
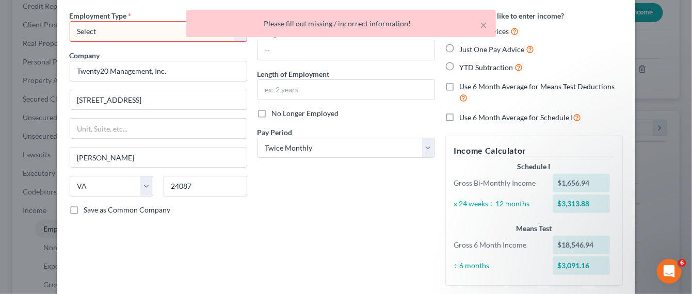
scroll to position [0, 0]
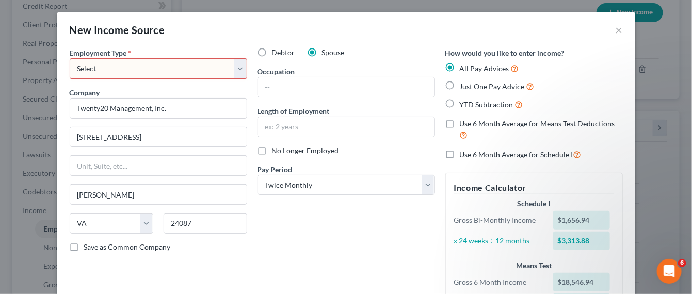
click at [150, 71] on select "Select Full or Part Time Employment Self Employment" at bounding box center [159, 68] width 178 height 21
select select "0"
click at [70, 58] on select "Select Full or Part Time Employment Self Employment" at bounding box center [159, 68] width 178 height 21
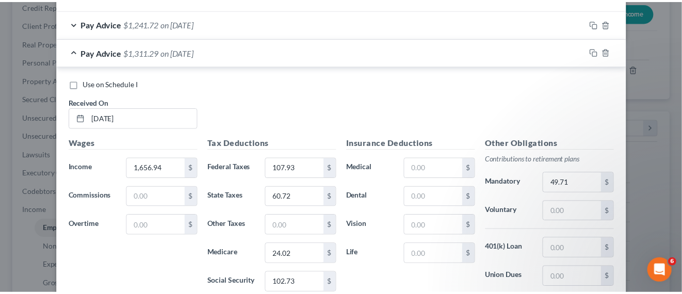
scroll to position [1369, 0]
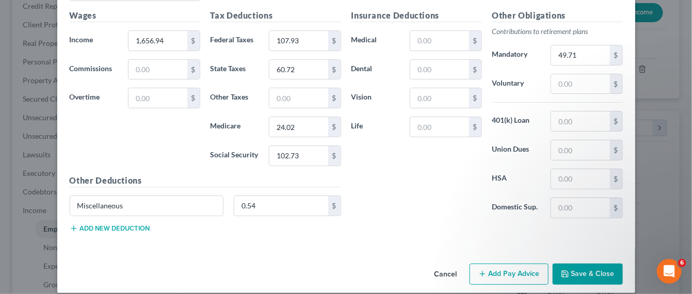
click at [590, 261] on button "Save & Close" at bounding box center [588, 275] width 70 height 22
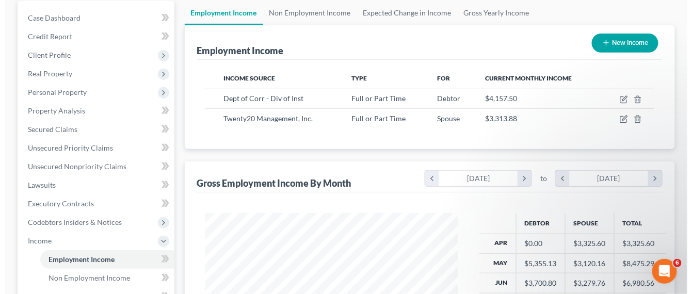
scroll to position [65, 0]
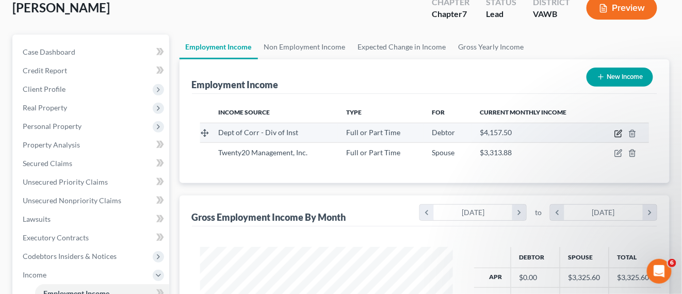
click at [615, 131] on icon "button" at bounding box center [619, 134] width 8 height 8
select select "0"
select select "48"
select select "1"
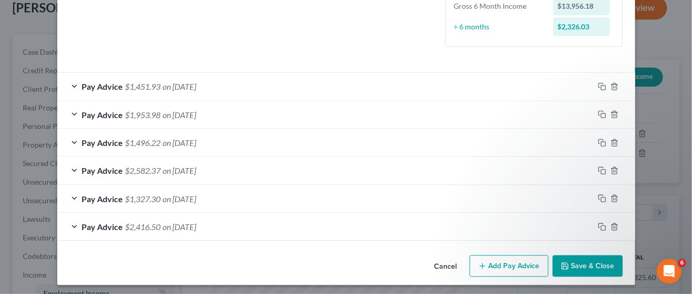
scroll to position [277, 0]
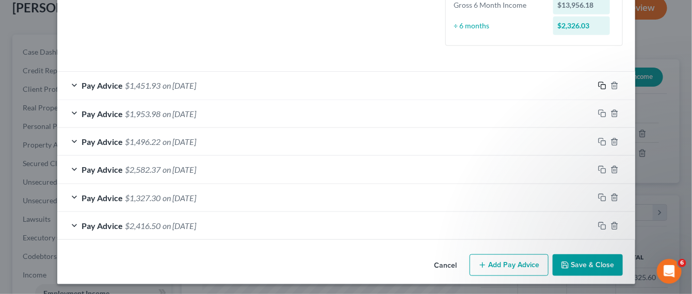
click at [598, 86] on icon "button" at bounding box center [602, 86] width 8 height 8
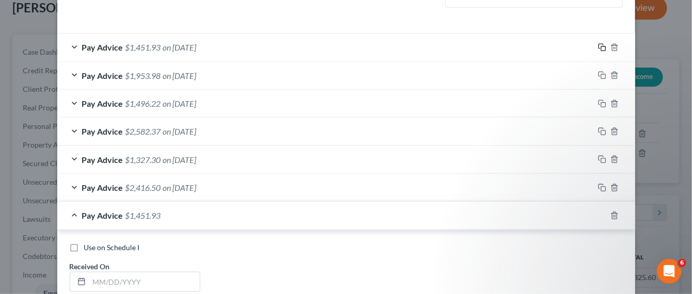
scroll to position [342, 0]
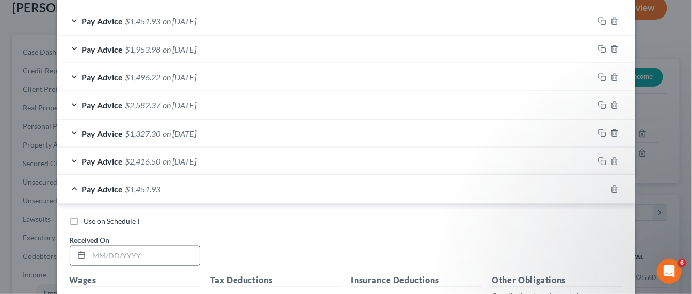
click at [110, 249] on input "text" at bounding box center [144, 256] width 110 height 20
type input "08/01/2025"
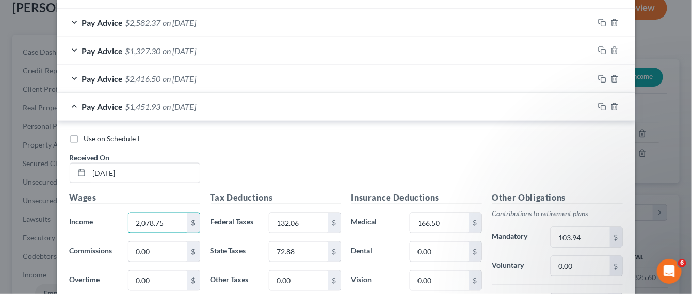
scroll to position [553, 0]
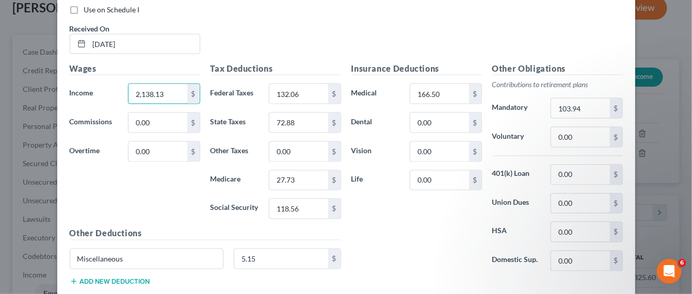
type input "2,138.13"
type input "138.11"
type input "75.78"
type input "28.50"
type input "121.78"
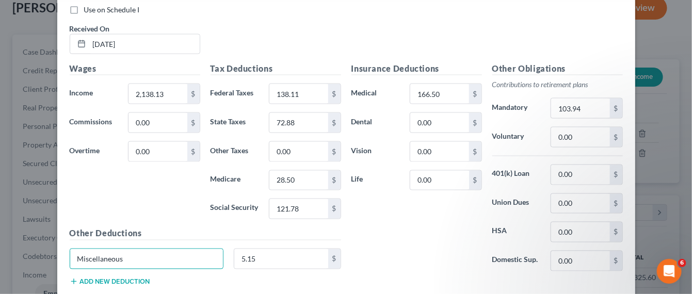
scroll to position [489, 0]
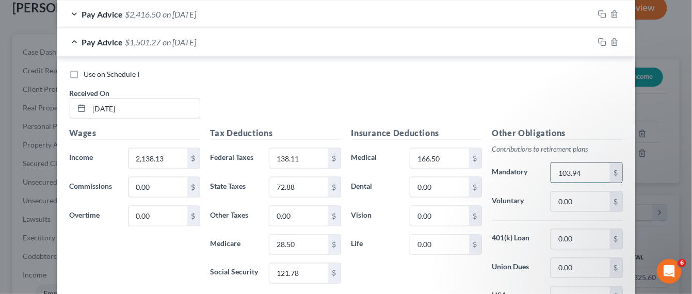
click at [576, 174] on input "103.94" at bounding box center [580, 173] width 58 height 20
type input "172.50"
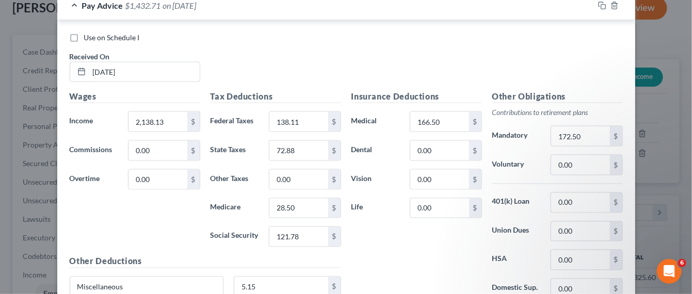
scroll to position [549, 0]
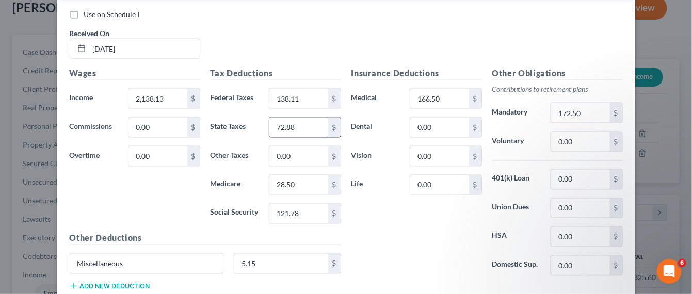
click at [288, 124] on input "72.88" at bounding box center [298, 128] width 58 height 20
type input "75.78"
click at [312, 186] on input "28.50" at bounding box center [298, 185] width 58 height 20
type input "28.50"
click at [238, 194] on div "Tax Deductions Federal Taxes 138.11 $ State Taxes 75.78 $ Other Taxes 0.00 $ Me…" at bounding box center [275, 149] width 141 height 165
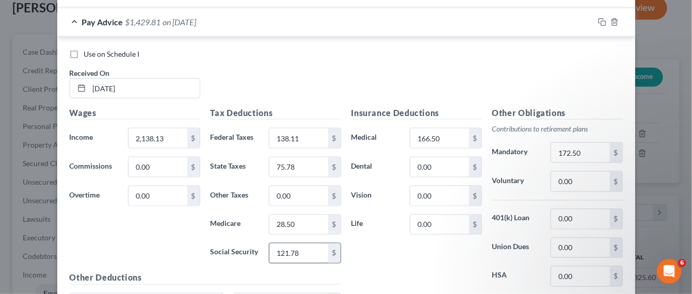
scroll to position [484, 0]
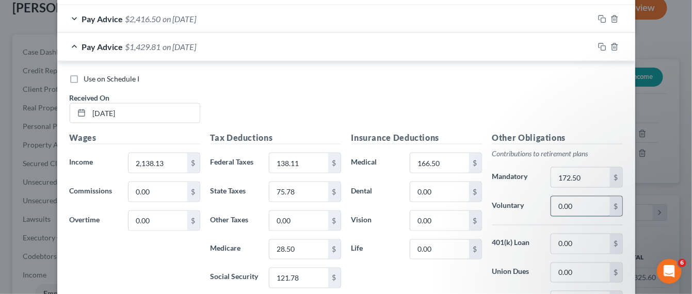
click at [569, 209] on input "0.00" at bounding box center [580, 207] width 58 height 20
type input "106.91"
click at [584, 212] on input "106.91" at bounding box center [580, 207] width 58 height 20
click at [430, 105] on div "Use on Schedule I Received On * 08/01/2025" at bounding box center [347, 103] width 564 height 58
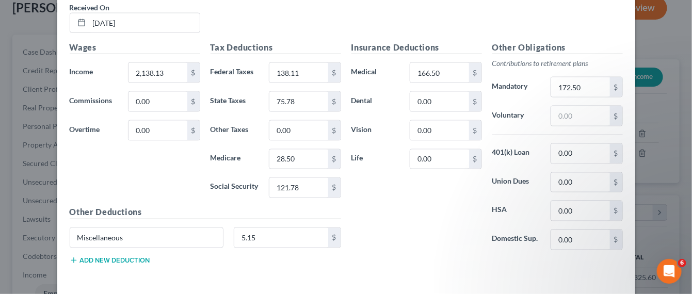
scroll to position [549, 0]
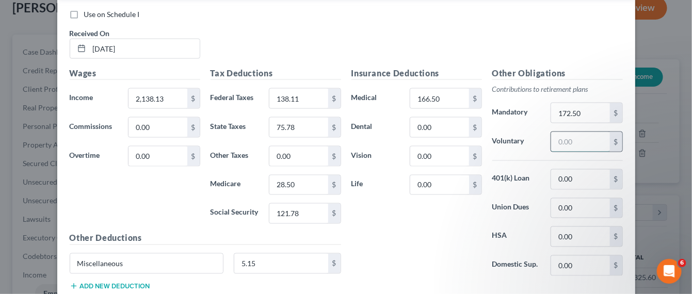
click at [568, 140] on input "text" at bounding box center [580, 142] width 58 height 20
type input "106.91"
click at [580, 51] on div "Use on Schedule I Received On * 08/01/2025" at bounding box center [347, 38] width 564 height 58
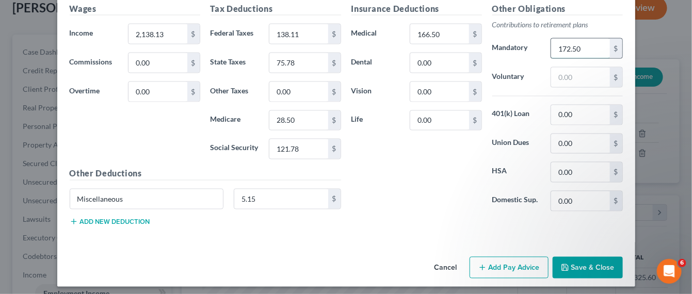
click at [580, 55] on div "172.50 $" at bounding box center [587, 48] width 72 height 21
type input "279.41"
click at [423, 184] on div "Insurance Deductions Medical 166.50 $ Dental 0.00 $ Vision 0.00 $ Life 0.00 $" at bounding box center [416, 111] width 141 height 217
click at [452, 24] on input "166.50" at bounding box center [439, 34] width 58 height 20
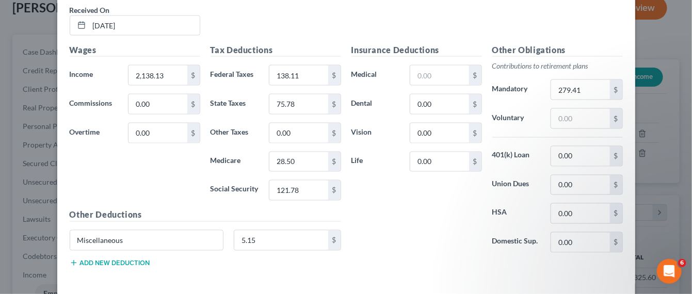
scroll to position [484, 0]
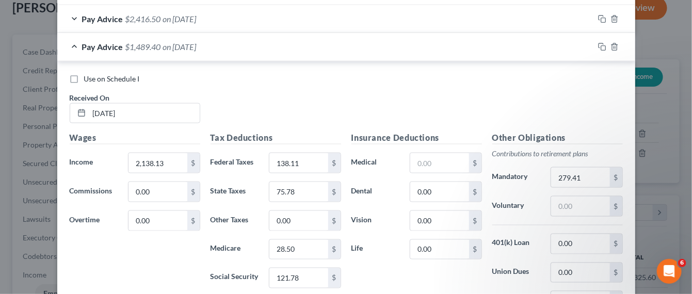
click at [422, 94] on div "Use on Schedule I Received On * 08/01/2025" at bounding box center [347, 103] width 564 height 58
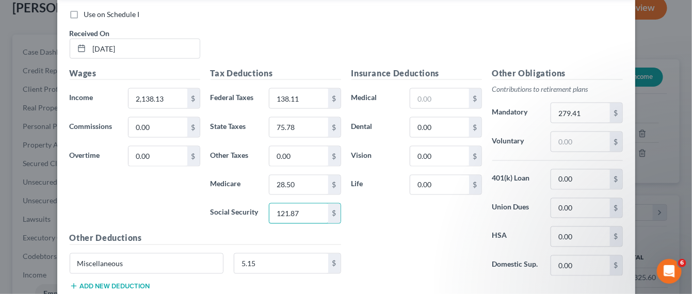
type input "121.87"
click at [392, 207] on div "Insurance Deductions Medical $ Dental 0.00 $ Vision 0.00 $ Life 0.00 $" at bounding box center [416, 175] width 141 height 217
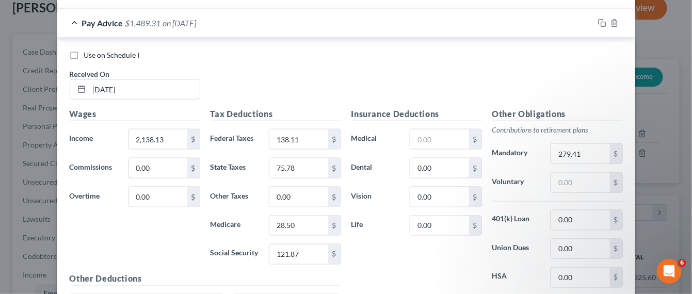
scroll to position [484, 0]
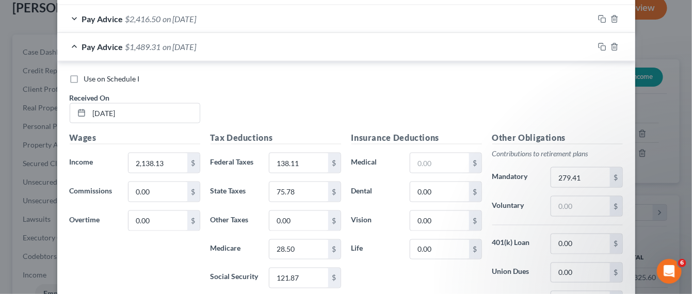
click at [600, 49] on div at bounding box center [614, 47] width 41 height 17
click at [601, 46] on rect "button" at bounding box center [603, 48] width 5 height 5
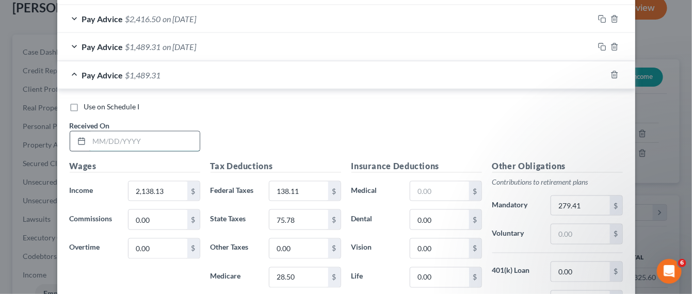
click at [122, 132] on input "text" at bounding box center [144, 142] width 110 height 20
type input "08/15/2025"
type input "1"
type input "2,772.17"
type input "206.36"
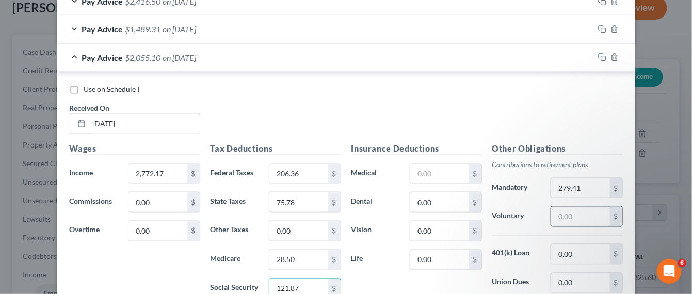
scroll to position [641, 0]
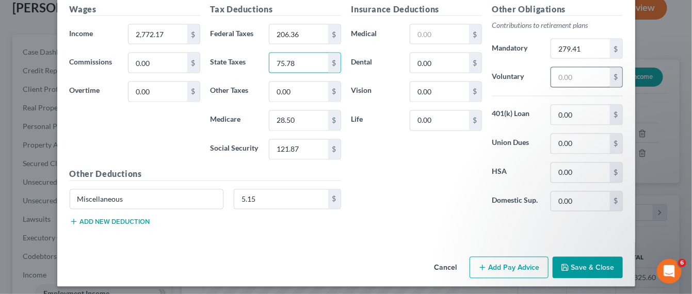
type input "3"
type input "108.49"
type input "36.75"
type input "157.14"
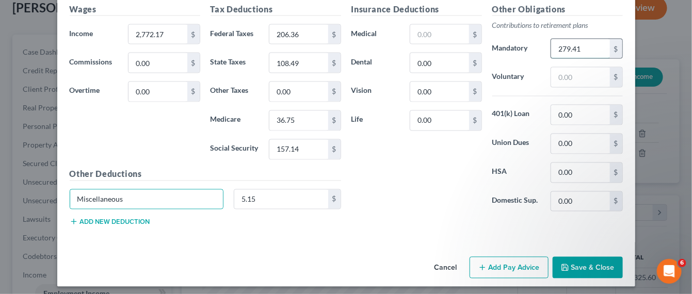
click at [585, 52] on input "279.41" at bounding box center [580, 49] width 58 height 20
type input "347.91"
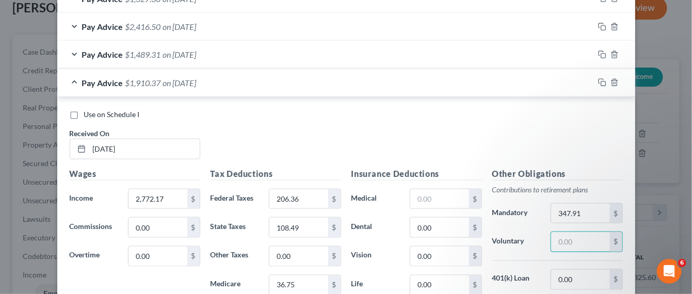
scroll to position [448, 0]
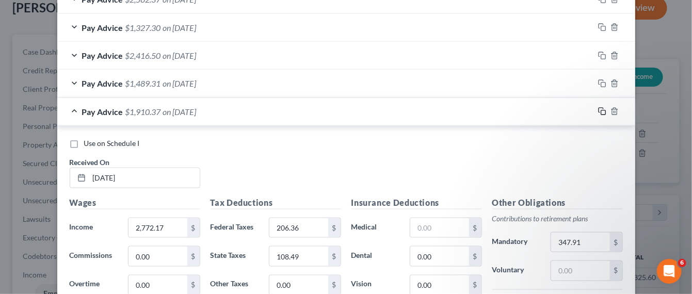
click at [598, 108] on icon "button" at bounding box center [602, 111] width 8 height 8
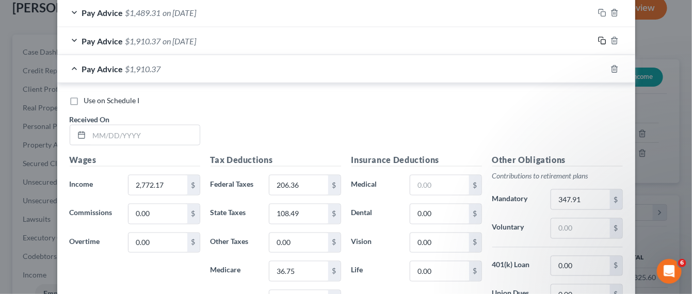
scroll to position [641, 0]
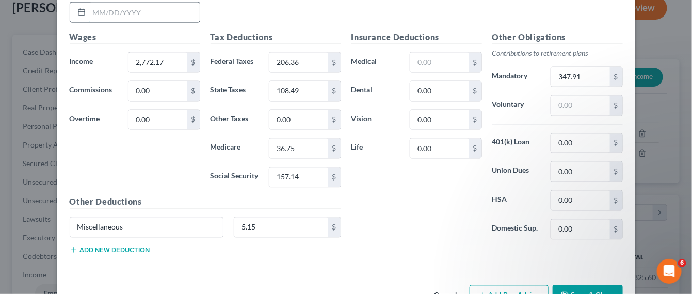
click at [127, 12] on input "text" at bounding box center [144, 13] width 110 height 20
type input "08/29/2025"
type input "2,138.13"
type input "129.89"
type input "71.84"
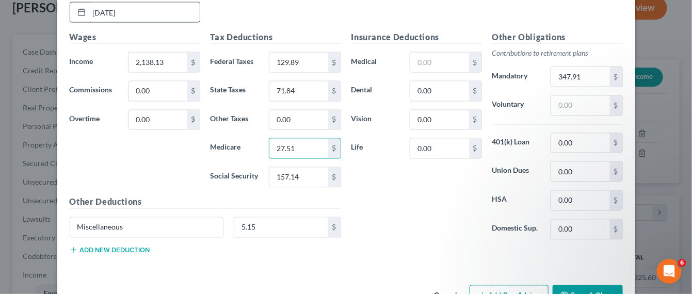
type input "27.51"
type input "117.62"
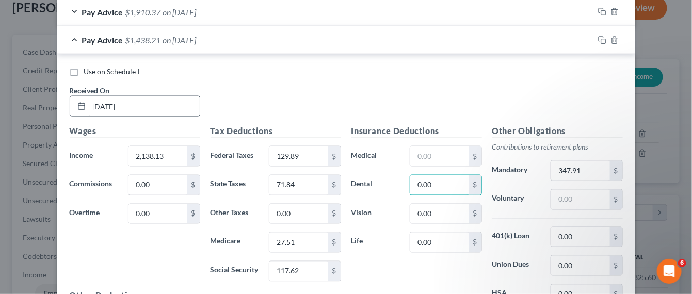
scroll to position [512, 0]
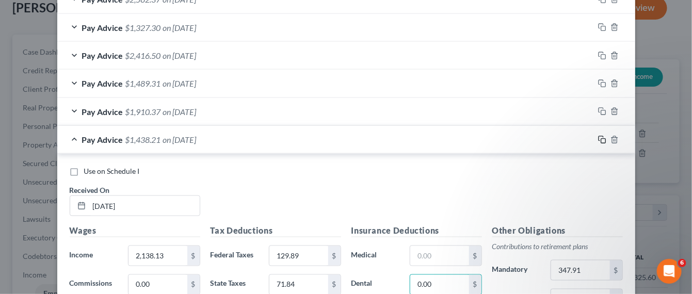
click at [599, 139] on icon "button" at bounding box center [602, 140] width 8 height 8
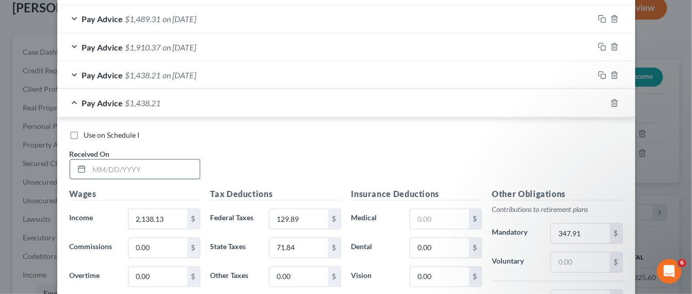
click at [147, 161] on input "text" at bounding box center [144, 170] width 110 height 20
click at [124, 170] on input "text" at bounding box center [144, 170] width 110 height 20
type input "09/16/2025"
type input "2,932.53"
type input "255.61"
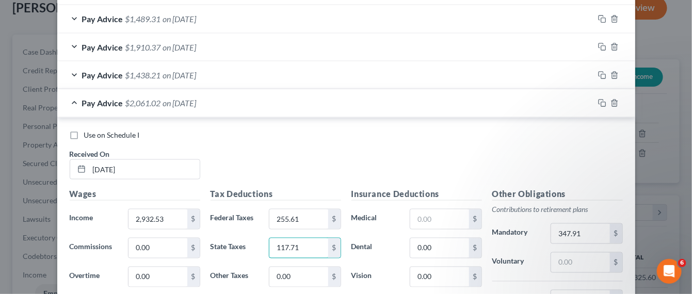
type input "117.71"
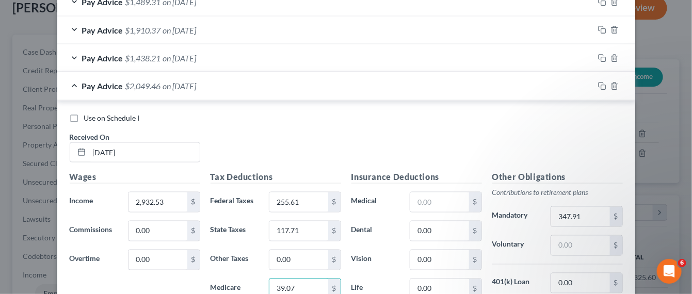
type input "39.07"
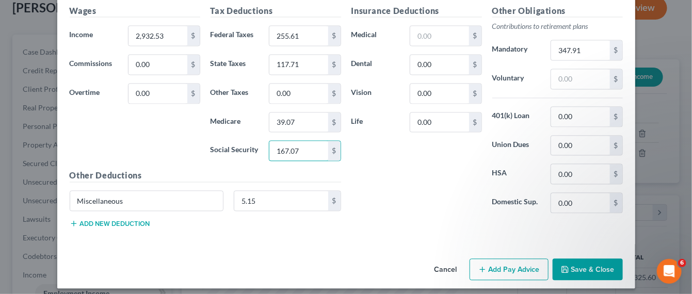
type input "167.07"
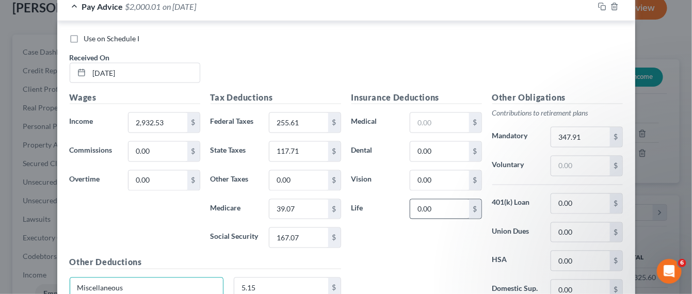
scroll to position [631, 0]
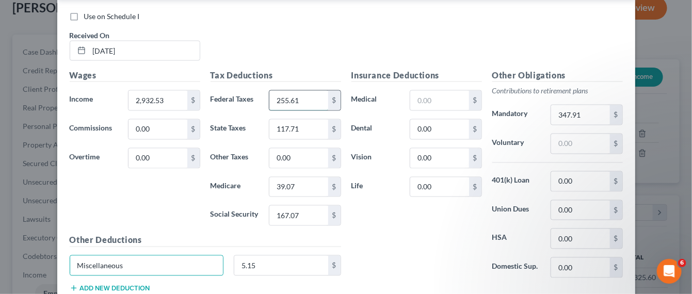
click at [282, 98] on input "255.61" at bounding box center [298, 101] width 58 height 20
type input "225.61"
click at [446, 229] on div "Insurance Deductions Medical $ Dental 0.00 $ Vision 0.00 $ Life 0.00 $" at bounding box center [416, 177] width 141 height 217
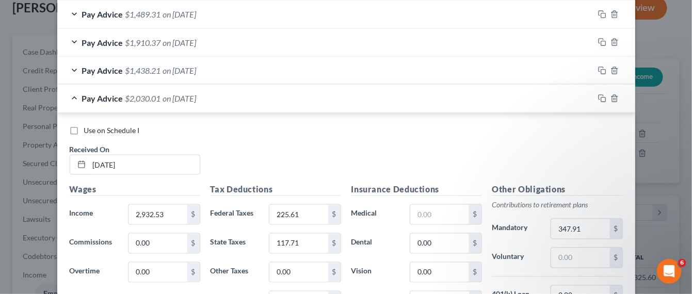
scroll to position [373, 0]
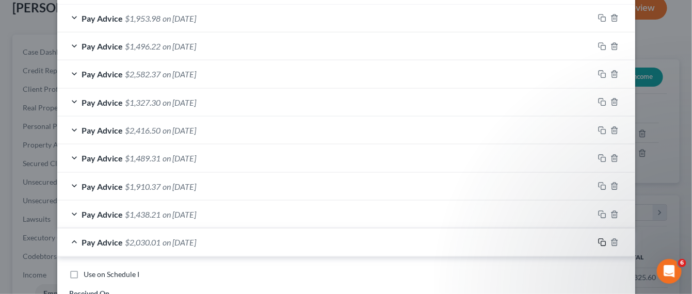
click at [601, 243] on rect "button" at bounding box center [603, 244] width 5 height 5
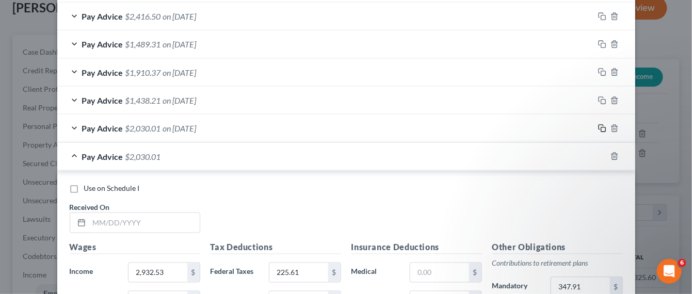
scroll to position [566, 0]
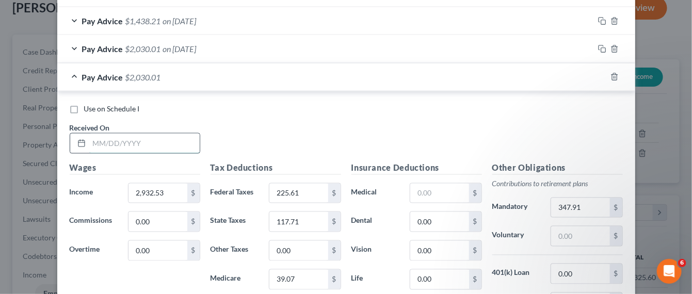
click at [146, 143] on input "text" at bounding box center [144, 144] width 110 height 20
type input "09/30/2025"
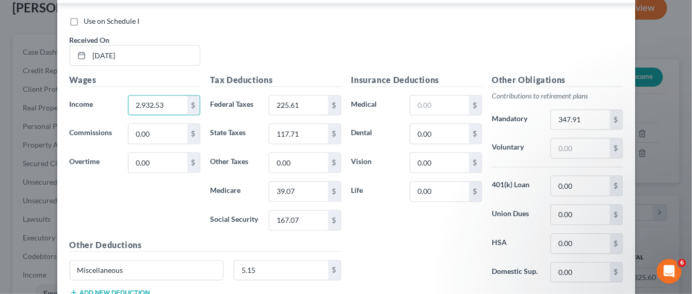
scroll to position [725, 0]
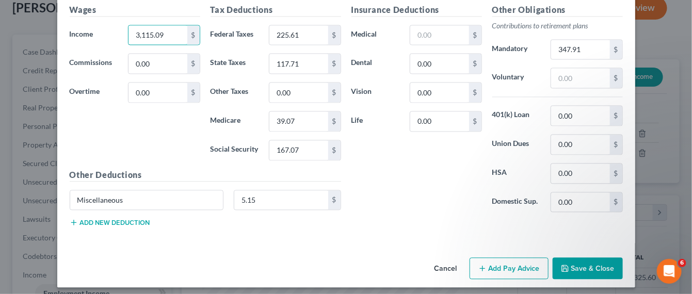
type input "3,115.09"
type input "259.36"
type input "128.02"
type input "41.68"
type input "178.20"
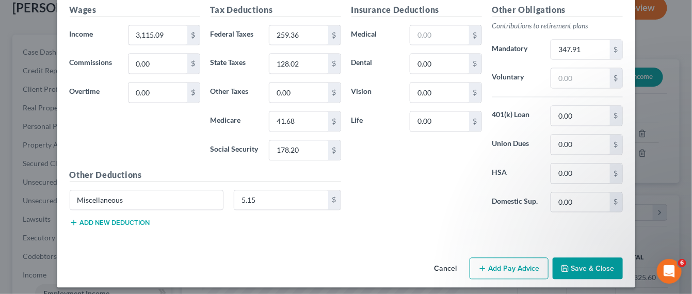
click at [590, 261] on button "Save & Close" at bounding box center [588, 269] width 70 height 22
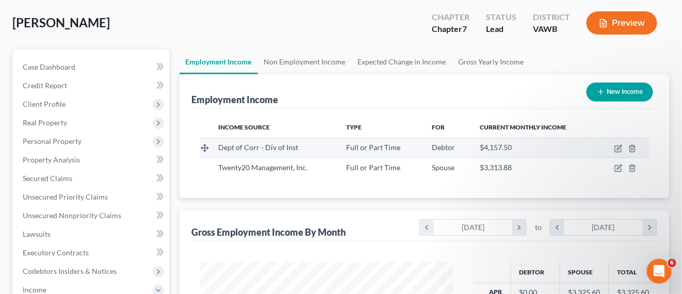
scroll to position [0, 0]
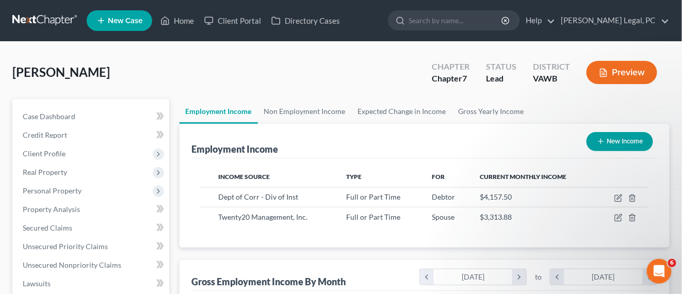
click at [46, 14] on link at bounding box center [45, 20] width 66 height 19
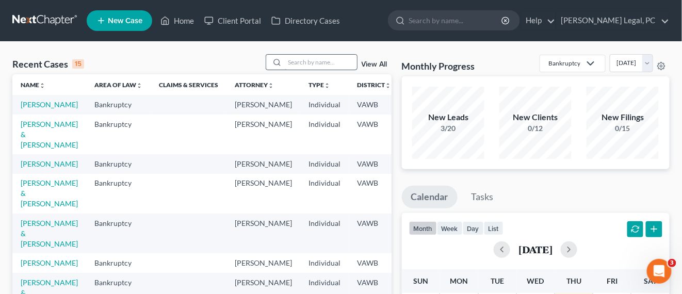
click at [338, 65] on input "search" at bounding box center [321, 62] width 72 height 15
type input "king"
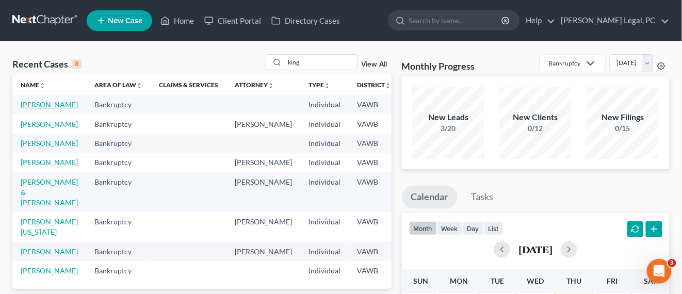
click at [25, 103] on link "[PERSON_NAME]" at bounding box center [49, 104] width 57 height 9
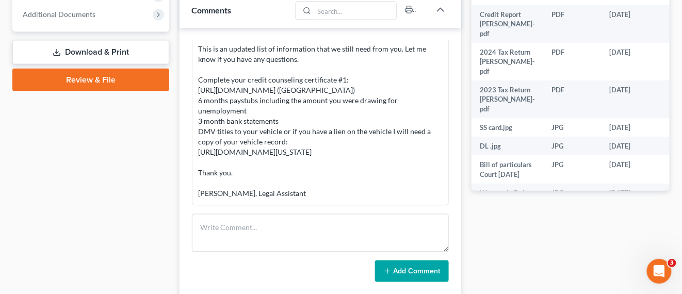
scroll to position [258, 0]
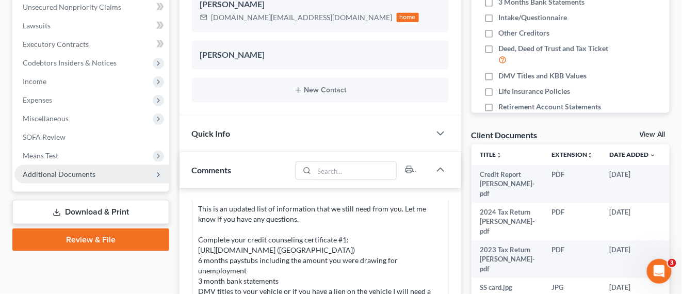
click at [85, 170] on span "Additional Documents" at bounding box center [59, 174] width 73 height 9
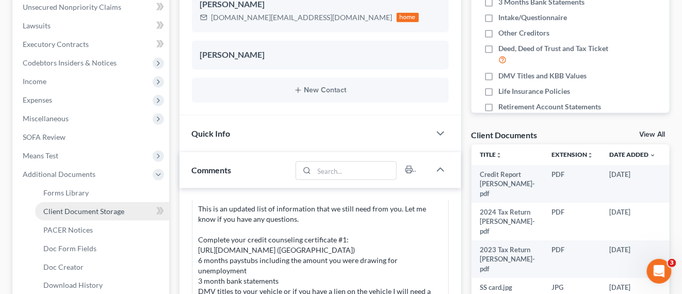
drag, startPoint x: 90, startPoint y: 210, endPoint x: 107, endPoint y: 209, distance: 17.1
click at [90, 210] on span "Client Document Storage" at bounding box center [83, 211] width 81 height 9
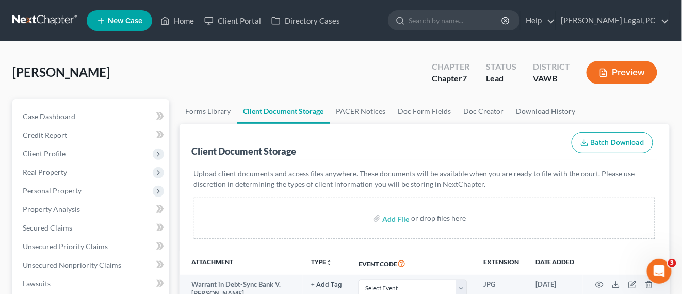
click at [68, 19] on link at bounding box center [45, 20] width 66 height 19
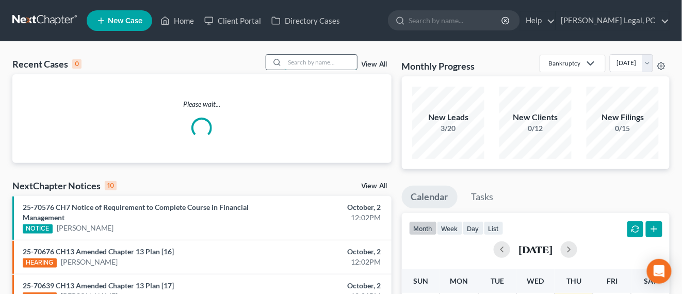
click at [296, 67] on input "search" at bounding box center [321, 62] width 72 height 15
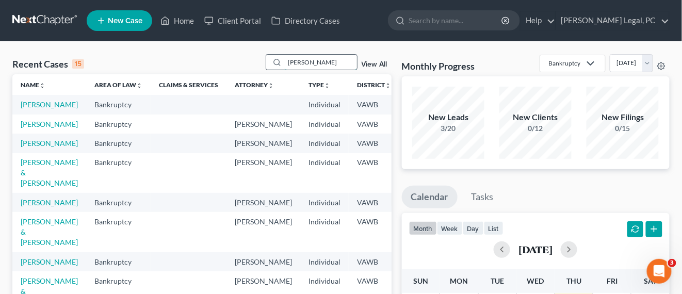
type input "[PERSON_NAME]"
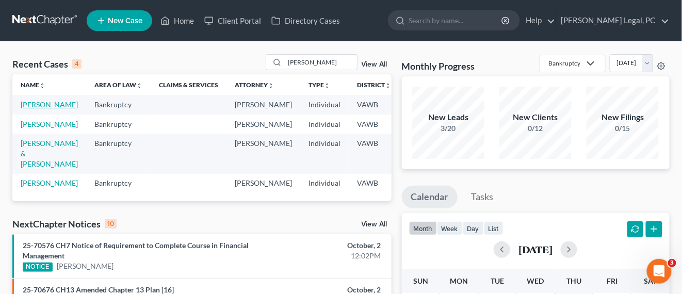
click at [26, 103] on link "[PERSON_NAME]" at bounding box center [49, 104] width 57 height 9
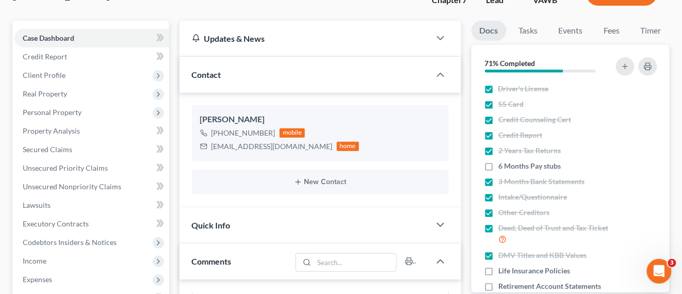
scroll to position [194, 0]
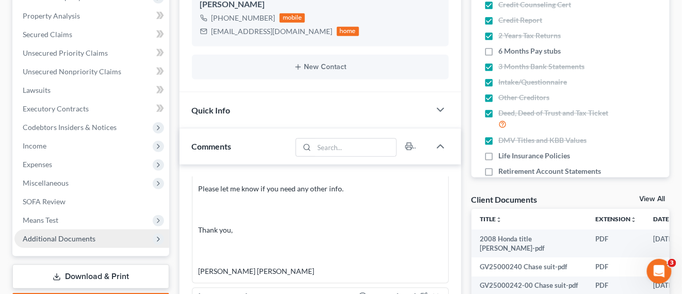
click at [71, 242] on span "Additional Documents" at bounding box center [59, 238] width 73 height 9
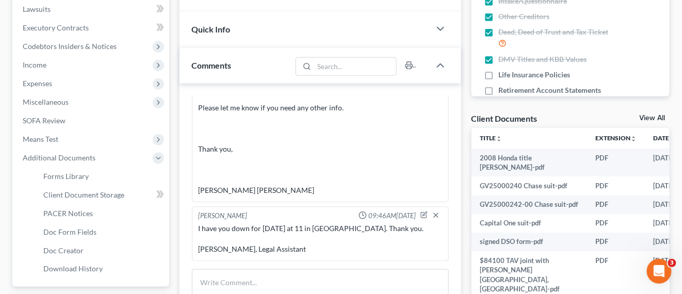
scroll to position [323, 0]
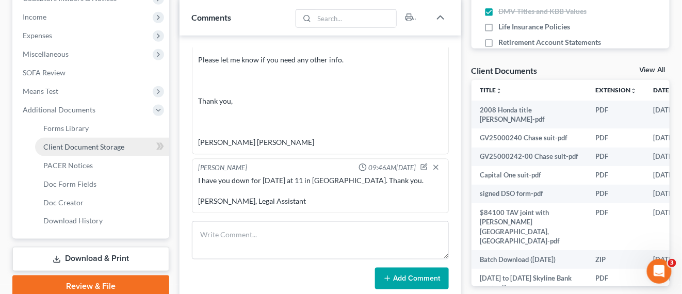
drag, startPoint x: 85, startPoint y: 148, endPoint x: 102, endPoint y: 152, distance: 17.4
click at [84, 148] on span "Client Document Storage" at bounding box center [83, 146] width 81 height 9
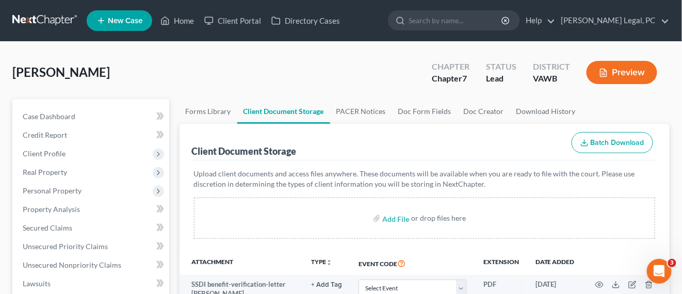
click at [26, 17] on link at bounding box center [45, 20] width 66 height 19
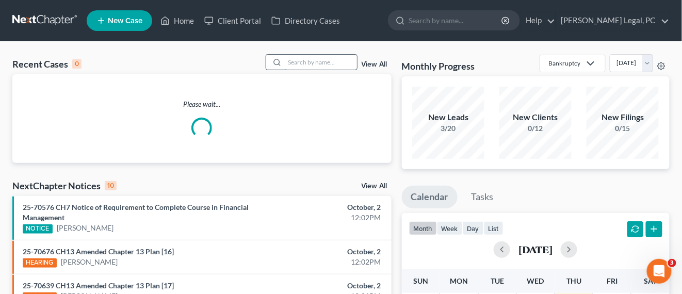
click at [312, 63] on input "search" at bounding box center [321, 62] width 72 height 15
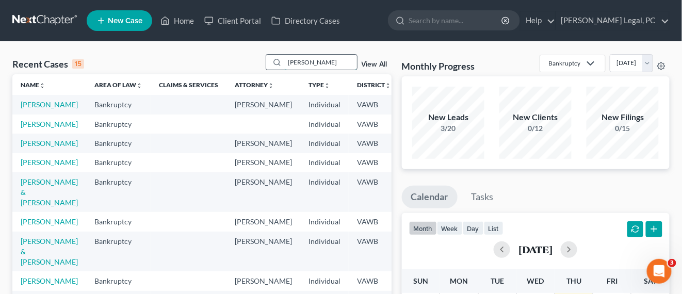
type input "[PERSON_NAME]"
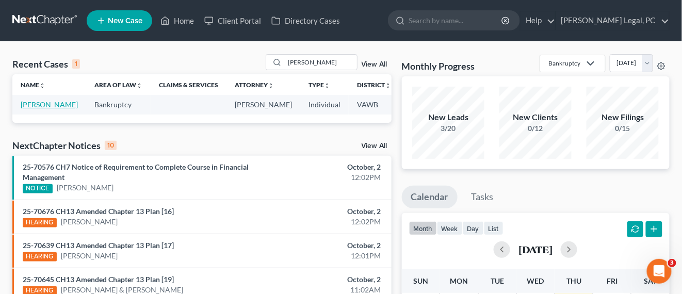
click at [37, 106] on link "[PERSON_NAME]" at bounding box center [49, 104] width 57 height 9
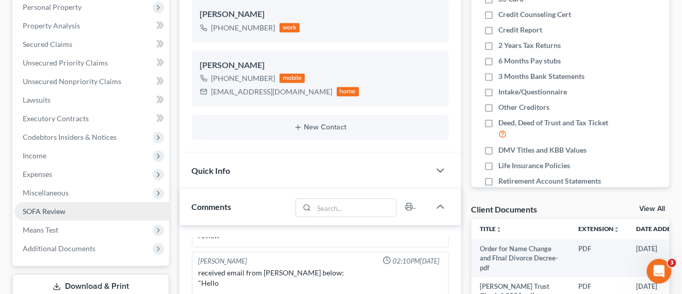
scroll to position [194, 0]
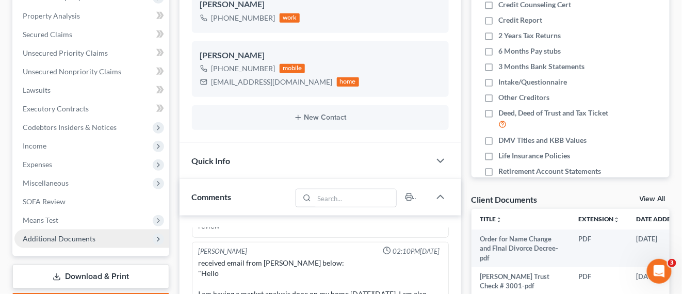
click at [60, 246] on span "Additional Documents" at bounding box center [91, 239] width 155 height 19
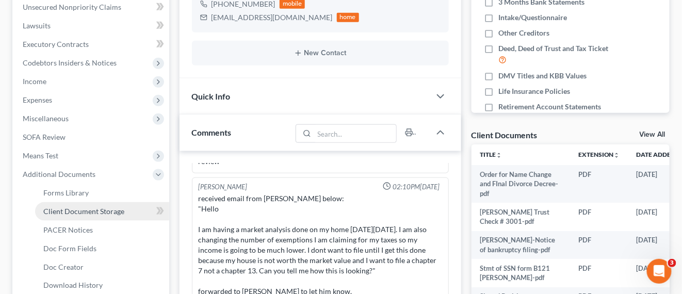
click at [97, 213] on span "Client Document Storage" at bounding box center [83, 211] width 81 height 9
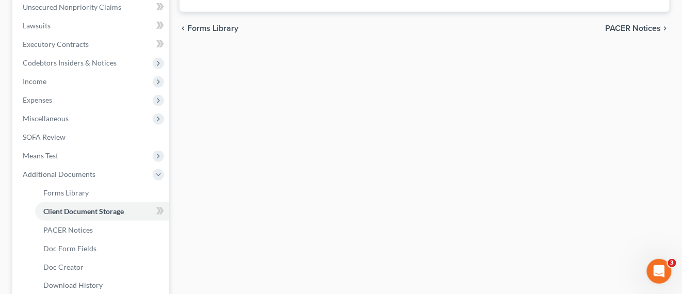
scroll to position [141, 0]
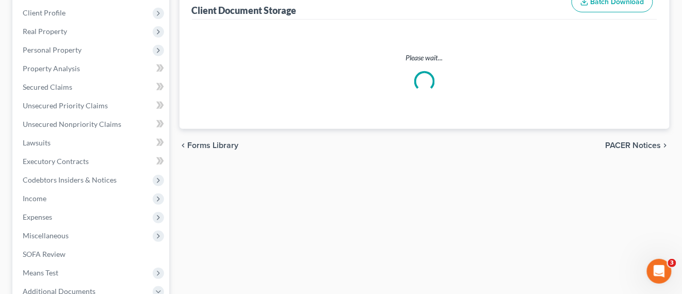
select select "0"
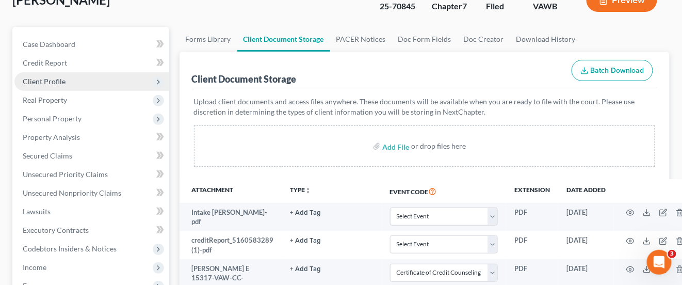
scroll to position [0, 0]
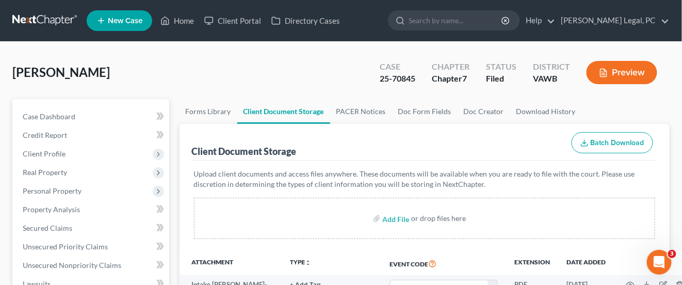
click at [55, 27] on link at bounding box center [45, 20] width 66 height 19
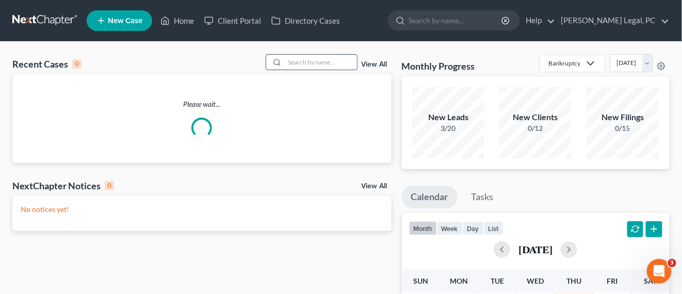
click at [324, 66] on input "search" at bounding box center [321, 62] width 72 height 15
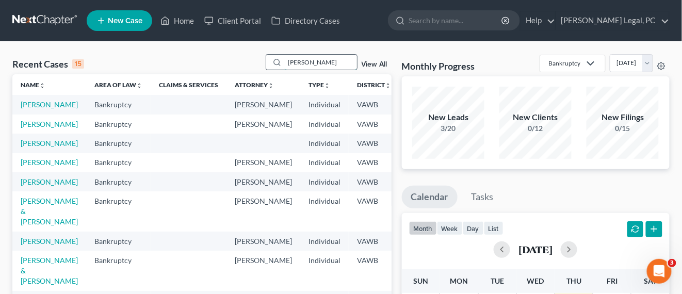
type input "[PERSON_NAME]"
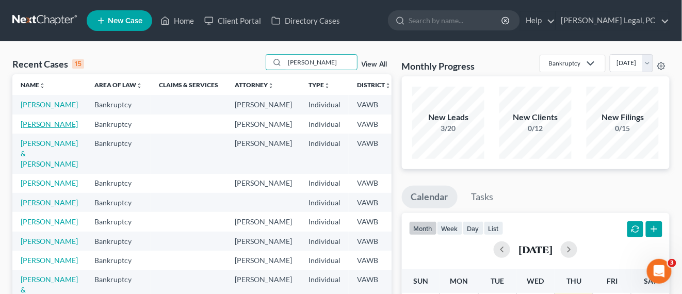
click at [37, 129] on link "[PERSON_NAME]" at bounding box center [49, 124] width 57 height 9
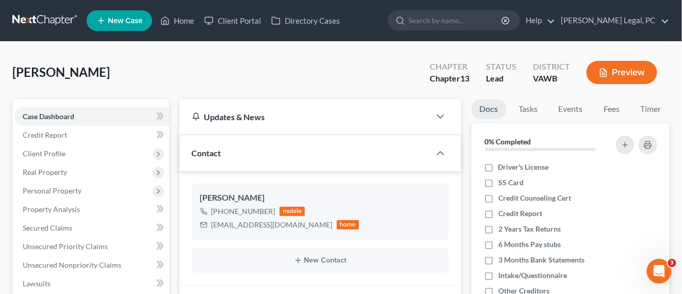
click at [39, 23] on link at bounding box center [45, 20] width 66 height 19
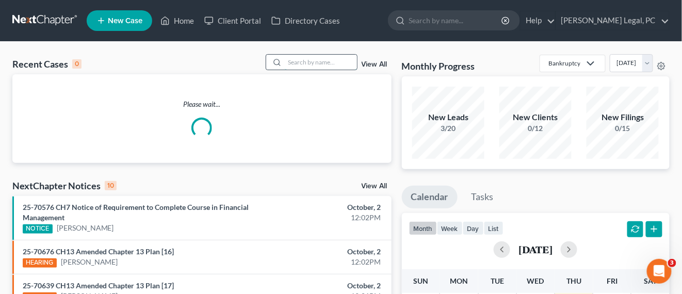
click at [339, 65] on input "search" at bounding box center [321, 62] width 72 height 15
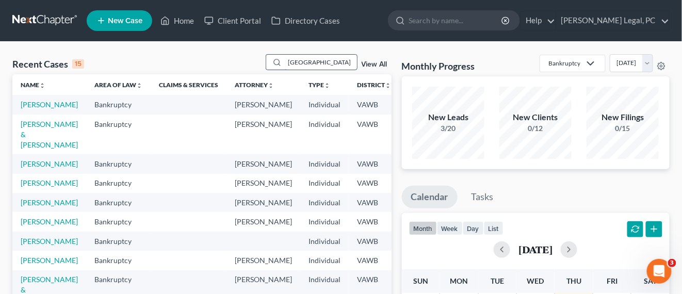
type input "[GEOGRAPHIC_DATA]"
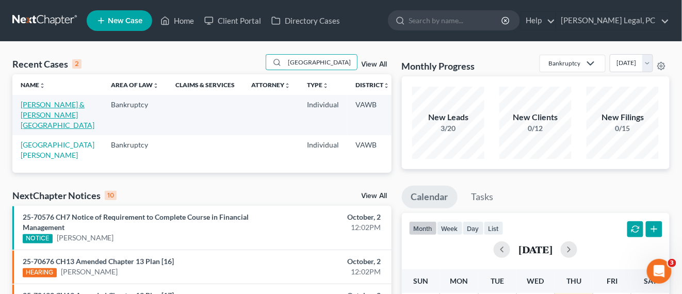
click at [38, 113] on link "Richmond, Andrew & Cayton, Bayleigh" at bounding box center [58, 114] width 74 height 29
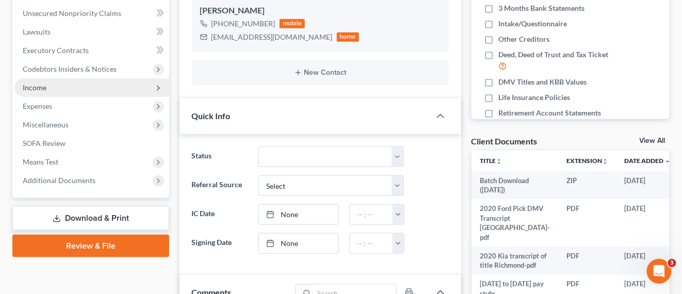
scroll to position [194, 0]
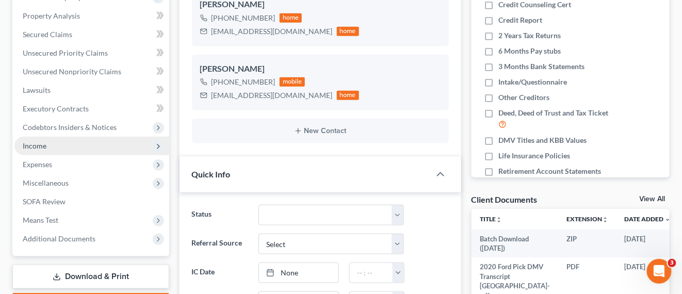
click at [35, 145] on span "Income" at bounding box center [35, 145] width 24 height 9
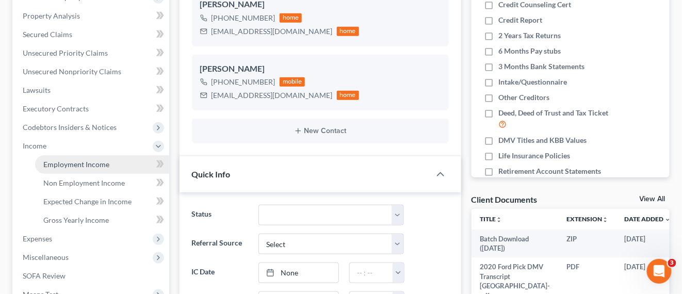
click at [43, 166] on span "Employment Income" at bounding box center [76, 164] width 66 height 9
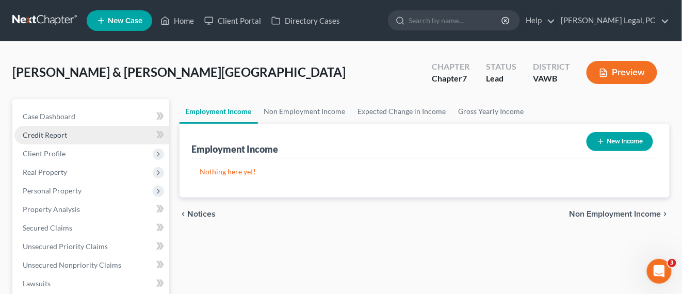
click at [65, 137] on span "Credit Report" at bounding box center [45, 135] width 44 height 9
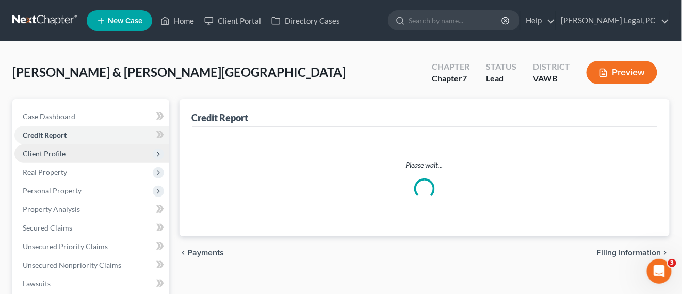
click at [55, 154] on span "Client Profile" at bounding box center [44, 153] width 43 height 9
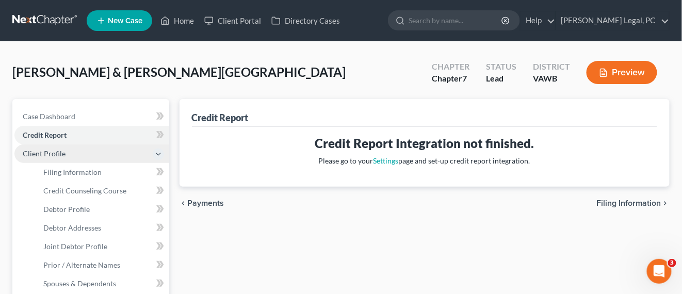
click at [52, 156] on span "Client Profile" at bounding box center [44, 153] width 43 height 9
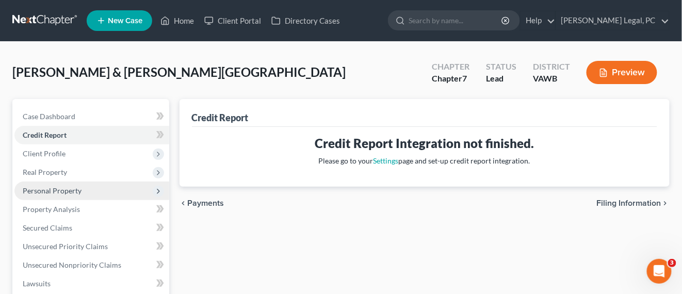
click at [65, 182] on span "Personal Property" at bounding box center [91, 191] width 155 height 19
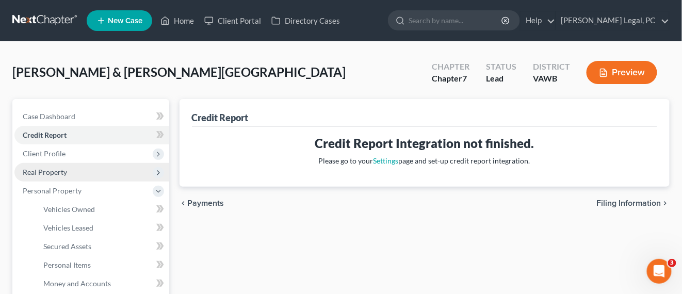
click at [58, 172] on span "Real Property" at bounding box center [45, 172] width 44 height 9
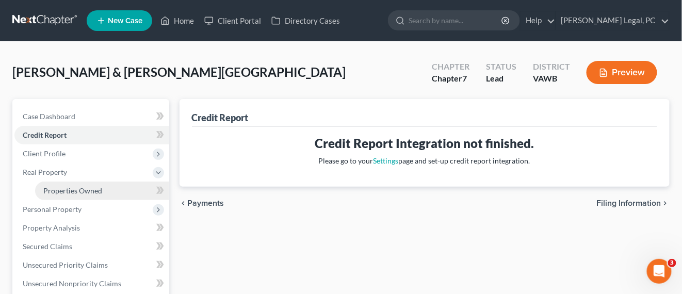
click at [70, 193] on span "Properties Owned" at bounding box center [72, 190] width 59 height 9
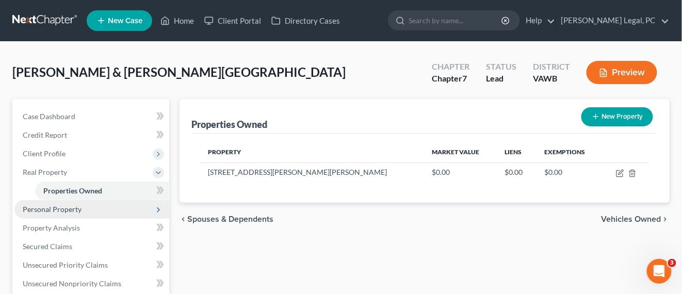
click at [65, 207] on span "Personal Property" at bounding box center [52, 209] width 59 height 9
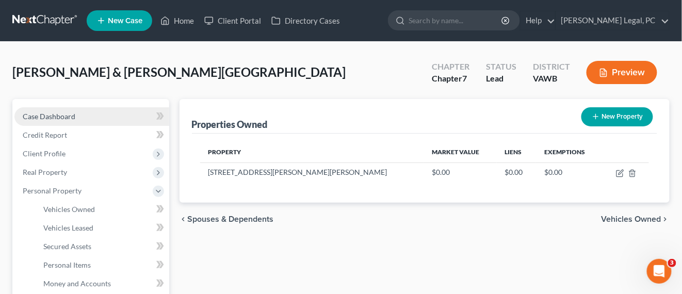
click at [42, 114] on span "Case Dashboard" at bounding box center [49, 116] width 53 height 9
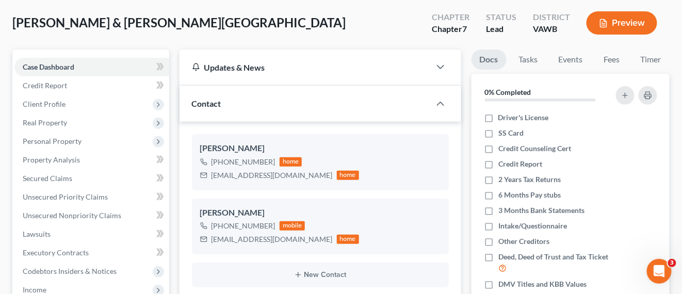
scroll to position [65, 0]
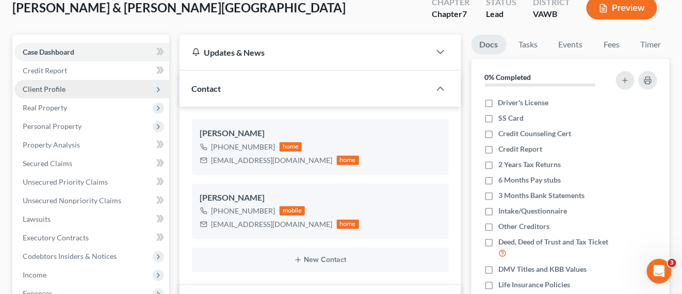
click at [60, 90] on span "Client Profile" at bounding box center [44, 89] width 43 height 9
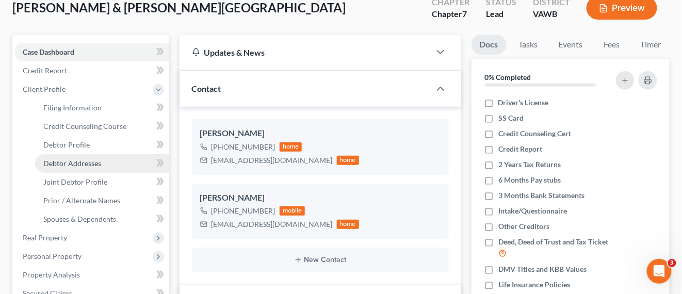
click at [88, 161] on span "Debtor Addresses" at bounding box center [72, 163] width 58 height 9
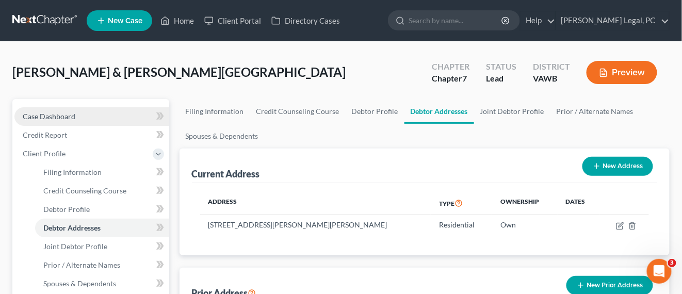
drag, startPoint x: 47, startPoint y: 119, endPoint x: 102, endPoint y: 108, distance: 55.3
click at [46, 118] on span "Case Dashboard" at bounding box center [49, 116] width 53 height 9
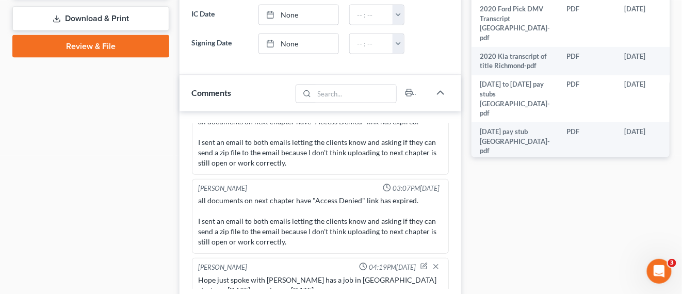
scroll to position [645, 0]
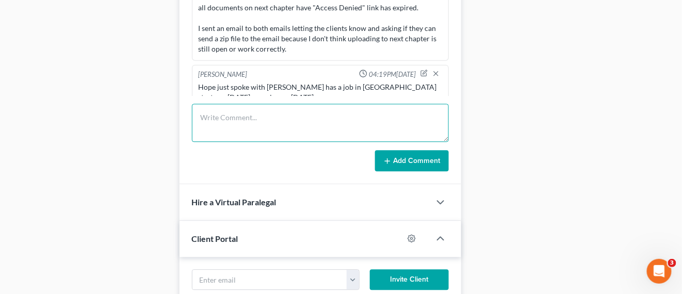
click at [235, 122] on textarea at bounding box center [320, 123] width 257 height 38
paste textarea "Hey Mikayla I hope you are doing well! I just wanted to let you know I schedule…"
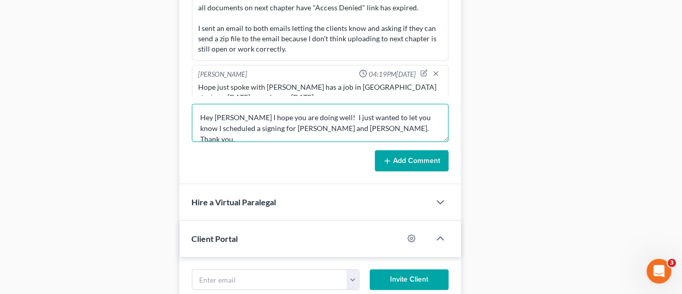
scroll to position [24, 0]
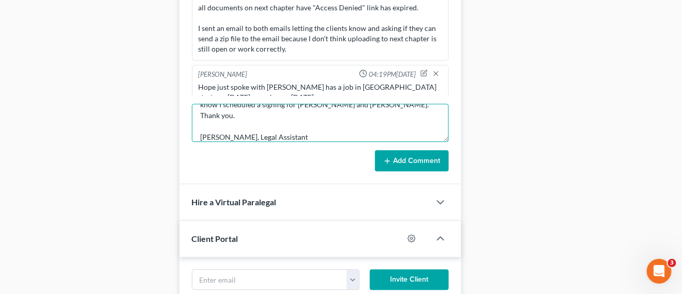
type textarea "Hey Mikayla I hope you are doing well! I just wanted to let you know I schedule…"
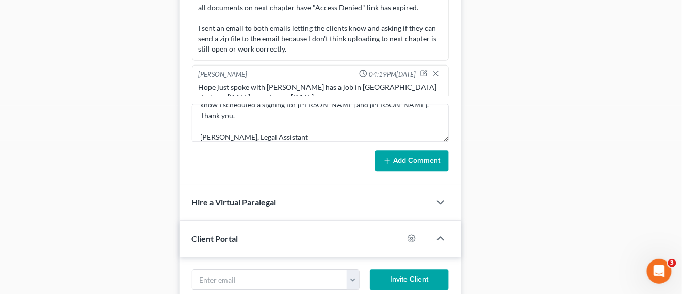
click at [426, 161] on button "Add Comment" at bounding box center [412, 161] width 74 height 22
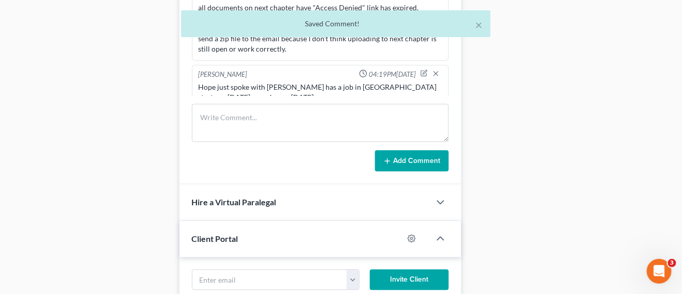
scroll to position [348, 0]
